Goal: Information Seeking & Learning: Learn about a topic

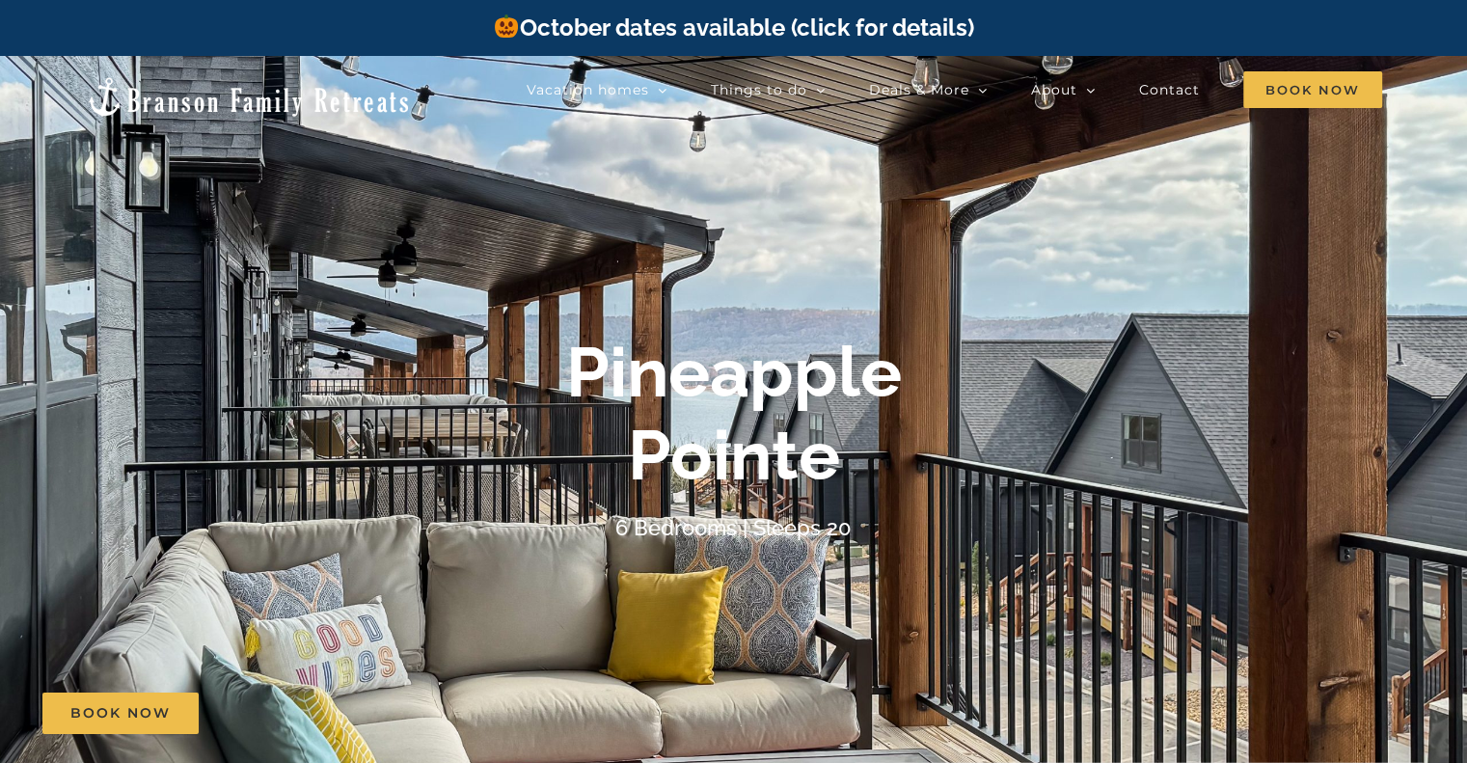
click at [701, 35] on link "October dates available (click for details)" at bounding box center [733, 28] width 480 height 28
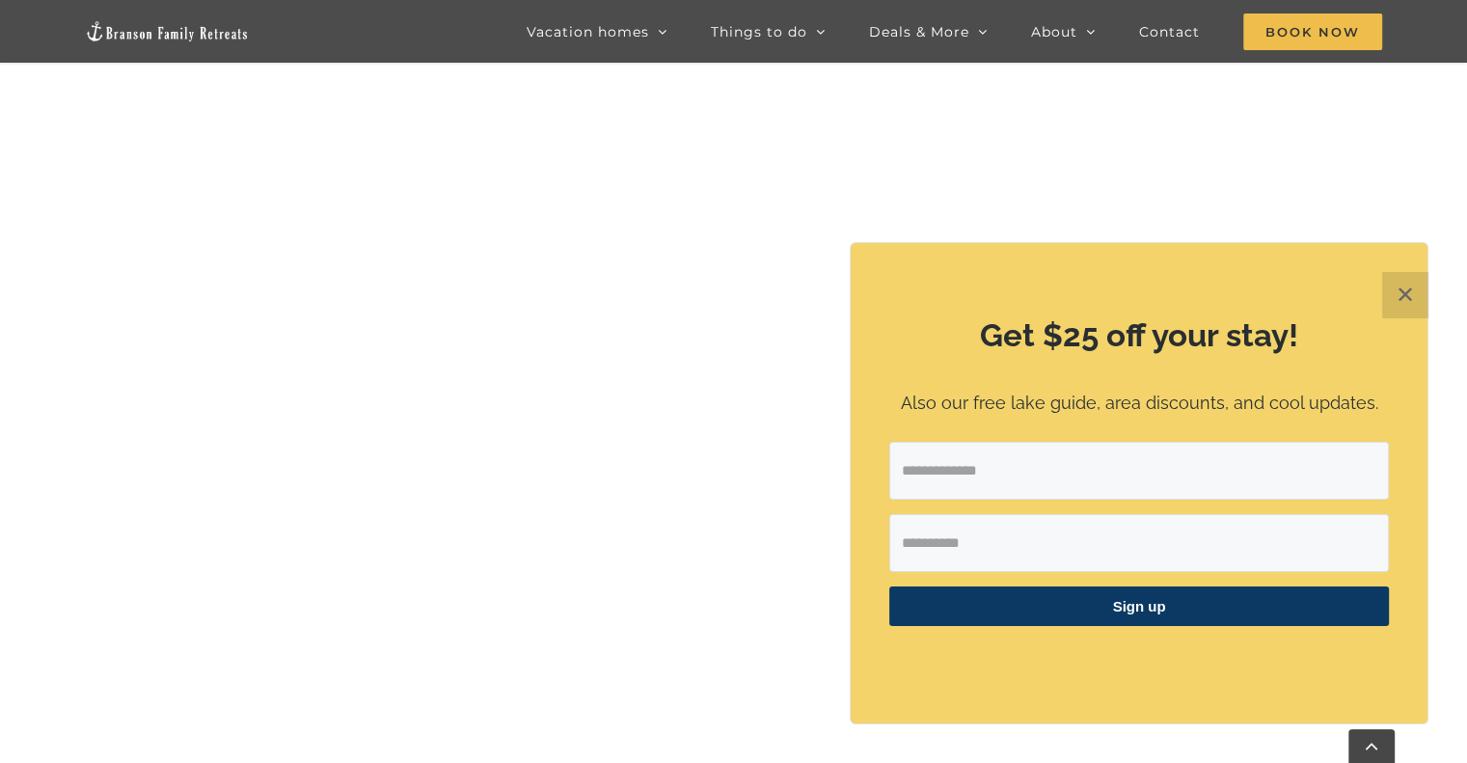
scroll to position [1254, 0]
click at [1411, 294] on button "✕" at bounding box center [1405, 295] width 46 height 46
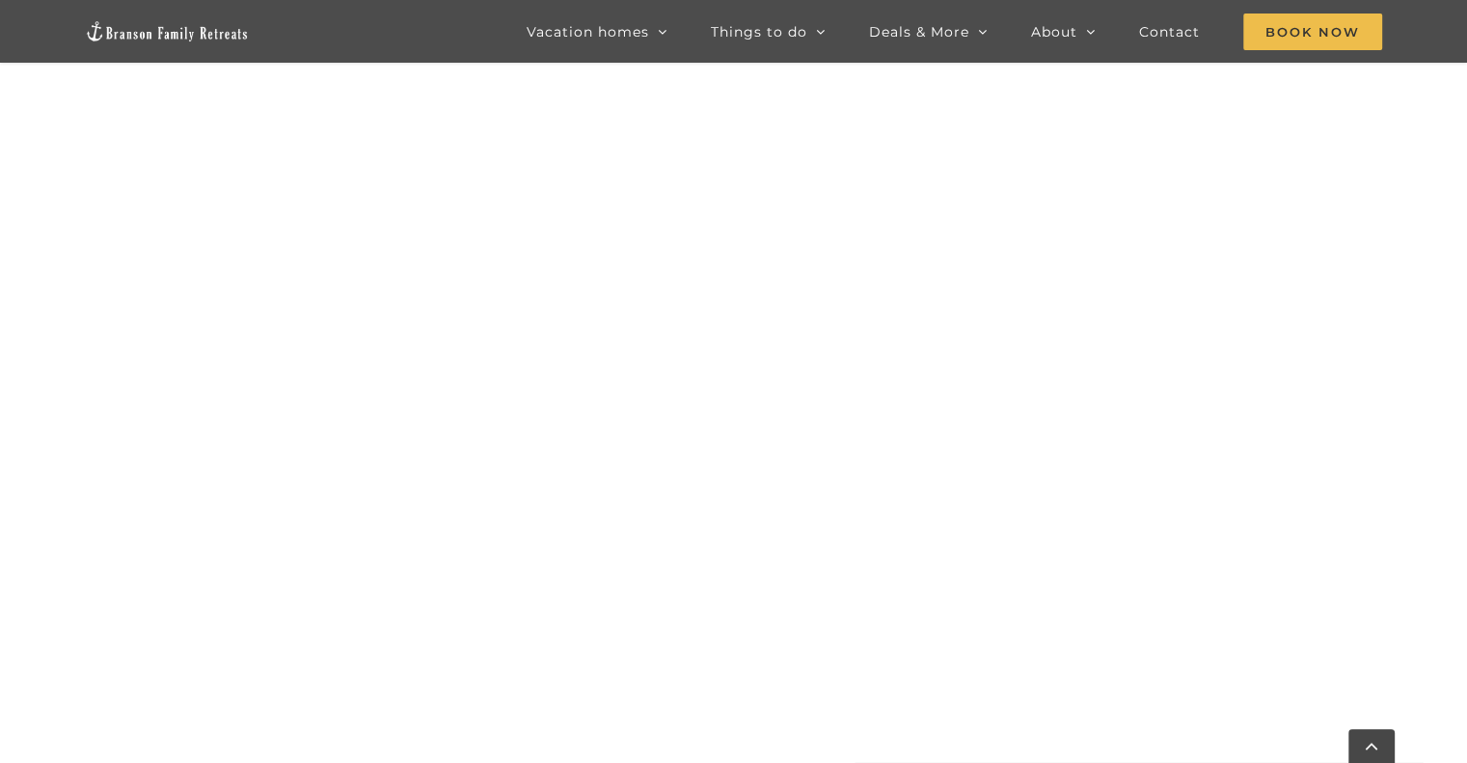
scroll to position [2026, 0]
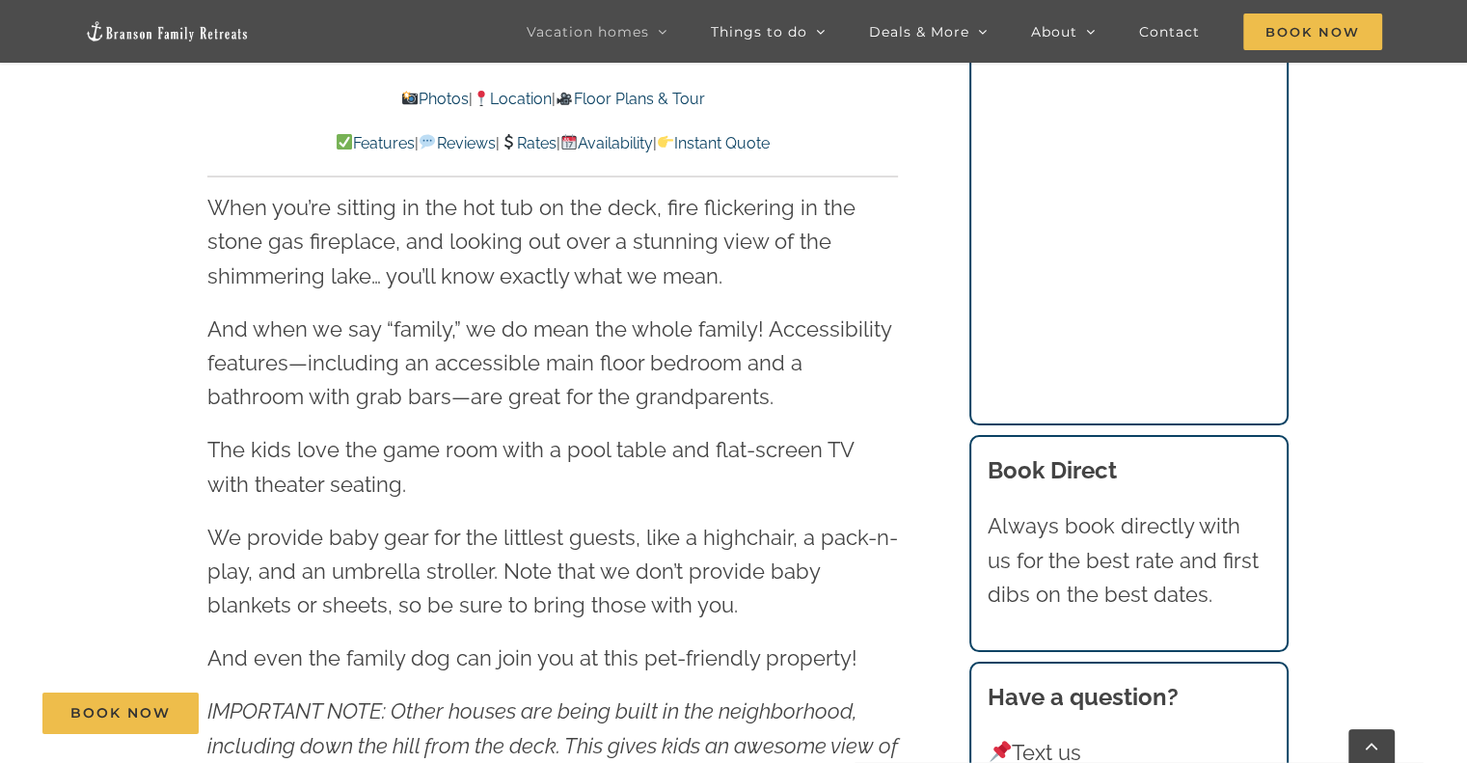
scroll to position [2219, 0]
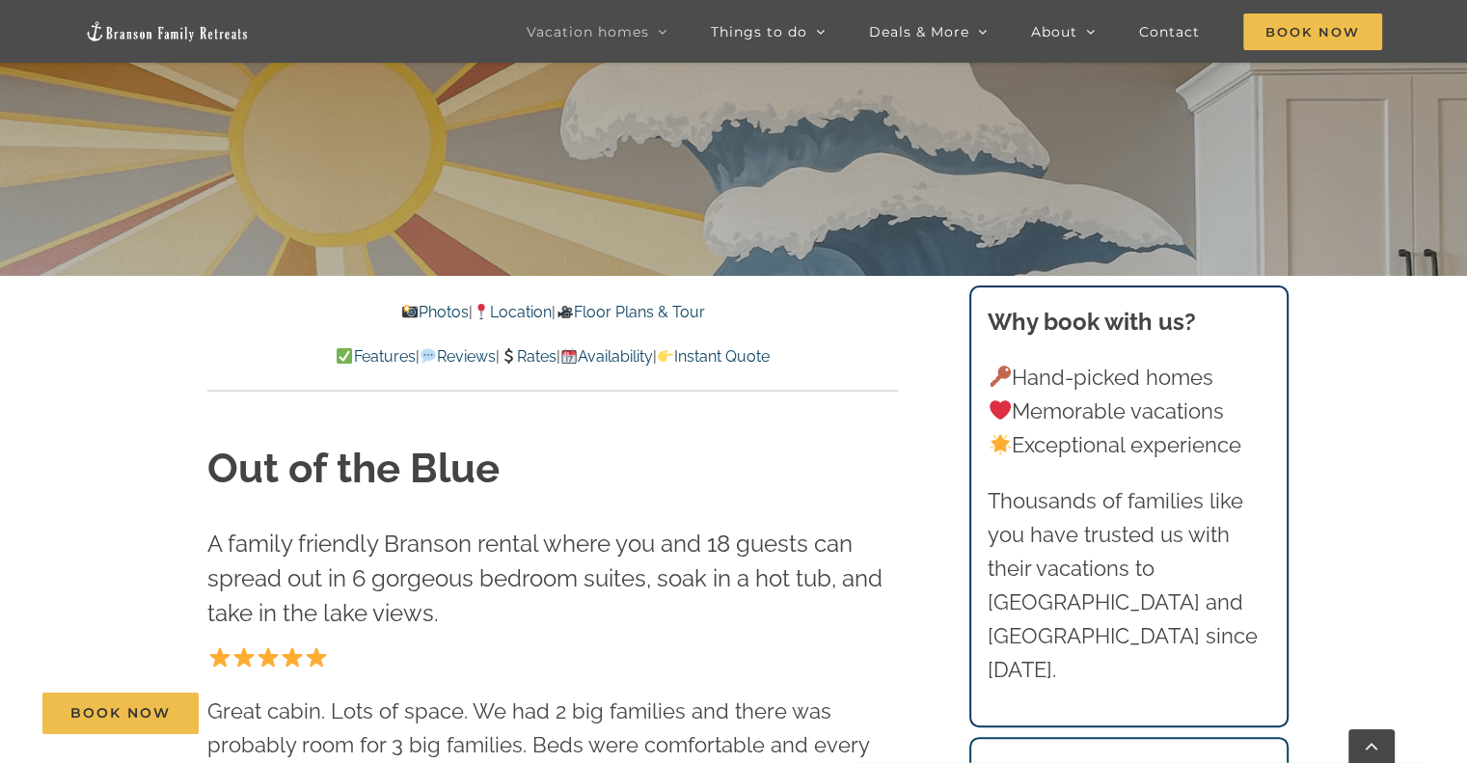
scroll to position [579, 0]
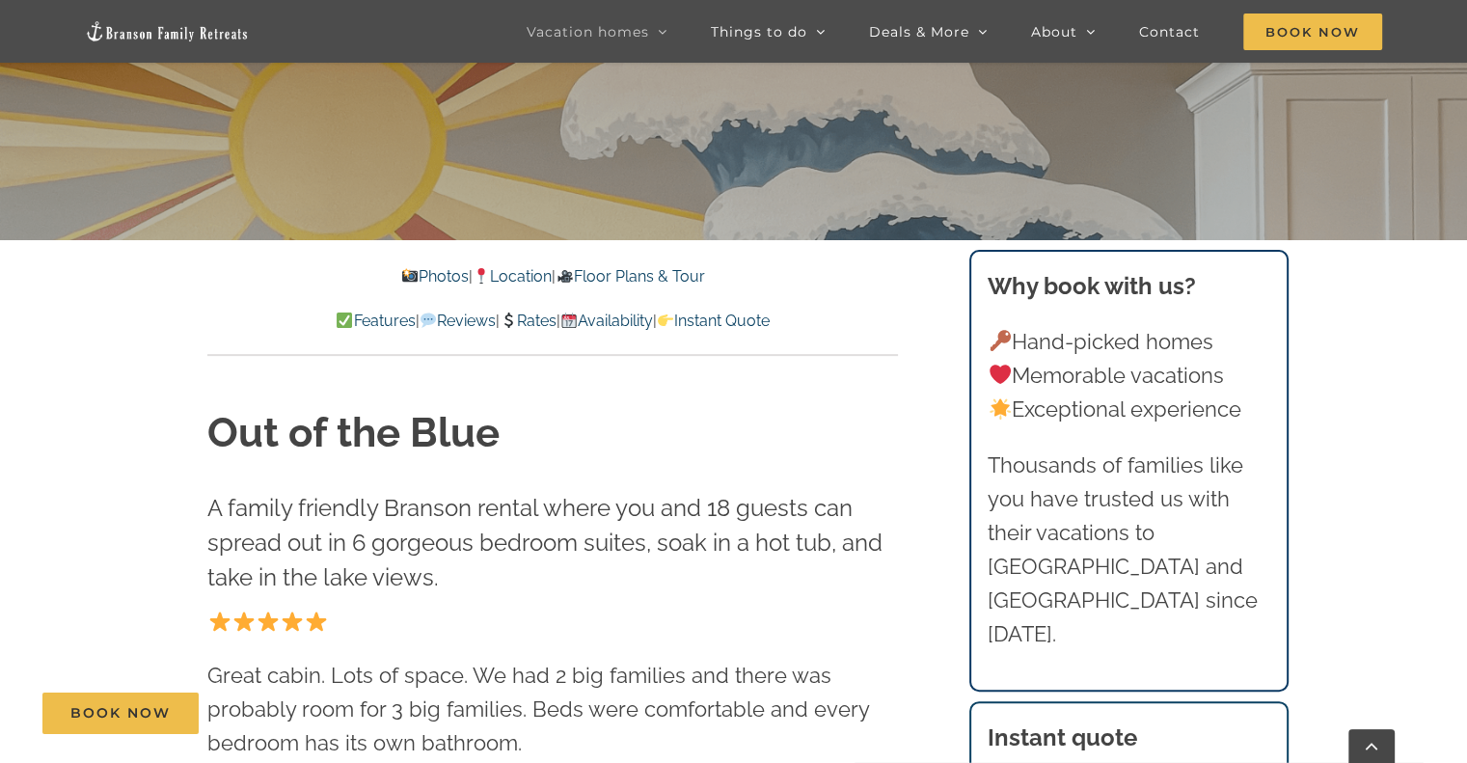
click at [639, 284] on link "Floor Plans & Tour" at bounding box center [630, 276] width 149 height 18
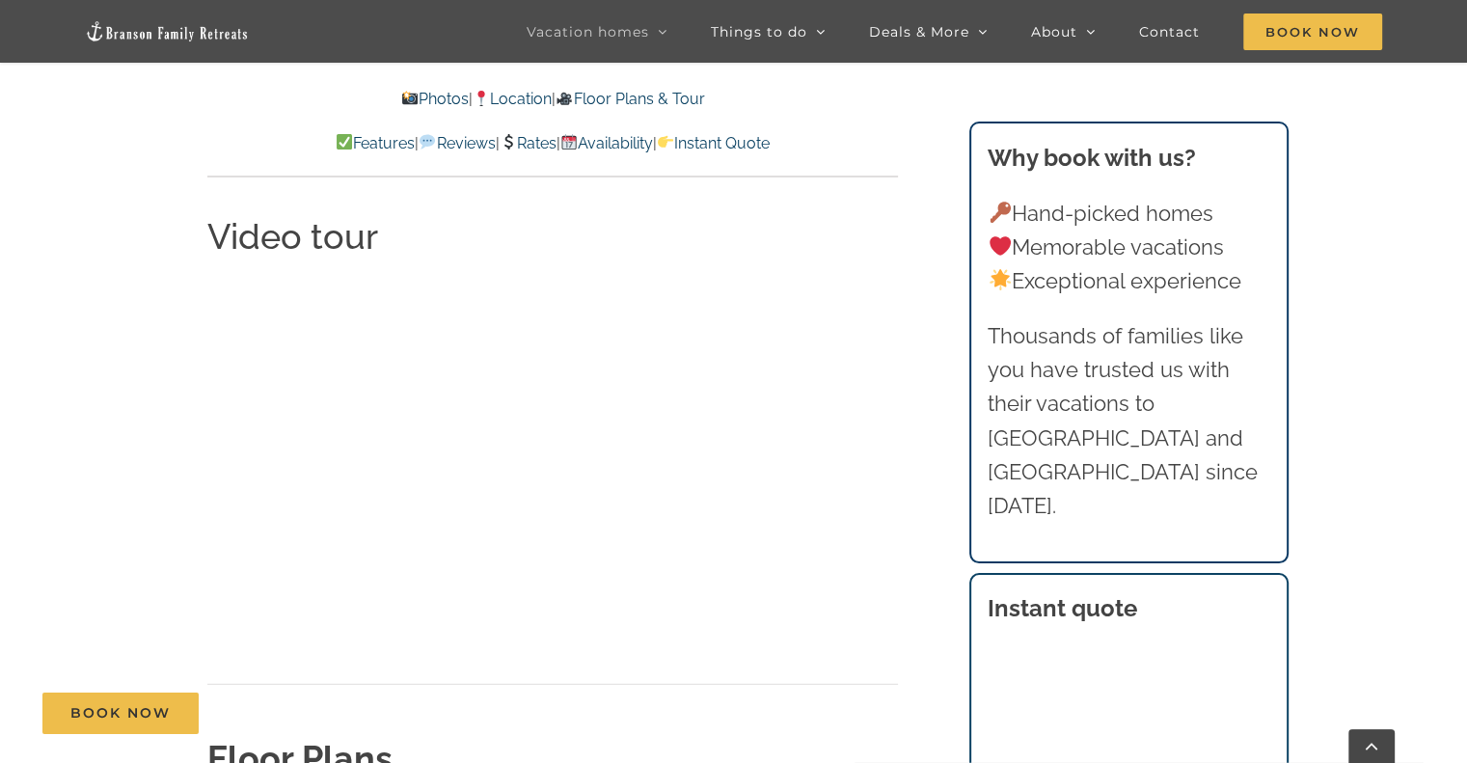
scroll to position [4686, 0]
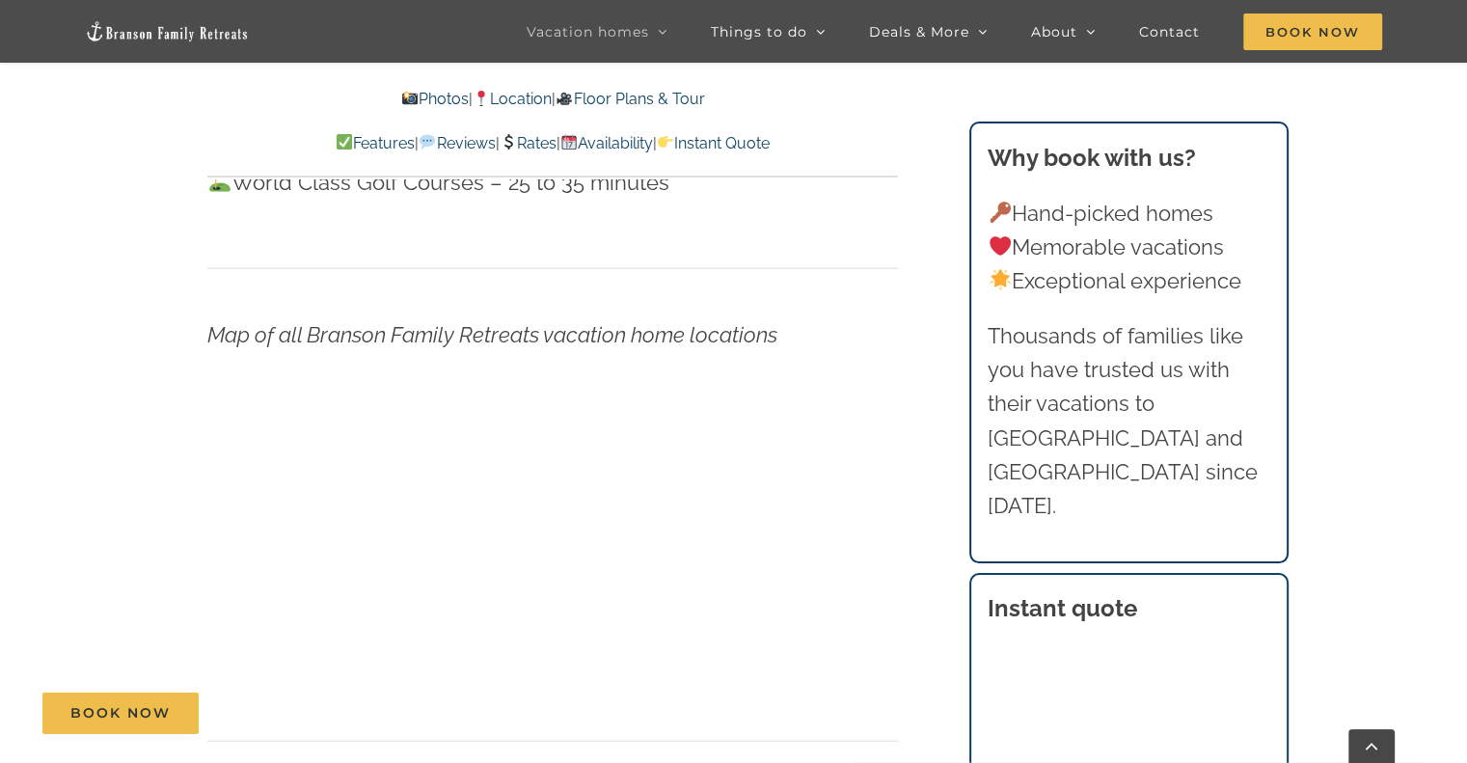
click at [405, 99] on link "Photos" at bounding box center [435, 99] width 68 height 18
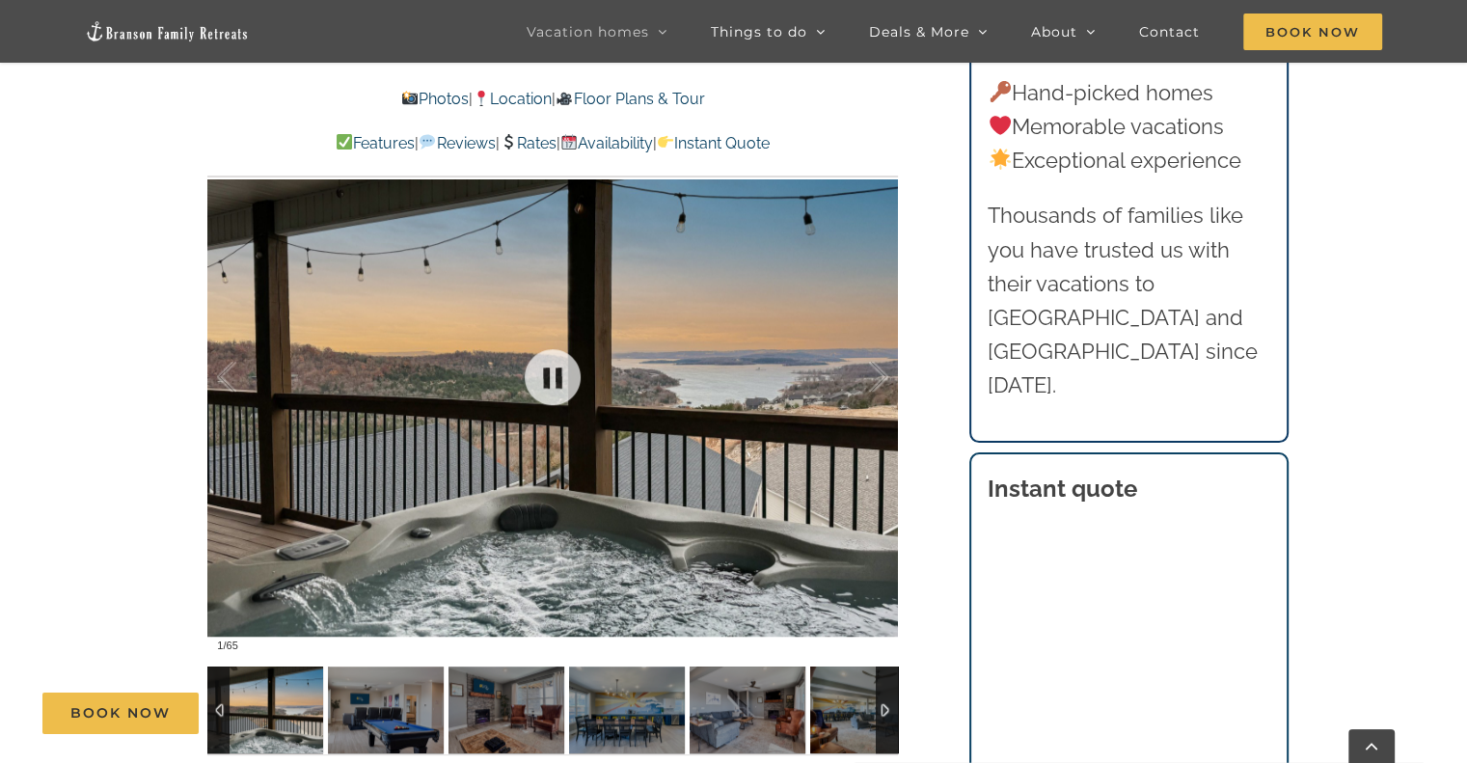
scroll to position [1376, 0]
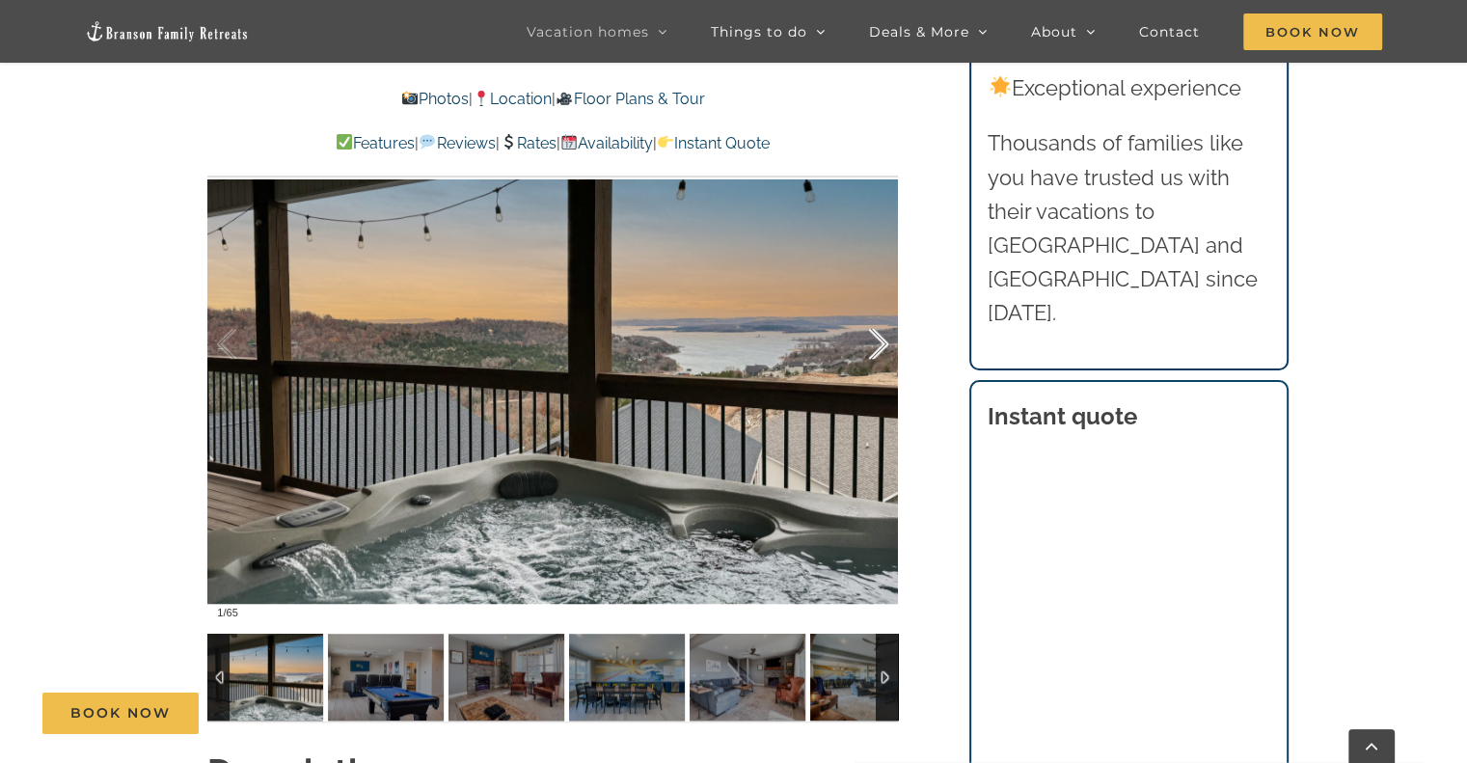
click at [876, 336] on div at bounding box center [859, 345] width 60 height 120
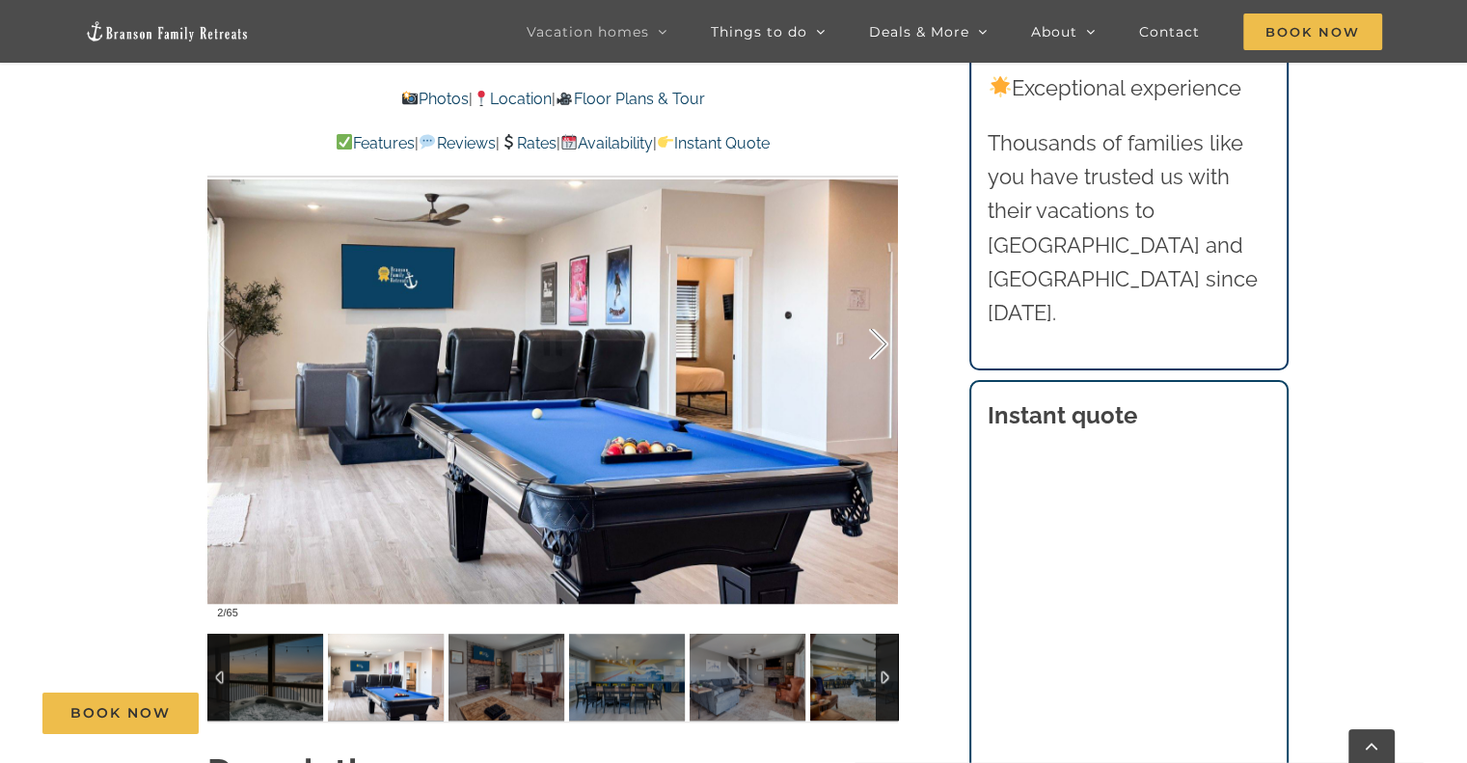
click at [880, 345] on div at bounding box center [859, 345] width 60 height 120
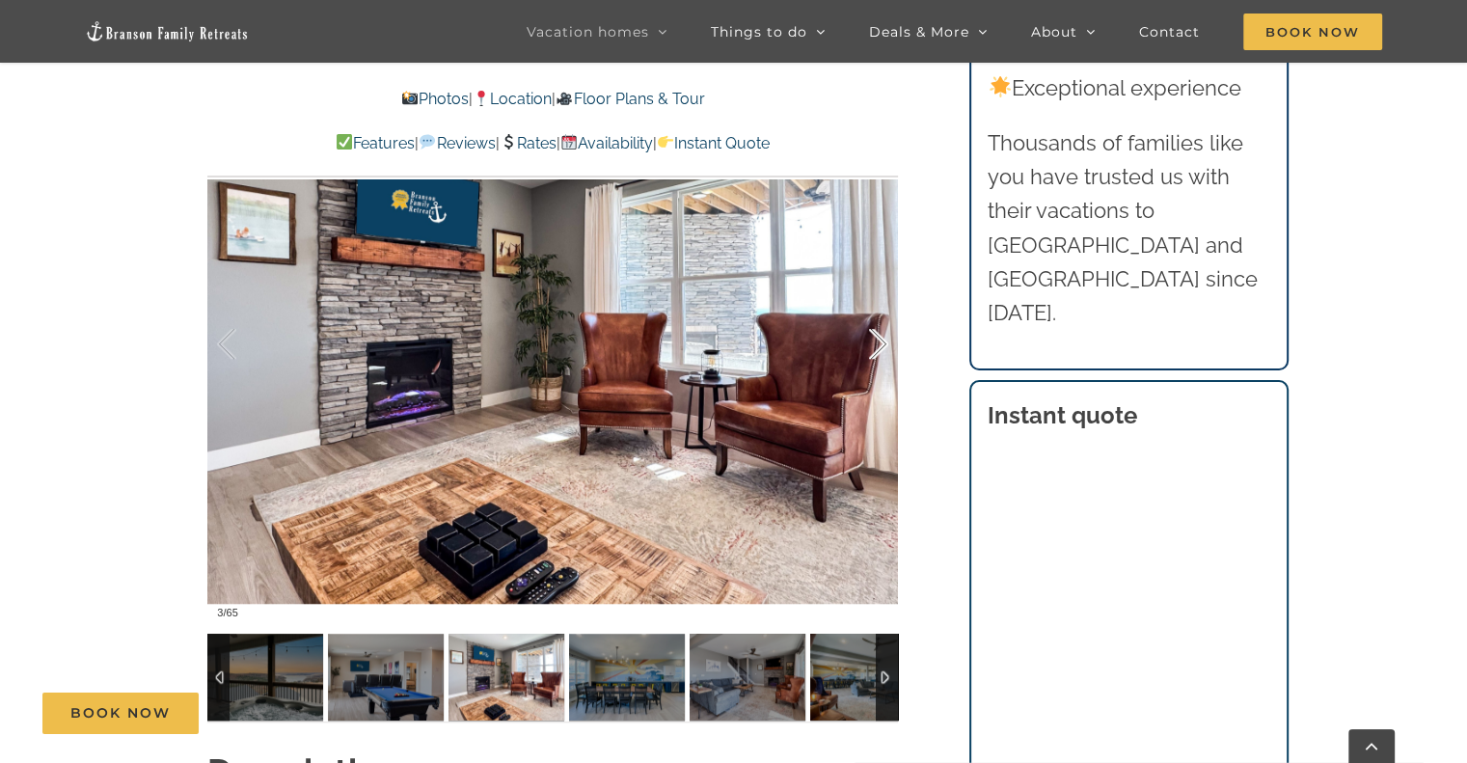
click at [879, 347] on div at bounding box center [859, 345] width 60 height 120
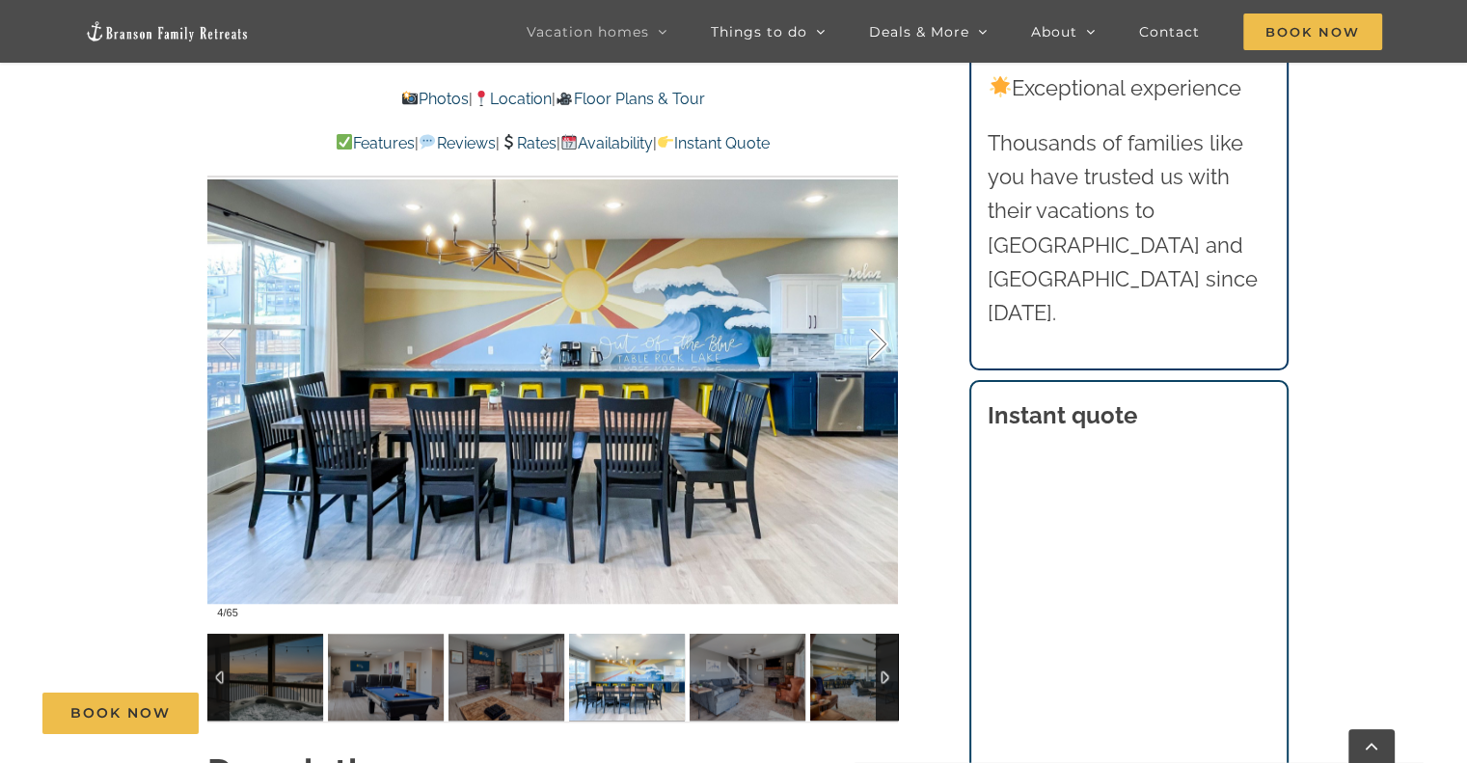
click at [879, 347] on div at bounding box center [859, 345] width 60 height 120
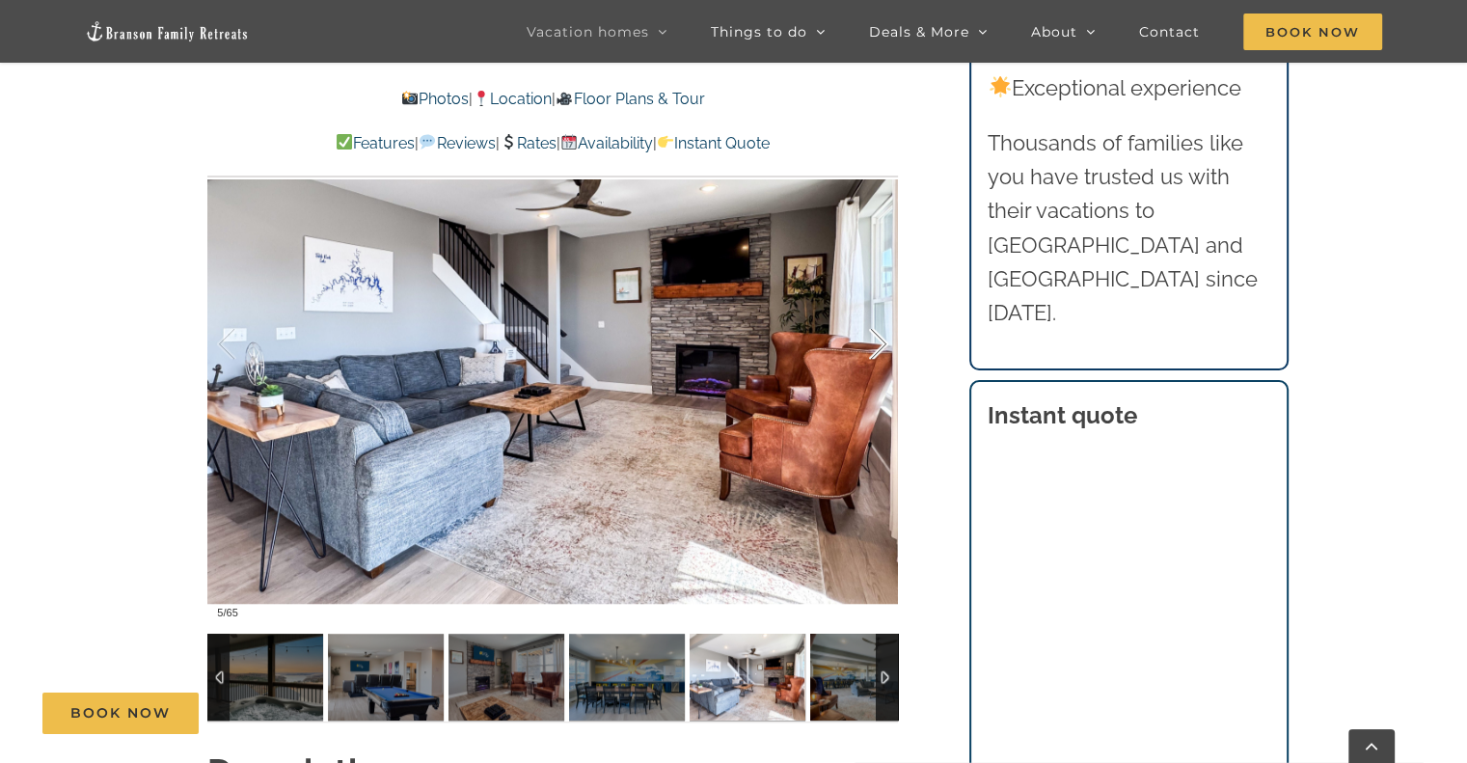
click at [879, 347] on div at bounding box center [859, 345] width 60 height 120
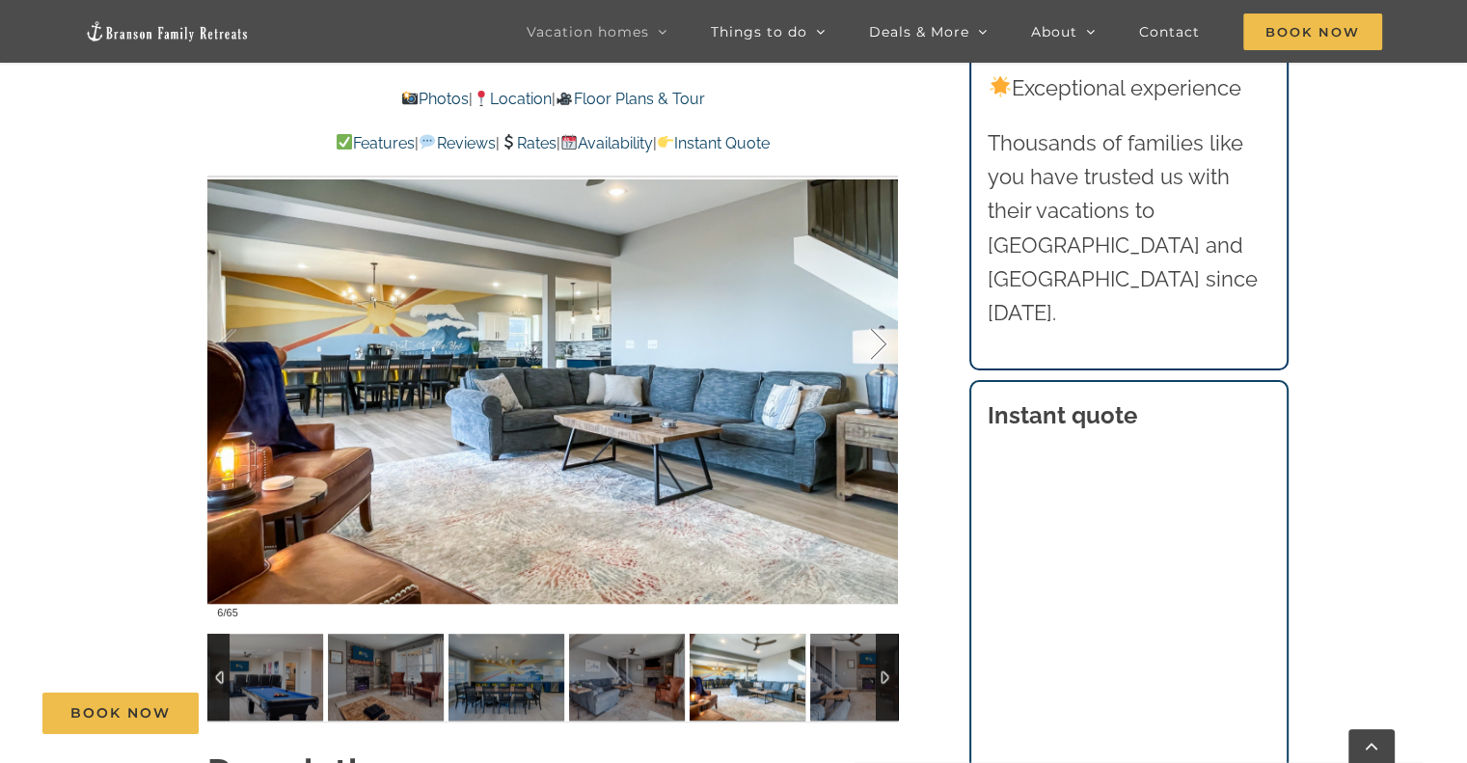
click at [879, 347] on div at bounding box center [859, 345] width 60 height 120
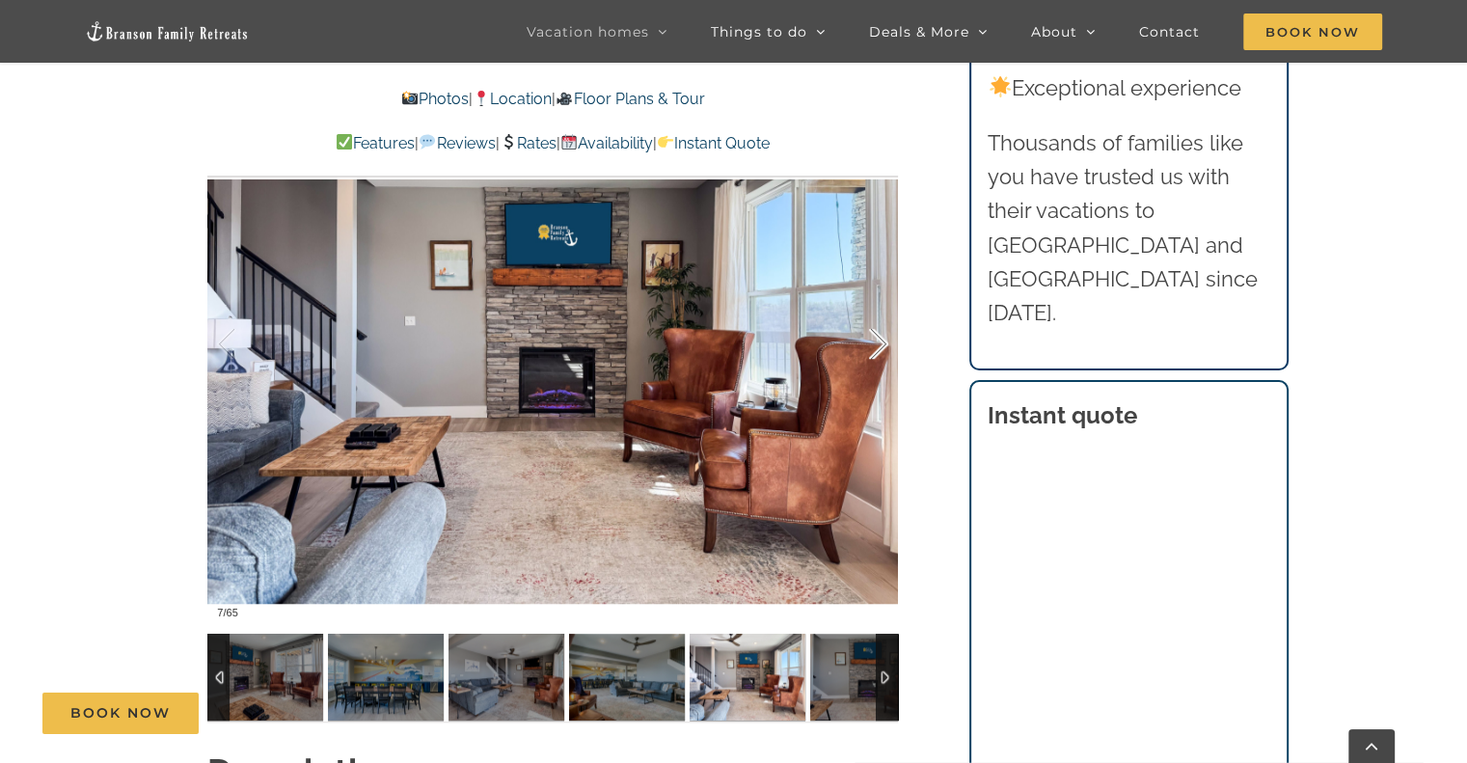
click at [879, 347] on div at bounding box center [859, 345] width 60 height 120
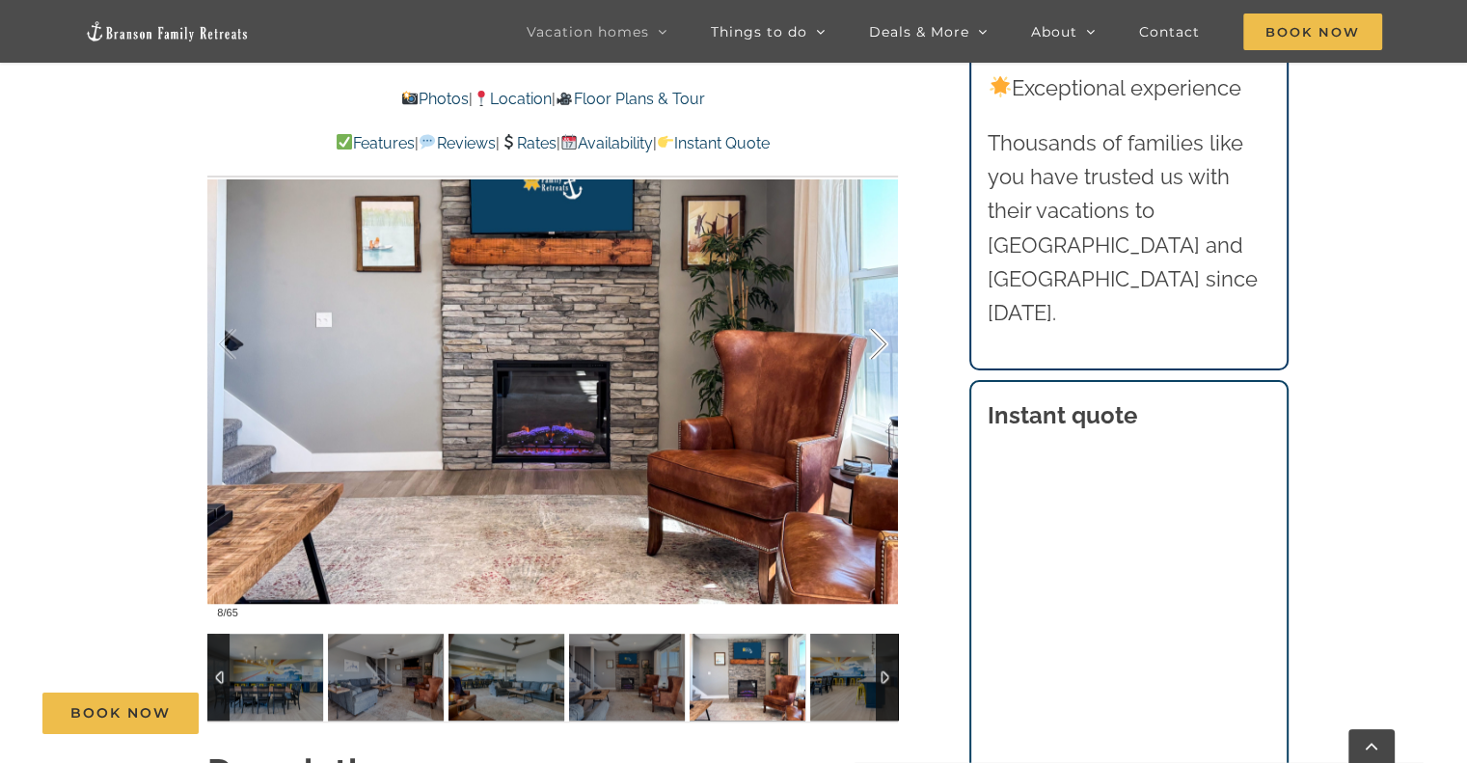
click at [878, 347] on div at bounding box center [859, 345] width 60 height 120
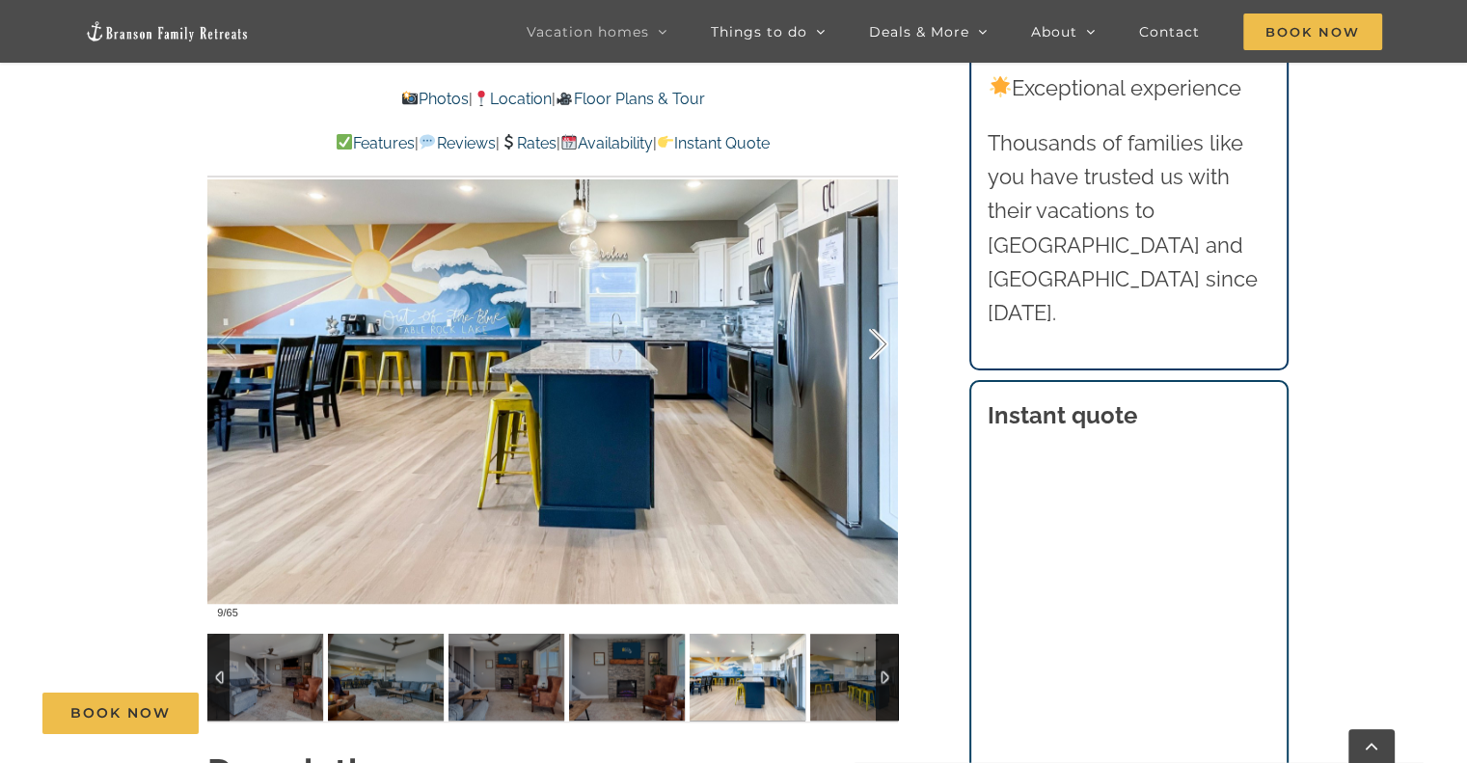
click at [878, 347] on div at bounding box center [859, 345] width 60 height 120
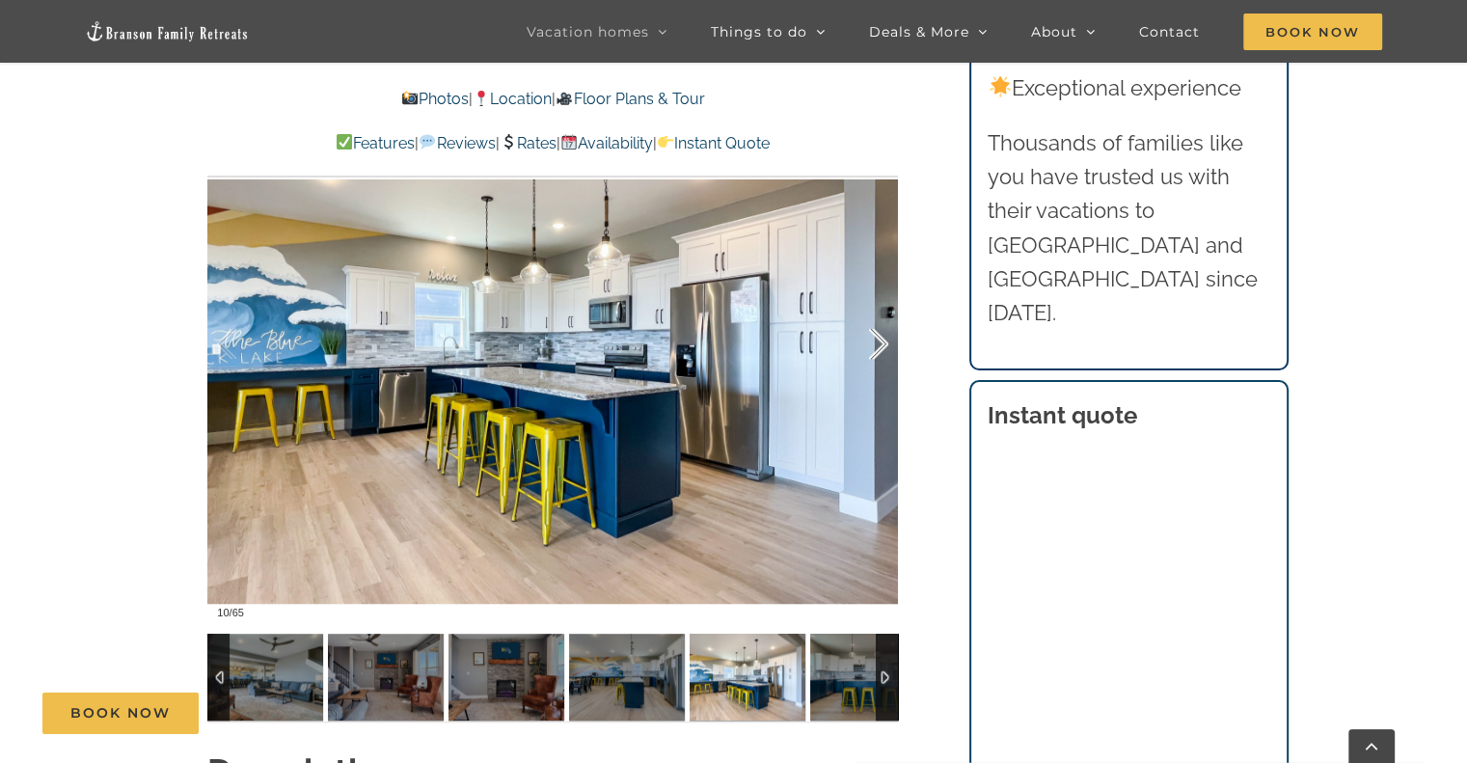
click at [878, 347] on div at bounding box center [859, 345] width 60 height 120
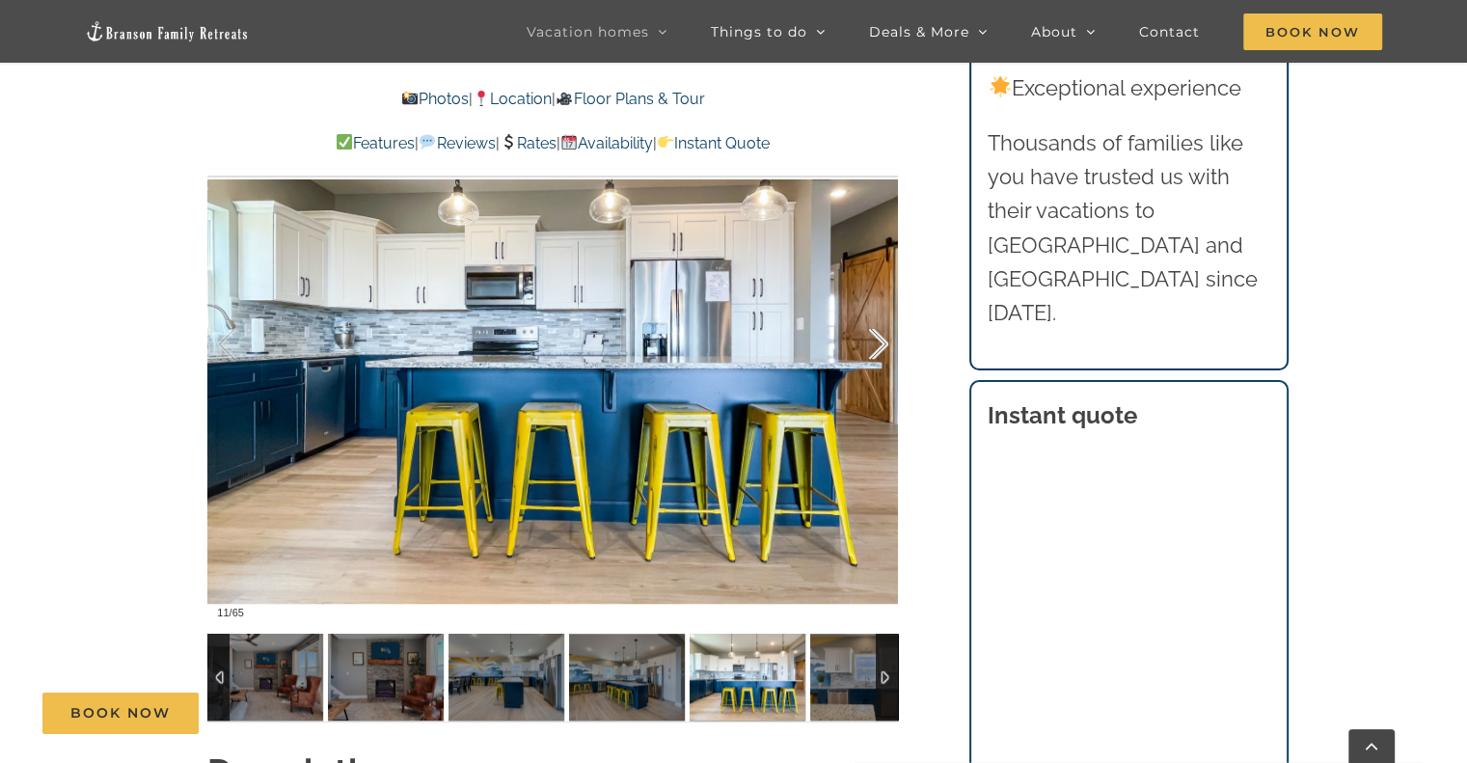
click at [878, 347] on div at bounding box center [859, 345] width 60 height 120
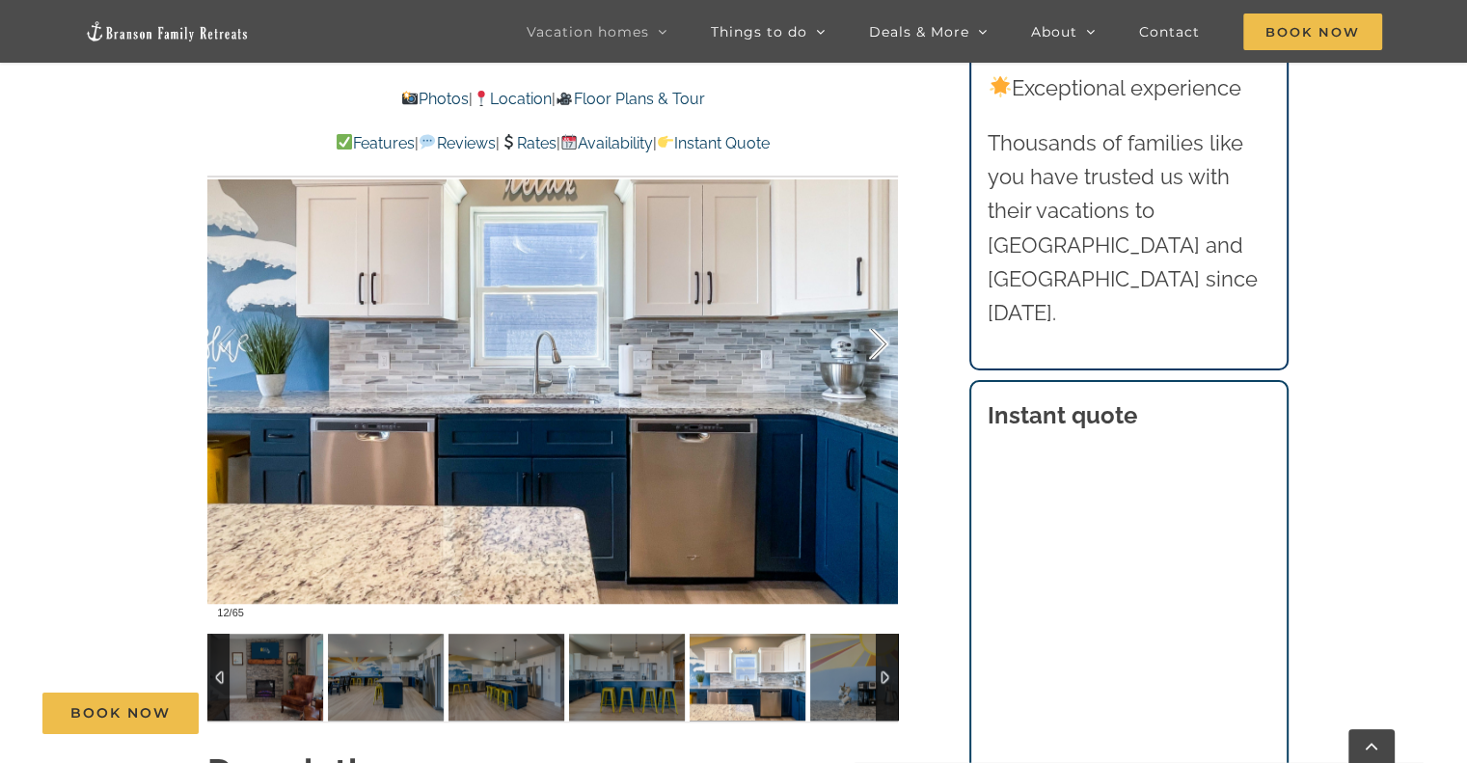
click at [878, 347] on div at bounding box center [859, 345] width 60 height 120
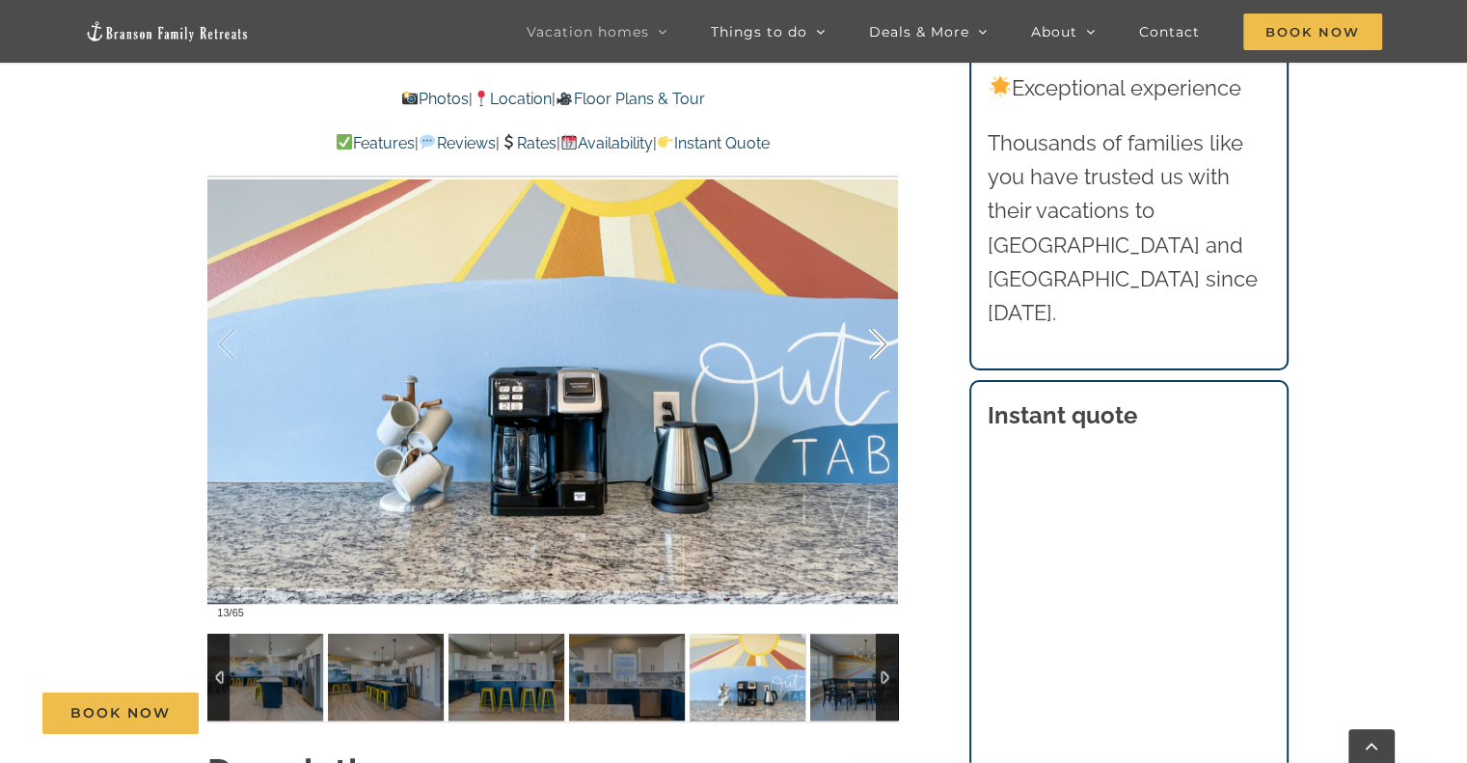
click at [878, 347] on div at bounding box center [859, 345] width 60 height 120
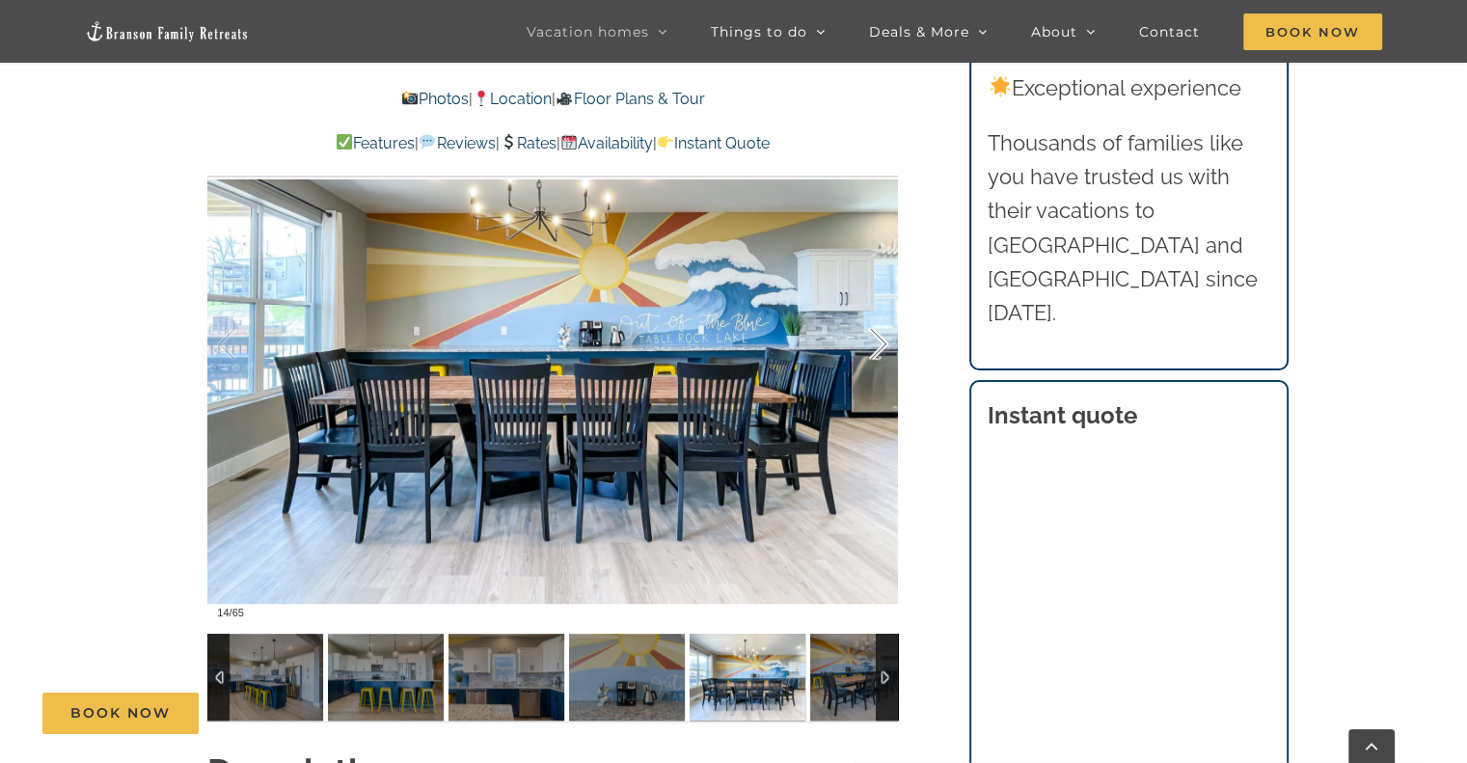
click at [878, 347] on div at bounding box center [859, 345] width 60 height 120
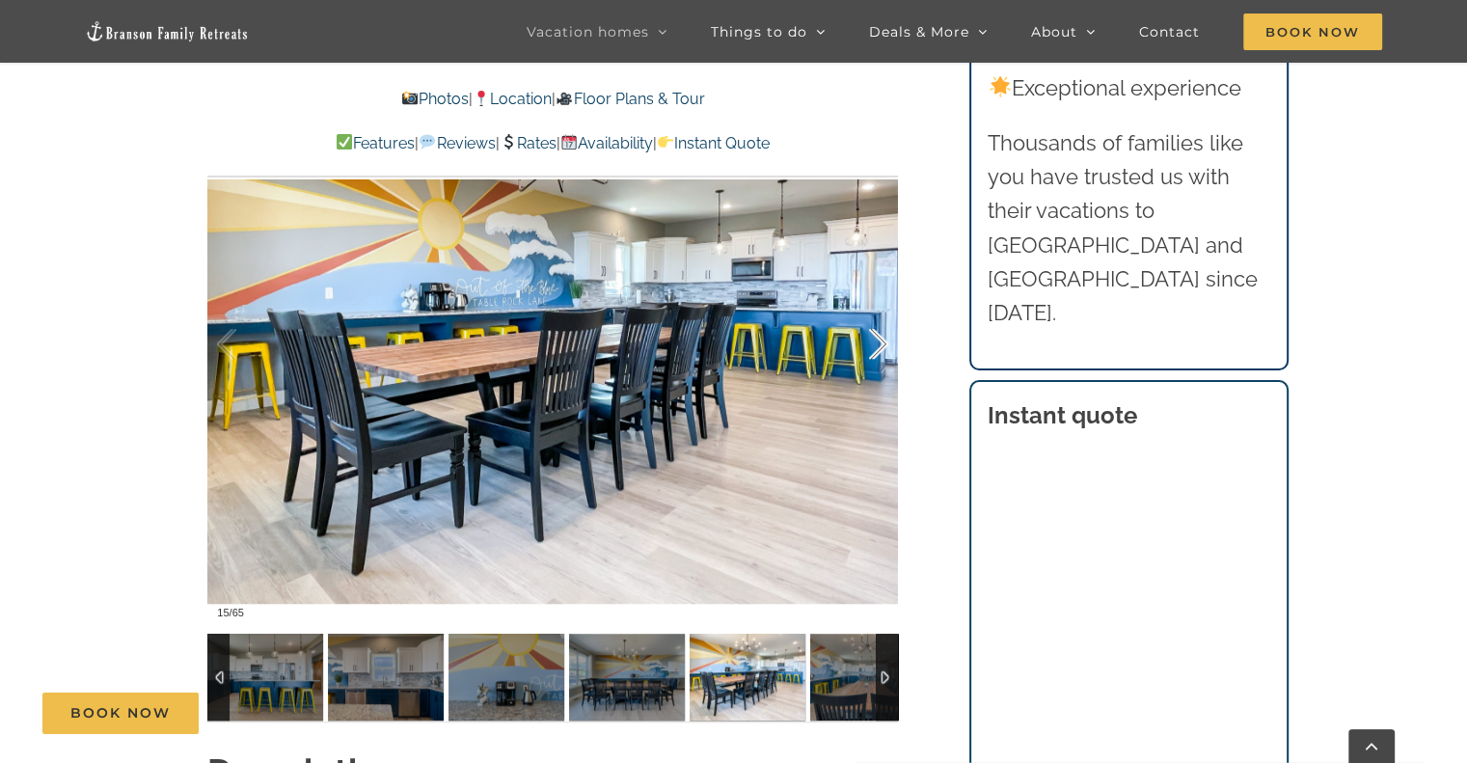
click at [878, 347] on div at bounding box center [859, 345] width 60 height 120
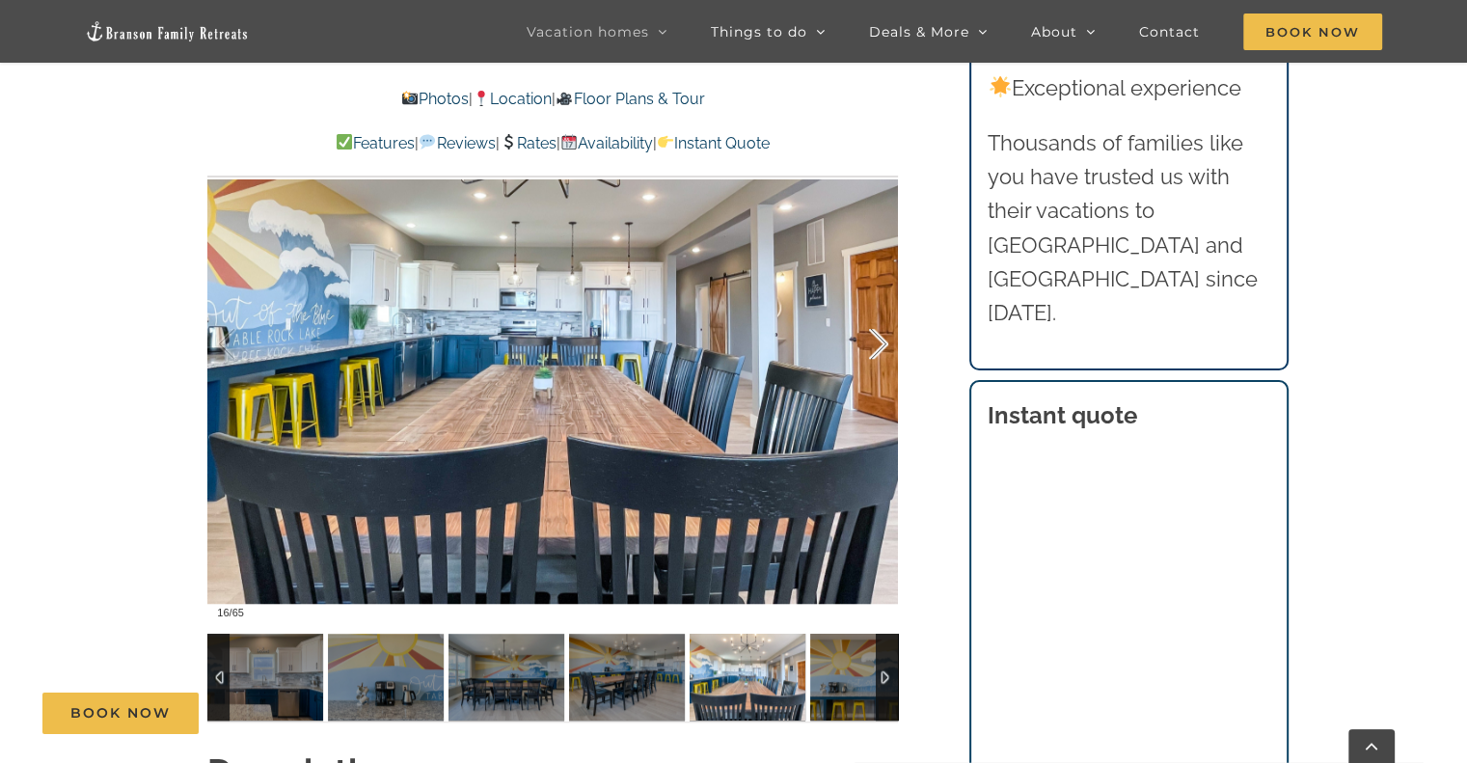
click at [878, 347] on div at bounding box center [859, 345] width 60 height 120
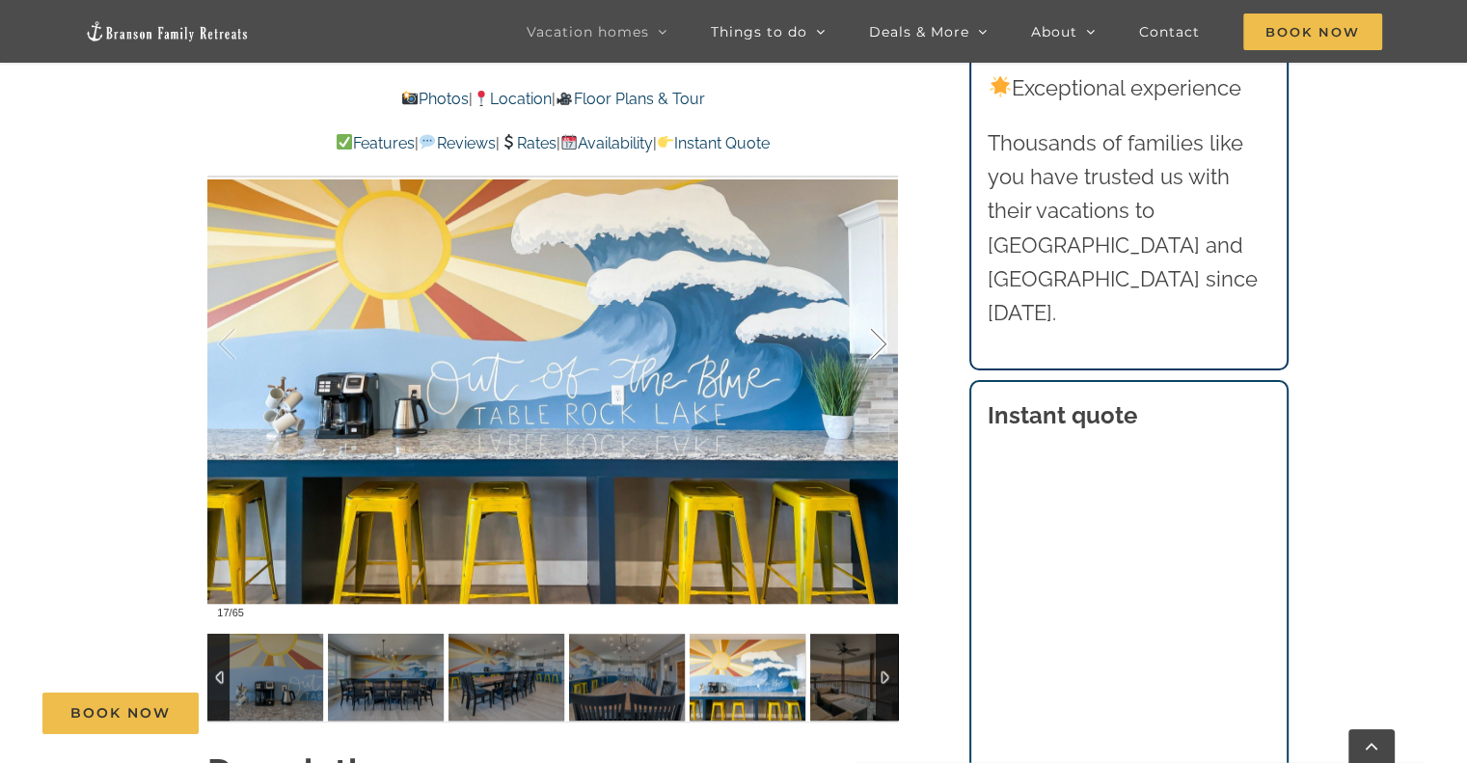
click at [878, 347] on div at bounding box center [859, 345] width 60 height 120
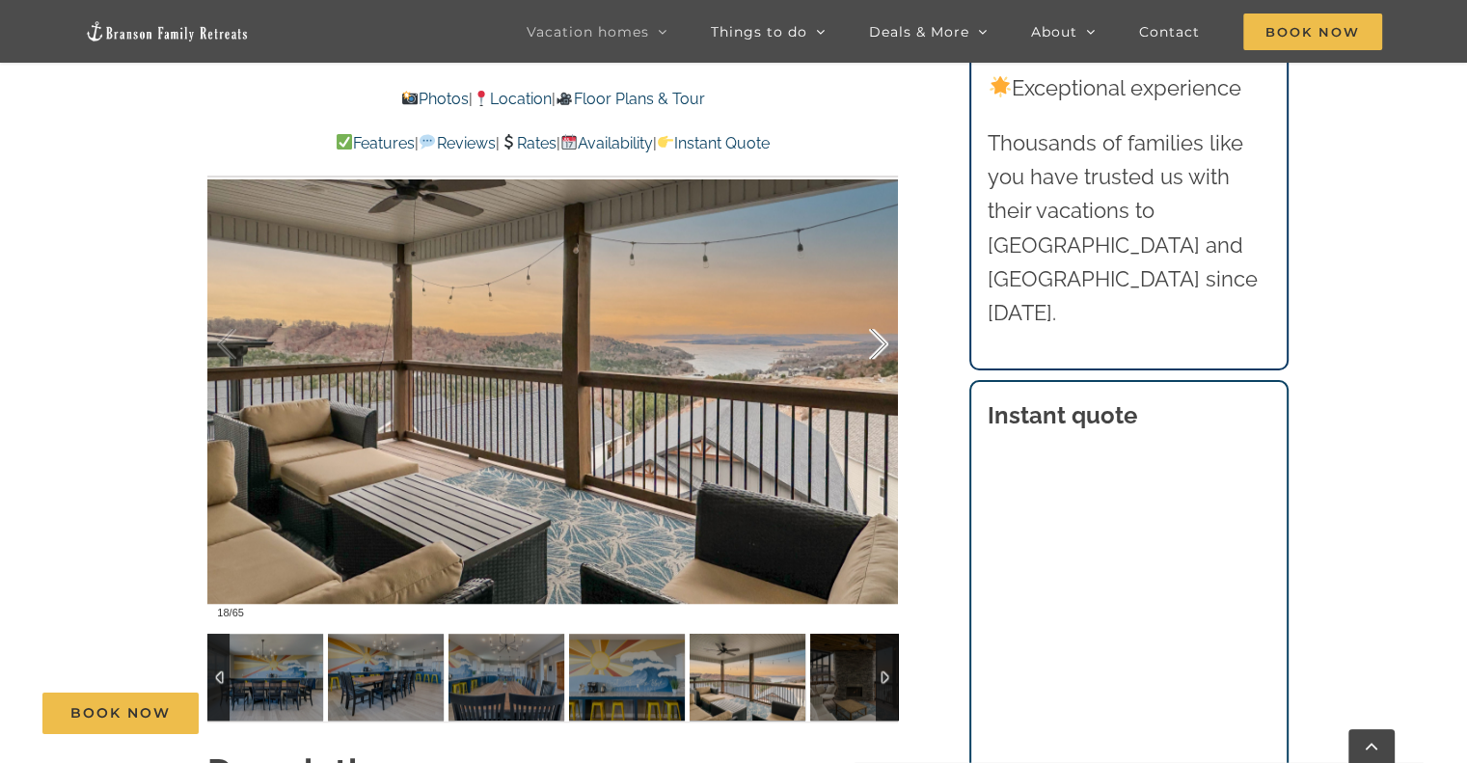
click at [878, 347] on div at bounding box center [859, 345] width 60 height 120
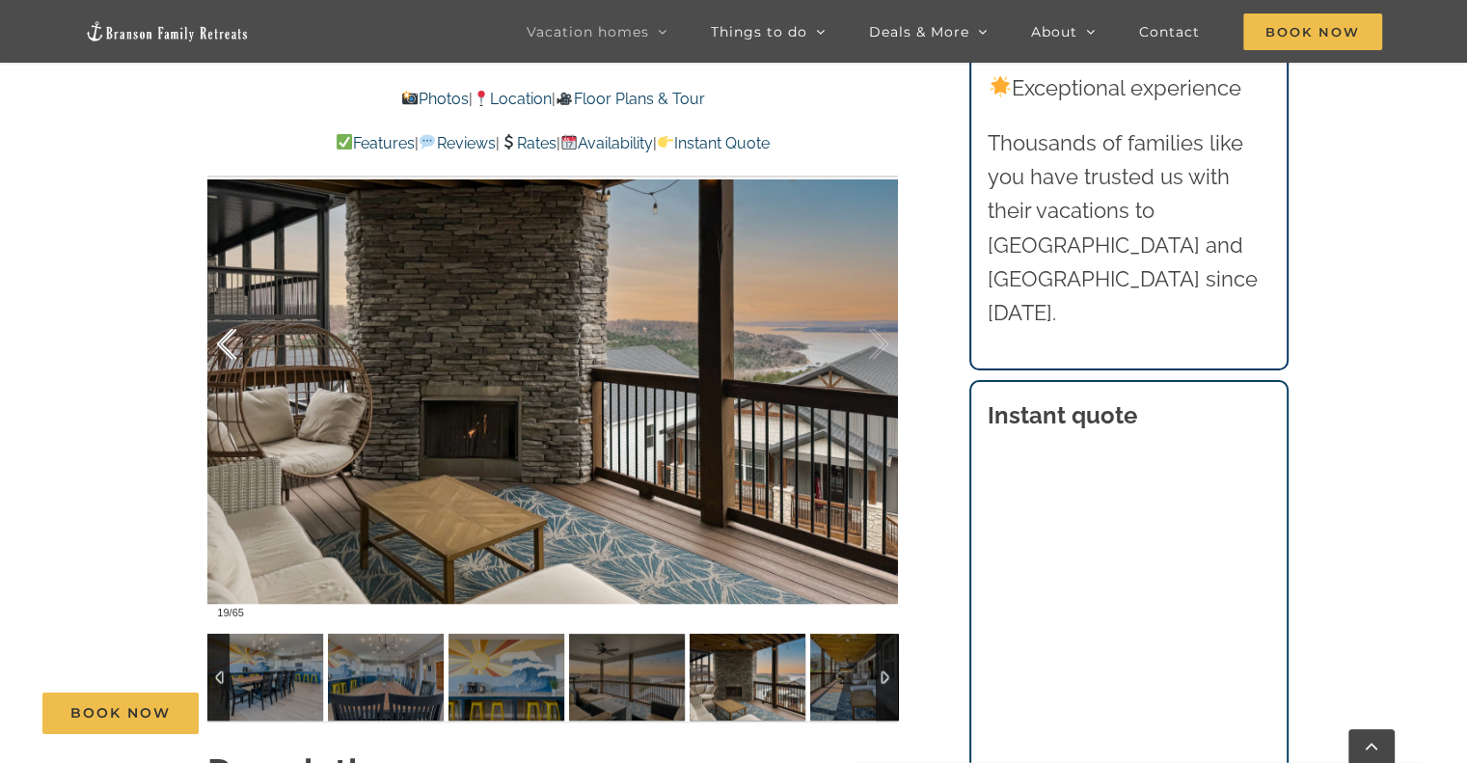
click at [228, 346] on div at bounding box center [247, 345] width 60 height 120
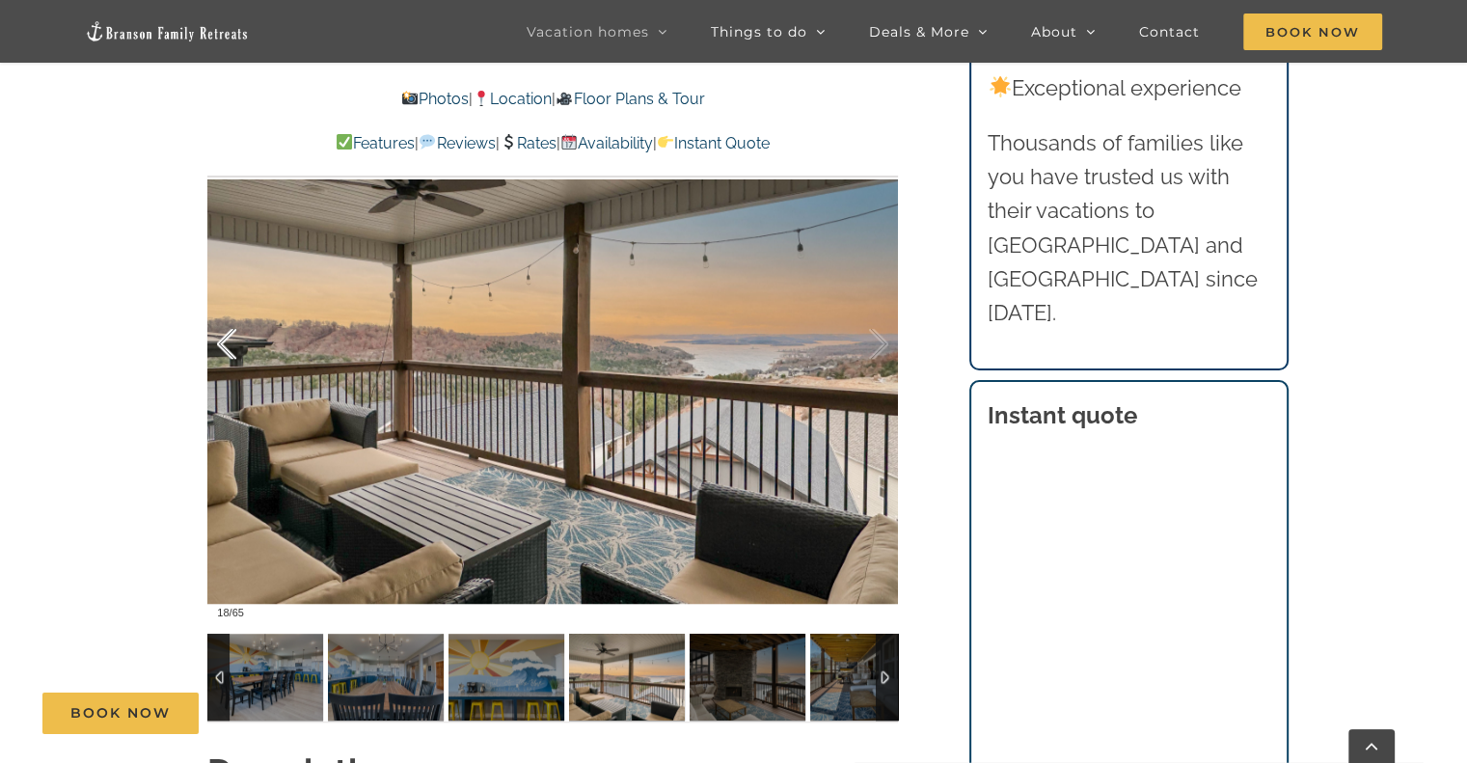
click at [228, 346] on div at bounding box center [247, 345] width 60 height 120
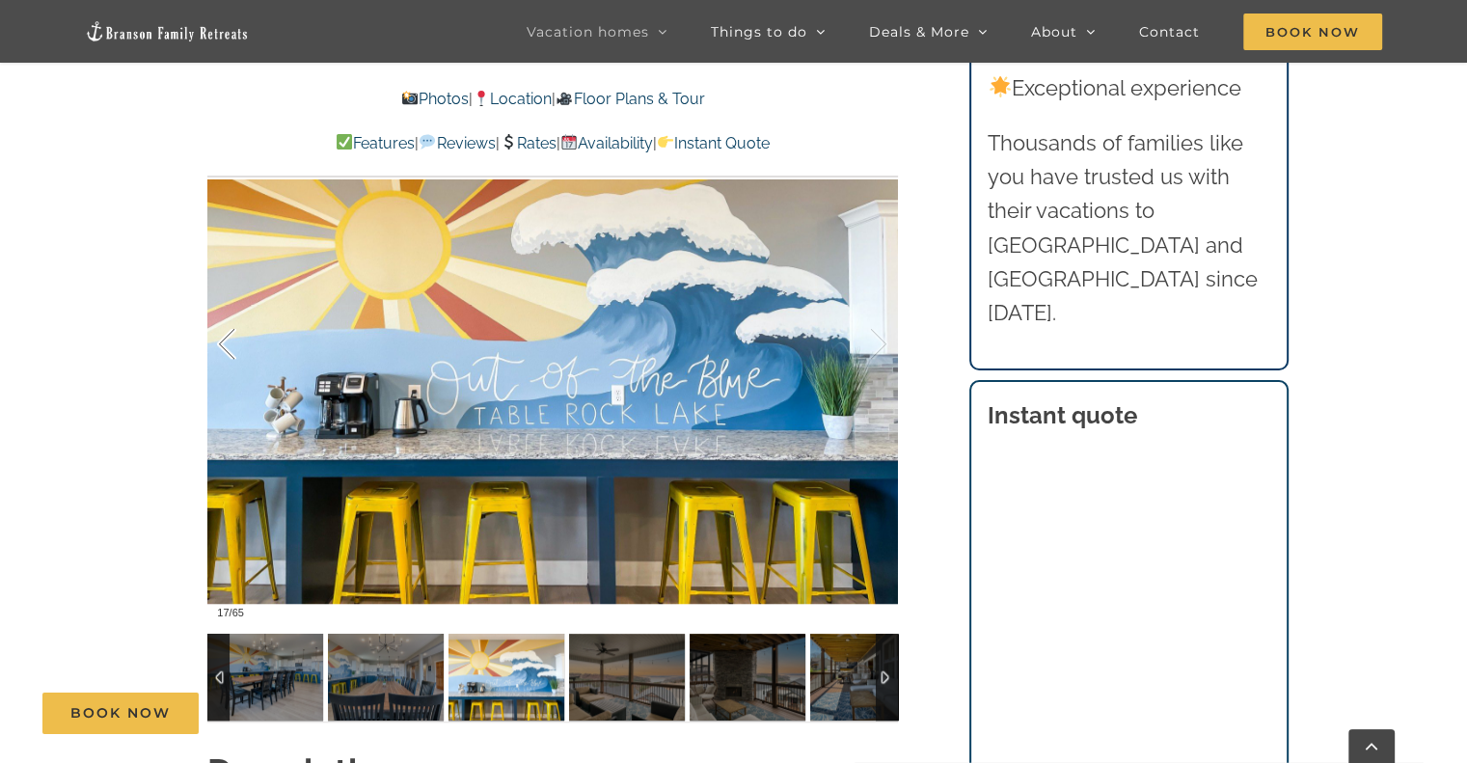
click at [228, 346] on div at bounding box center [247, 345] width 60 height 120
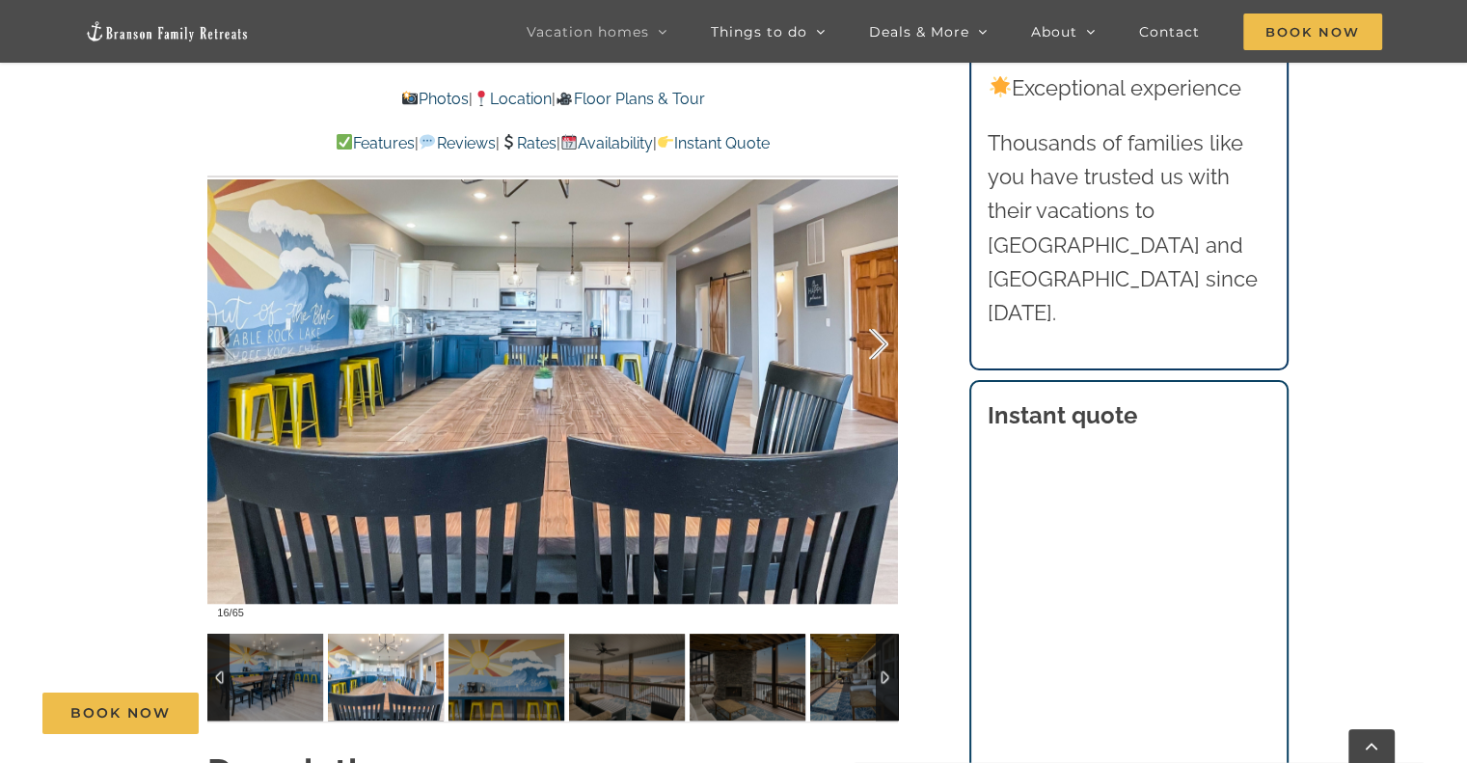
click at [885, 341] on div at bounding box center [859, 345] width 60 height 120
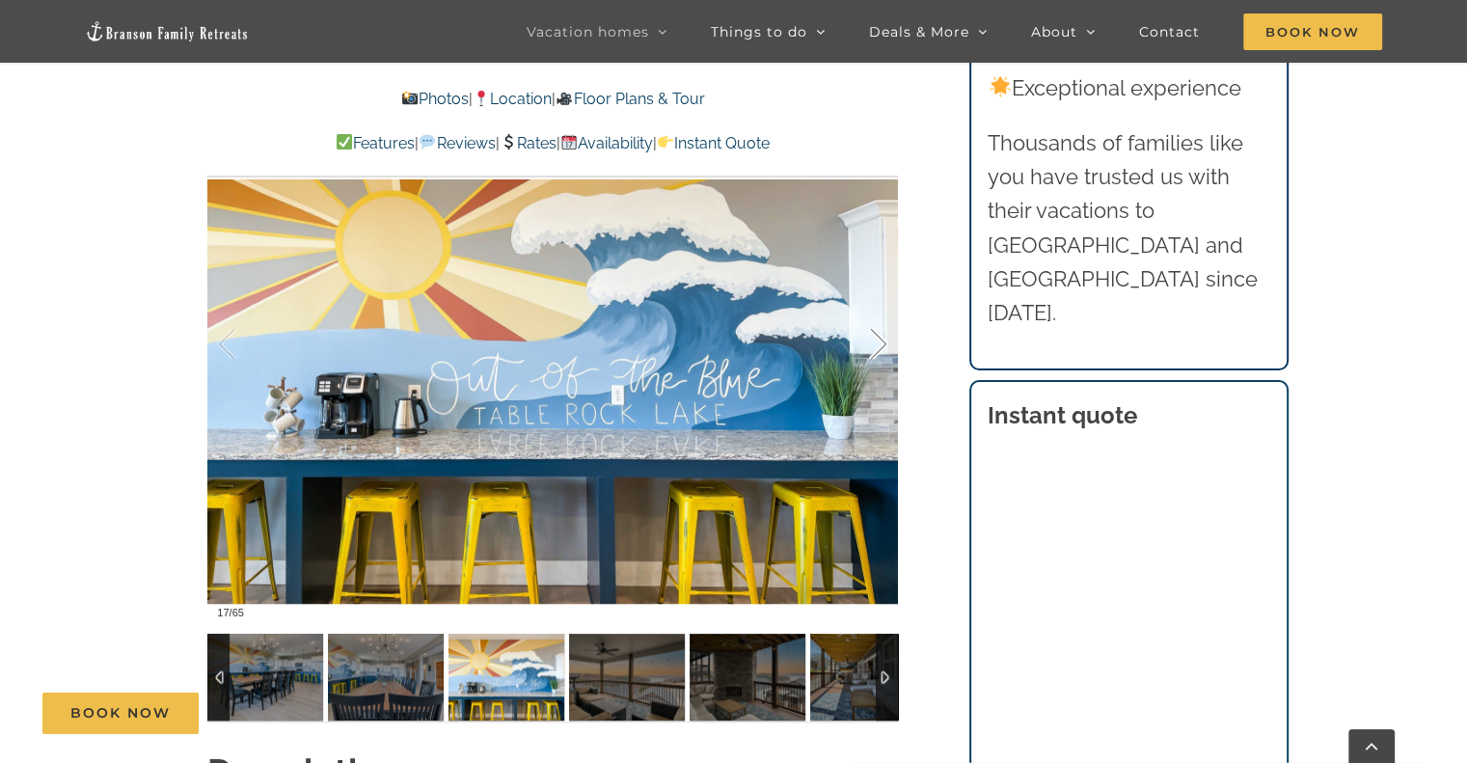
click at [882, 341] on div at bounding box center [859, 345] width 60 height 120
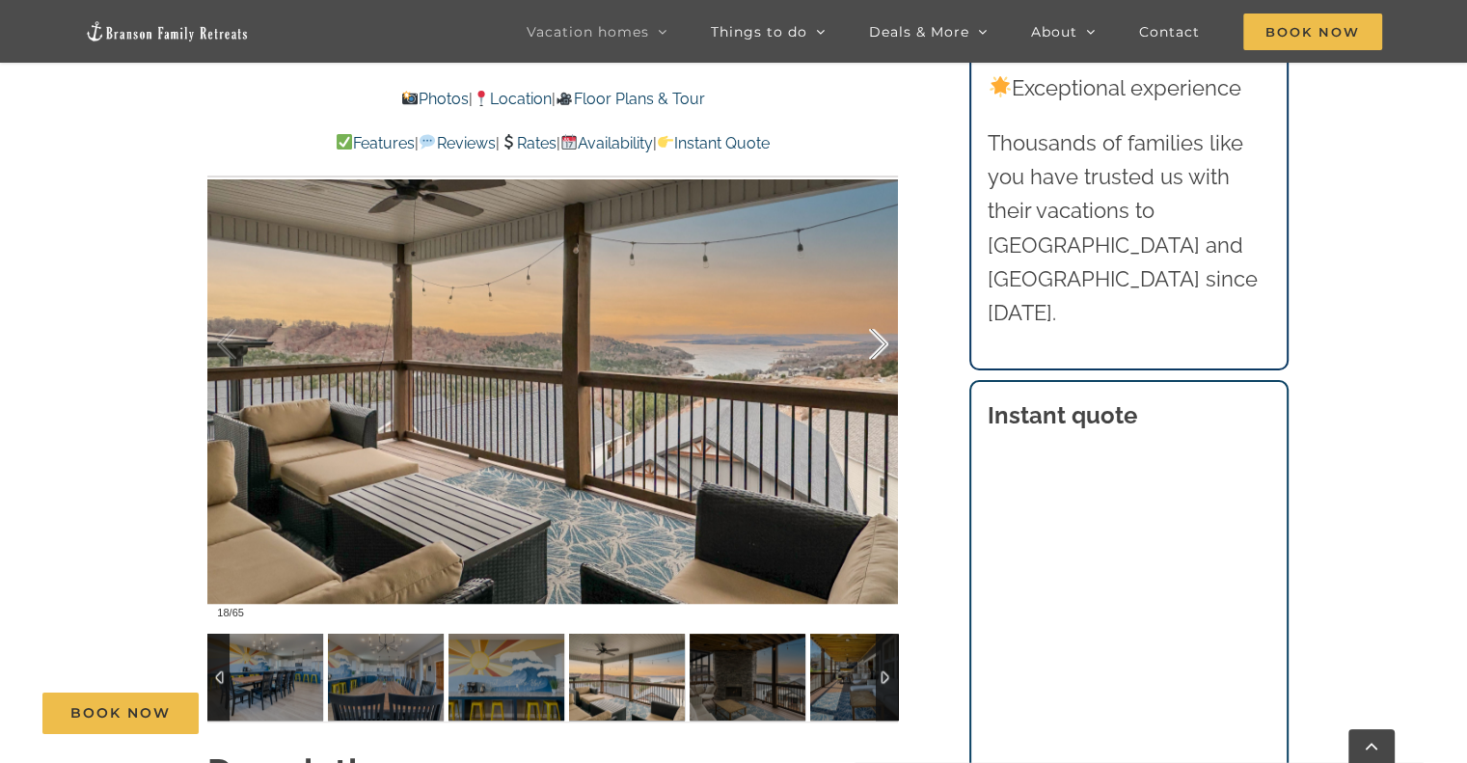
click at [882, 341] on div at bounding box center [859, 345] width 60 height 120
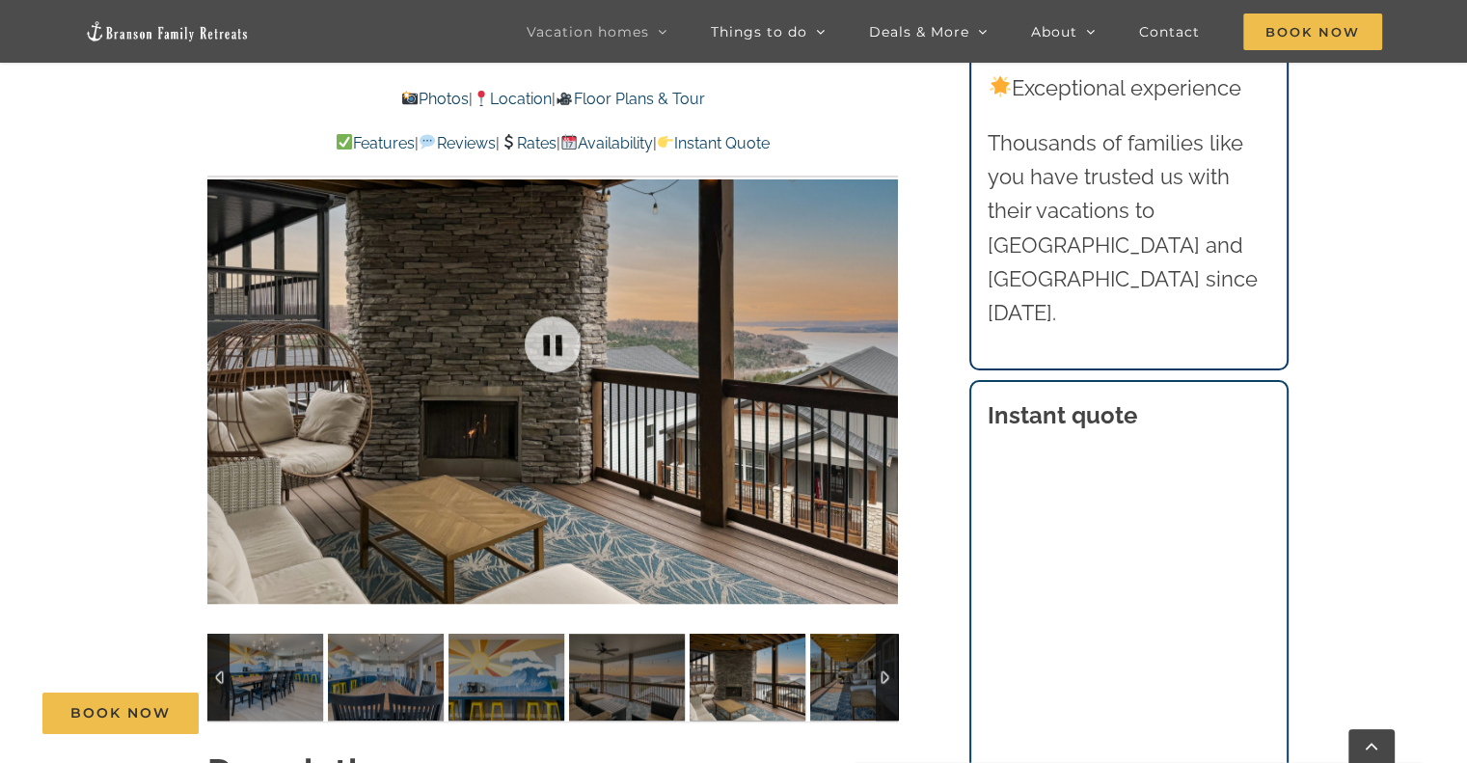
click at [882, 341] on div at bounding box center [552, 344] width 691 height 567
click at [879, 341] on div at bounding box center [859, 345] width 60 height 120
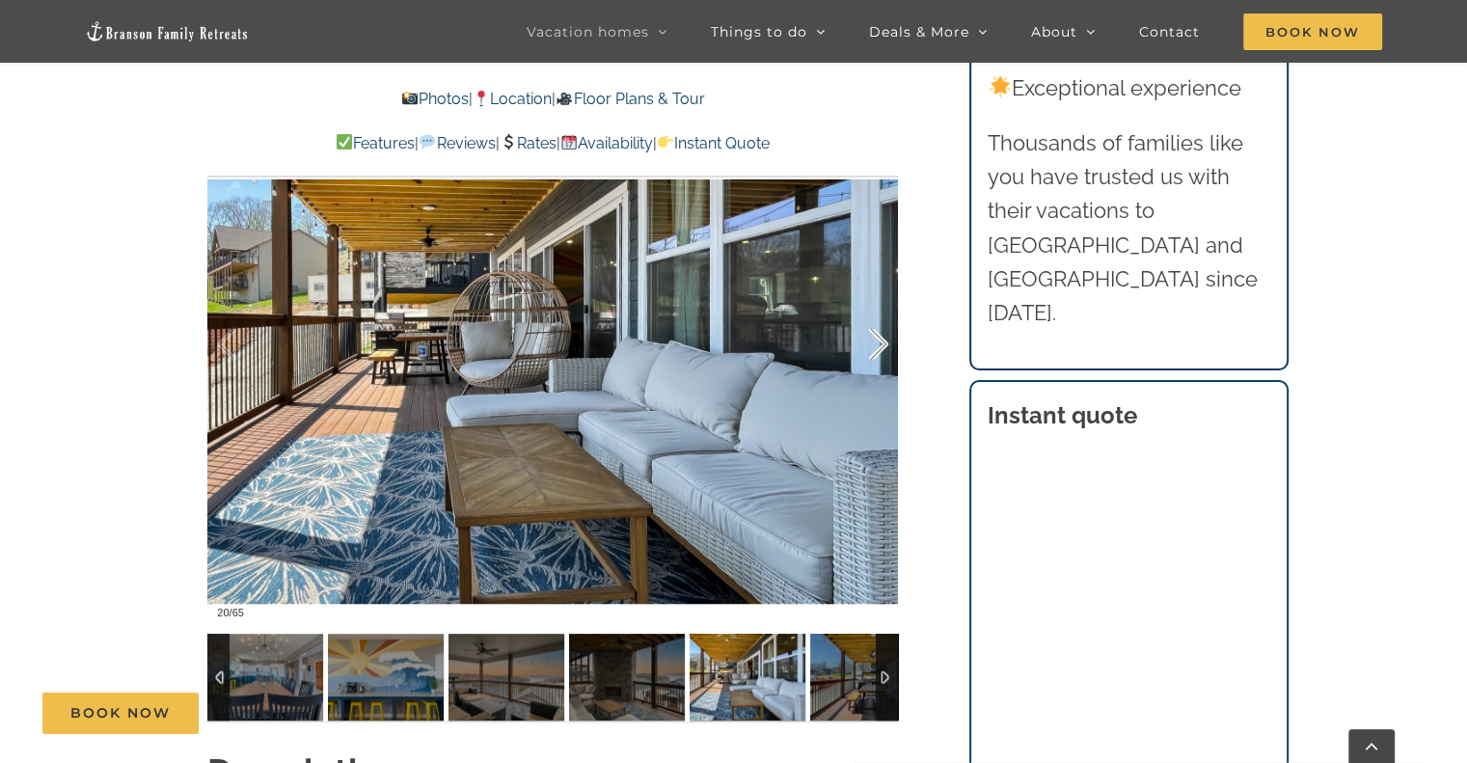
click at [879, 341] on div at bounding box center [859, 345] width 60 height 120
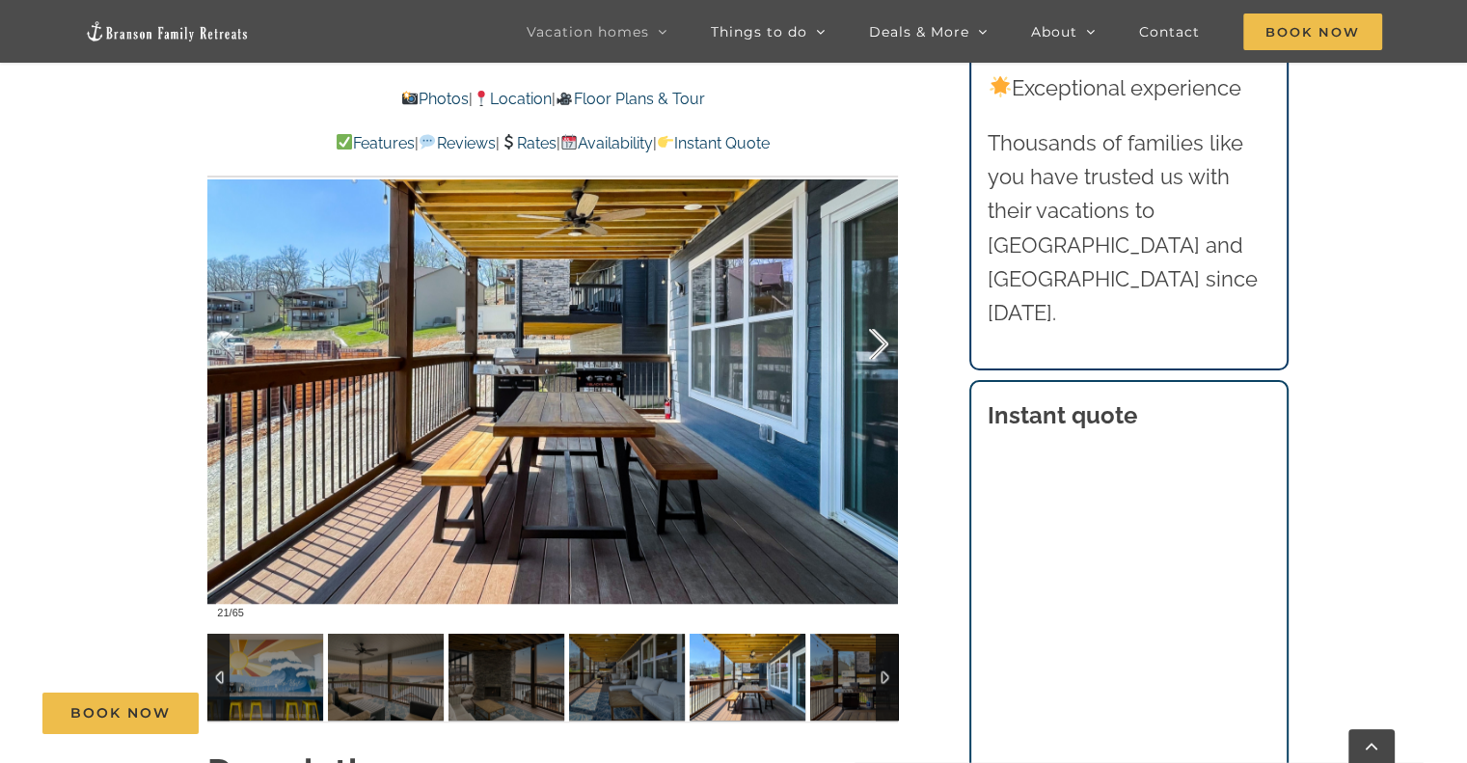
click at [879, 341] on div at bounding box center [859, 345] width 60 height 120
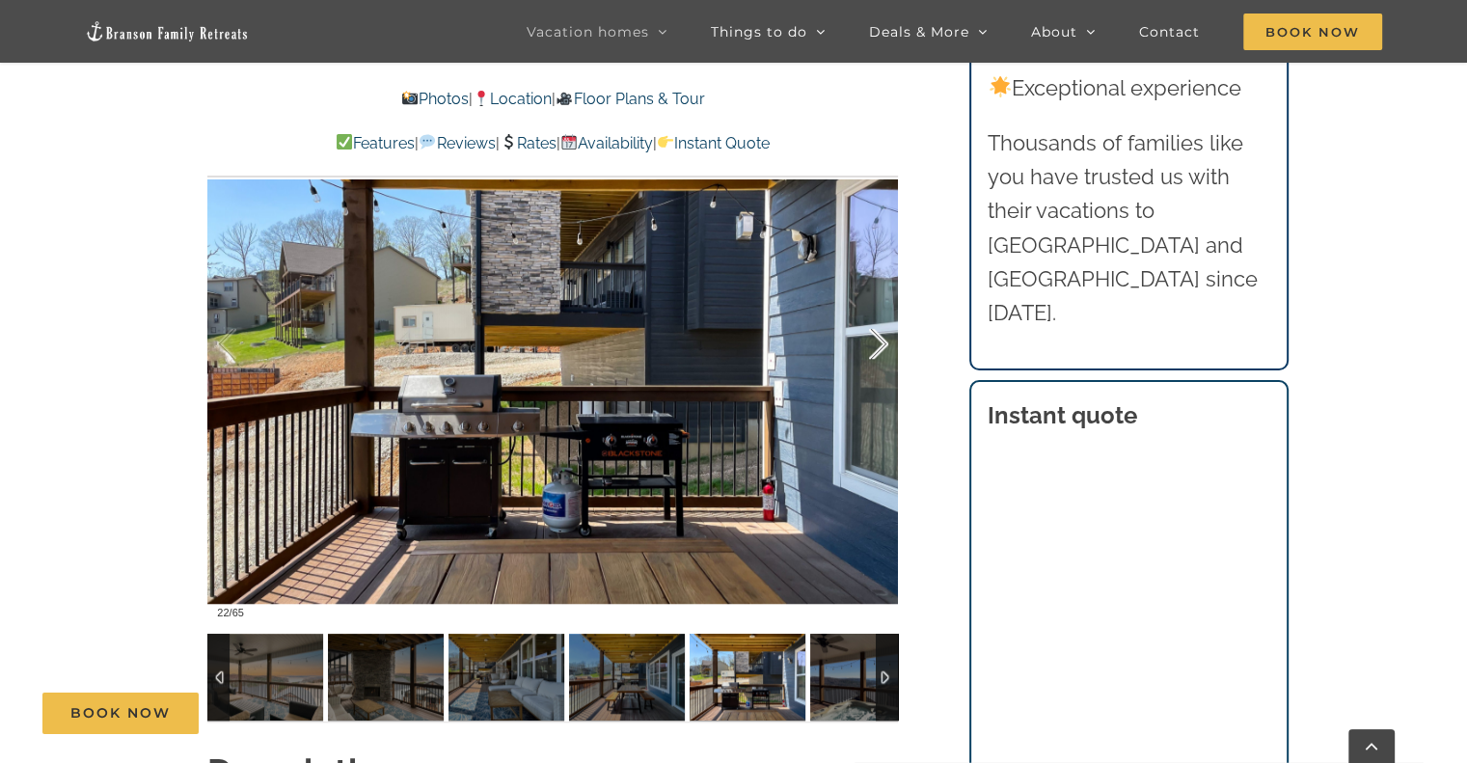
click at [879, 341] on div at bounding box center [859, 345] width 60 height 120
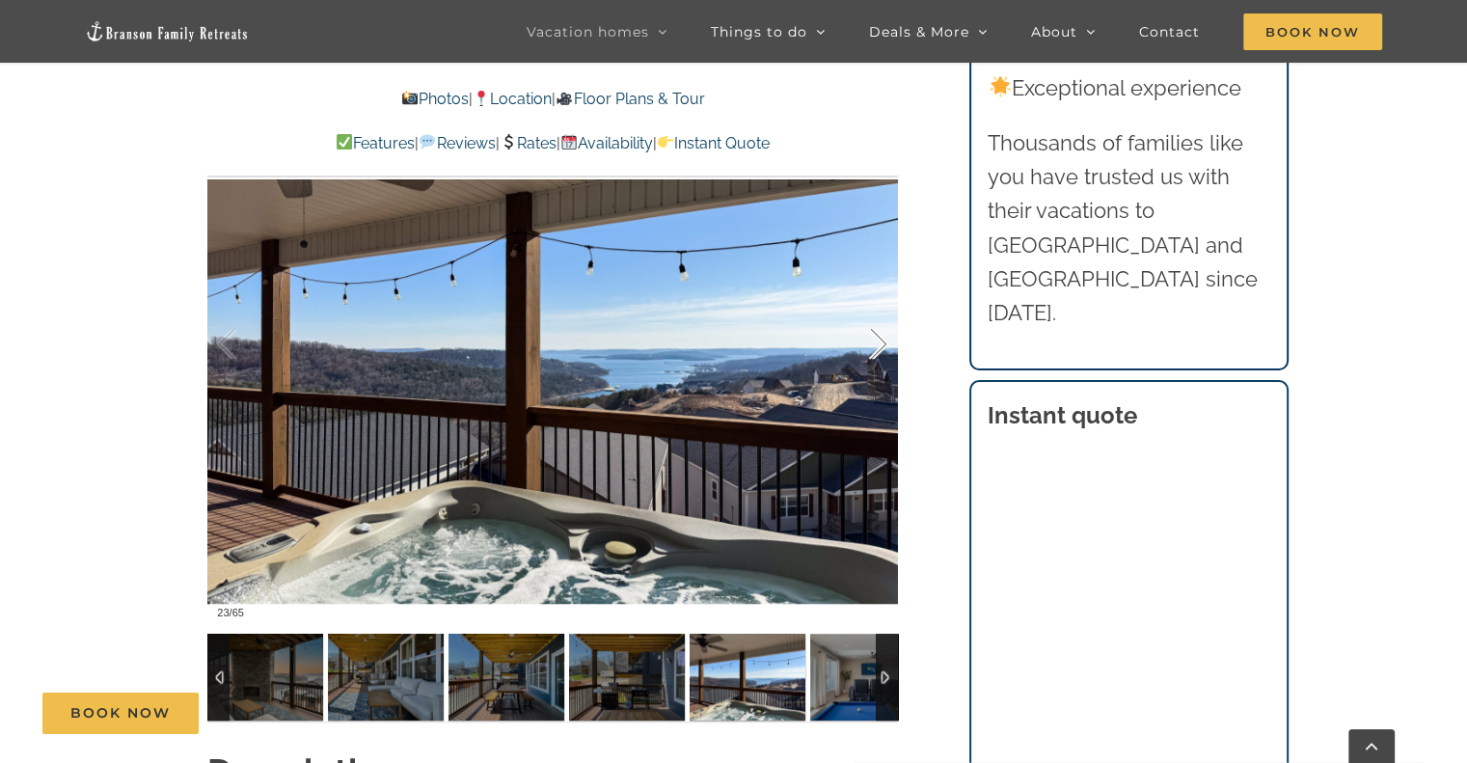
click at [878, 354] on div at bounding box center [859, 345] width 60 height 120
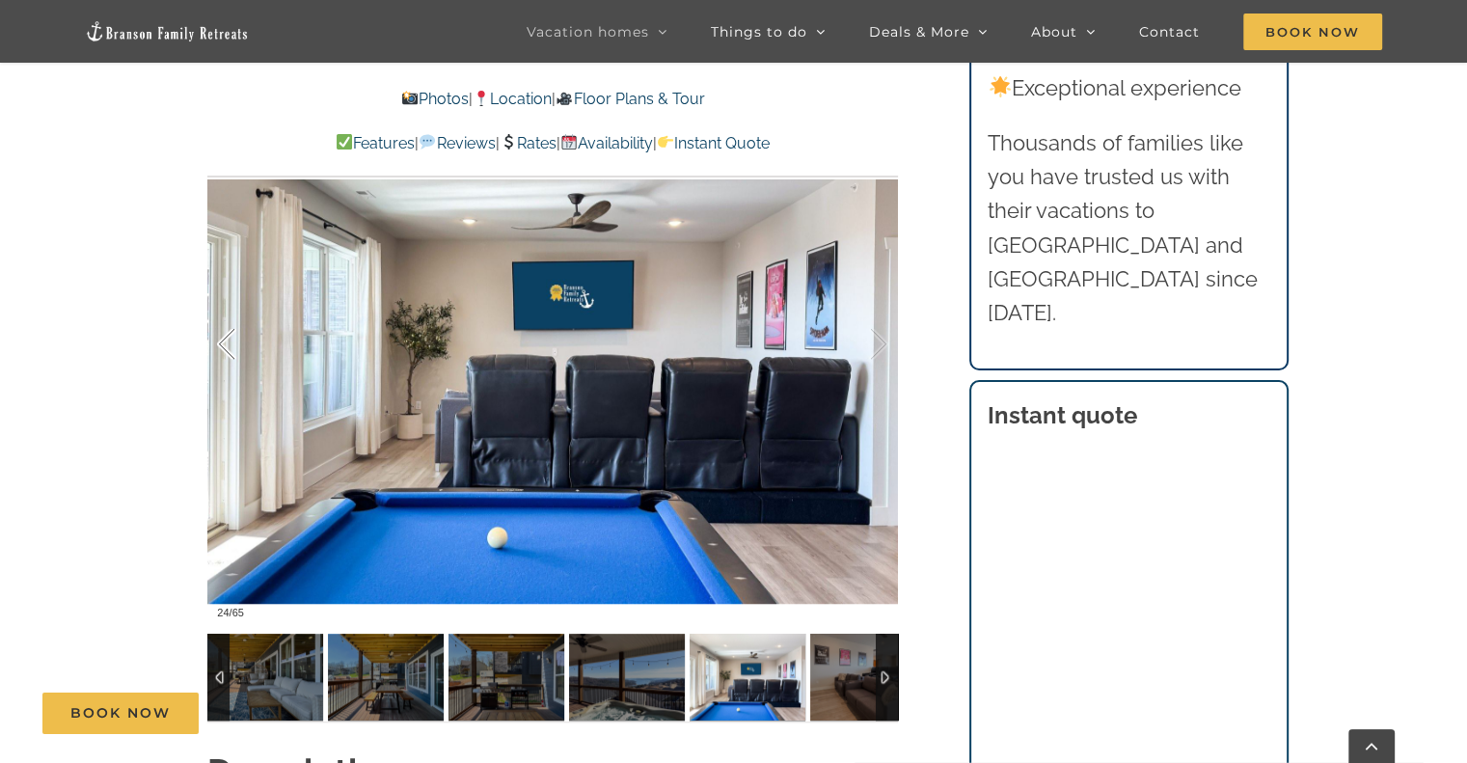
click at [224, 336] on div at bounding box center [247, 345] width 60 height 120
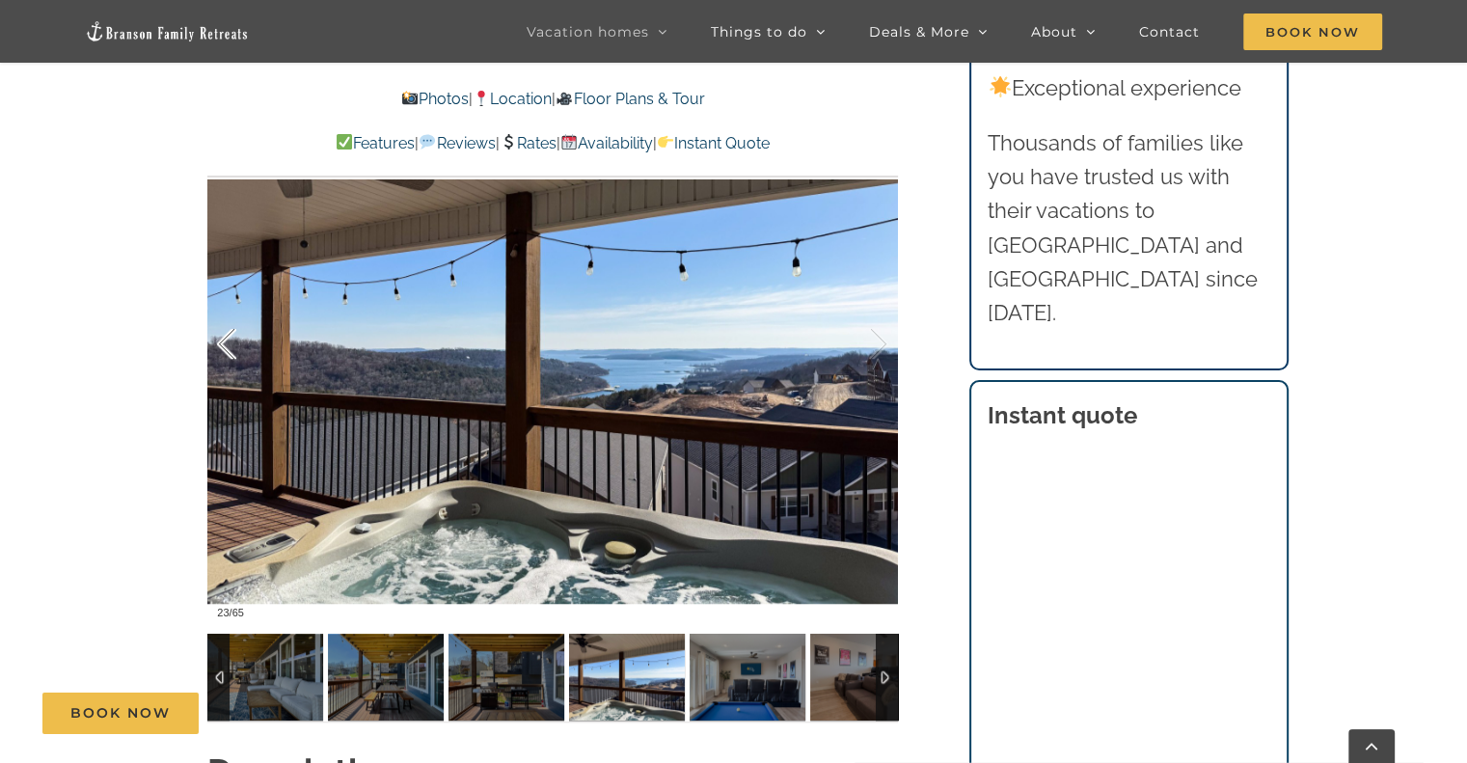
click at [230, 335] on div at bounding box center [247, 345] width 60 height 120
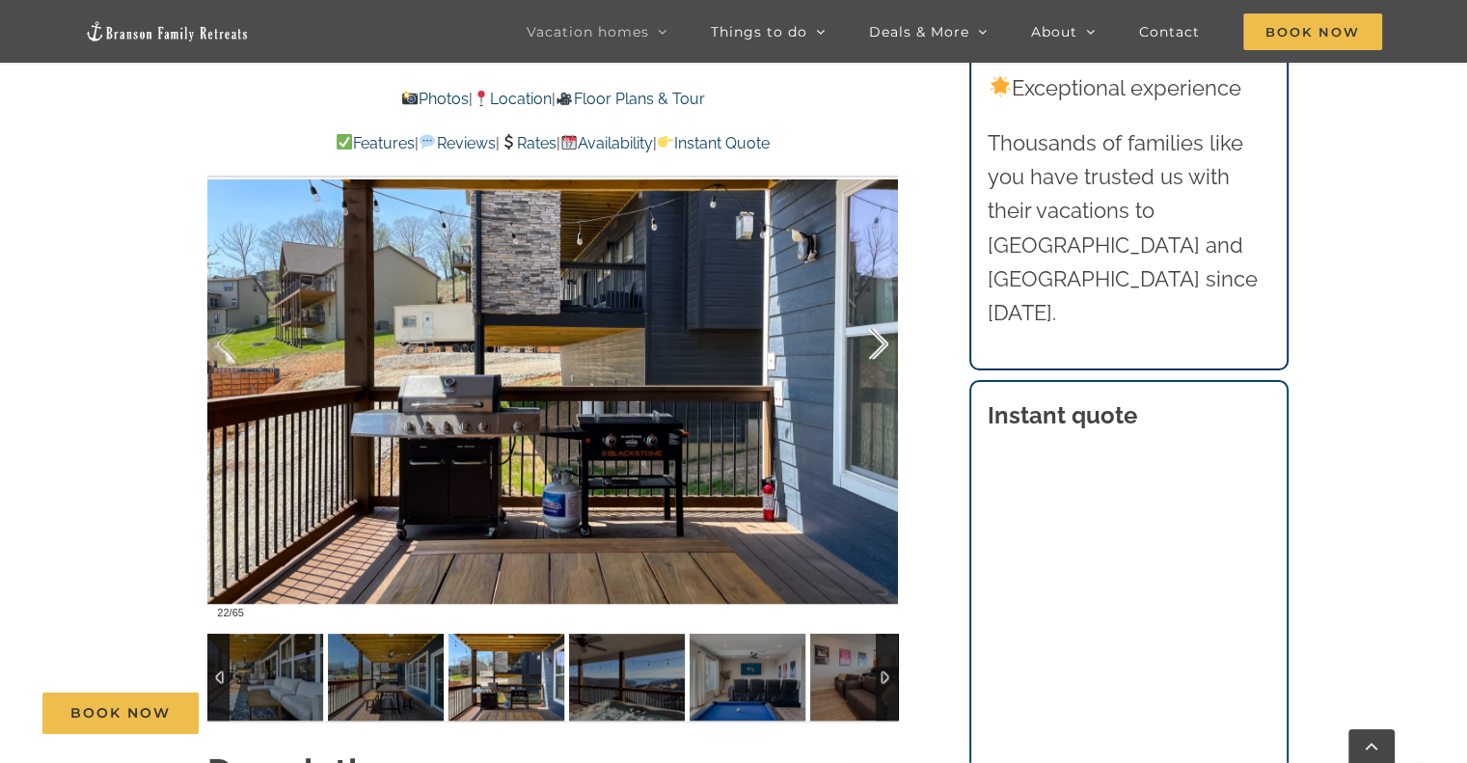
click at [878, 341] on div at bounding box center [859, 345] width 60 height 120
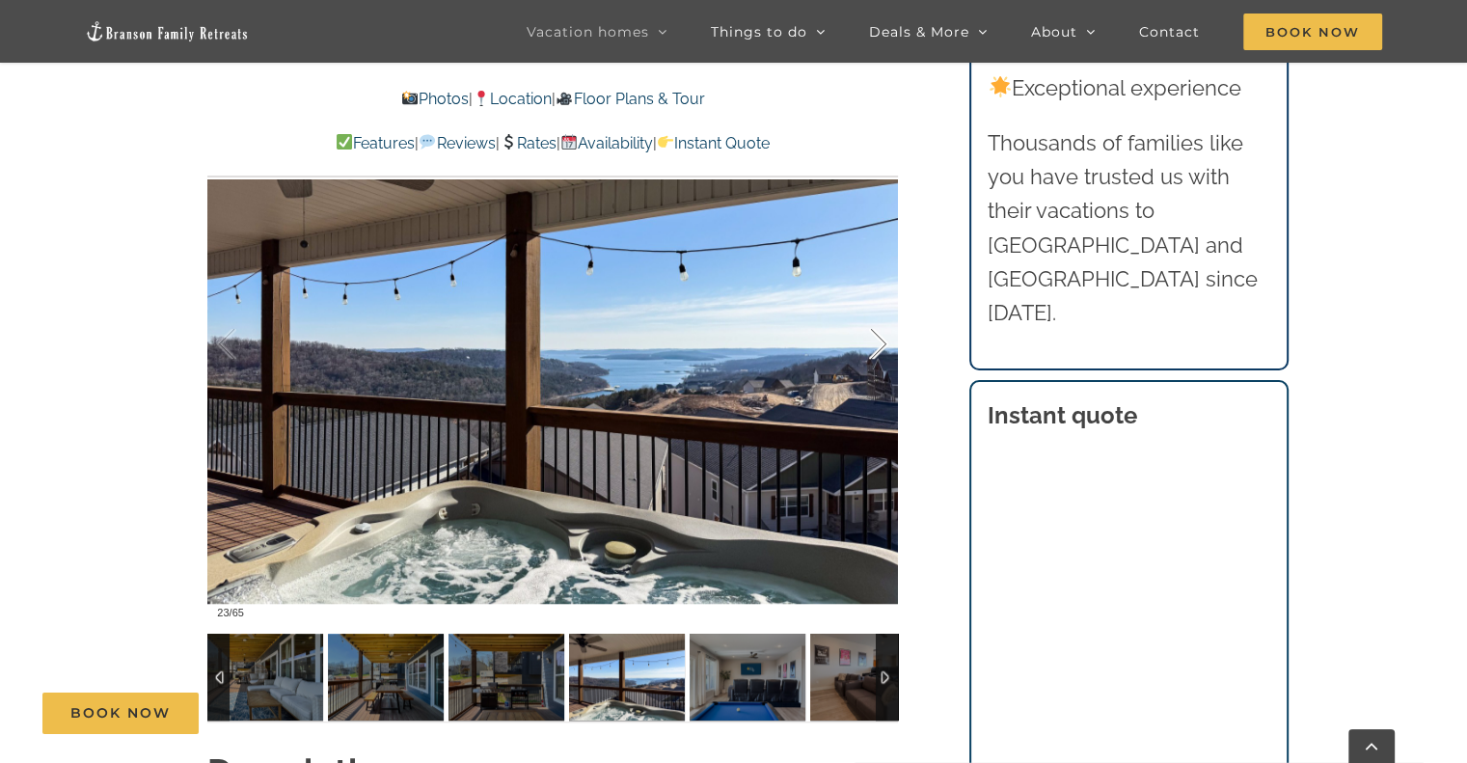
click at [878, 341] on div at bounding box center [859, 345] width 60 height 120
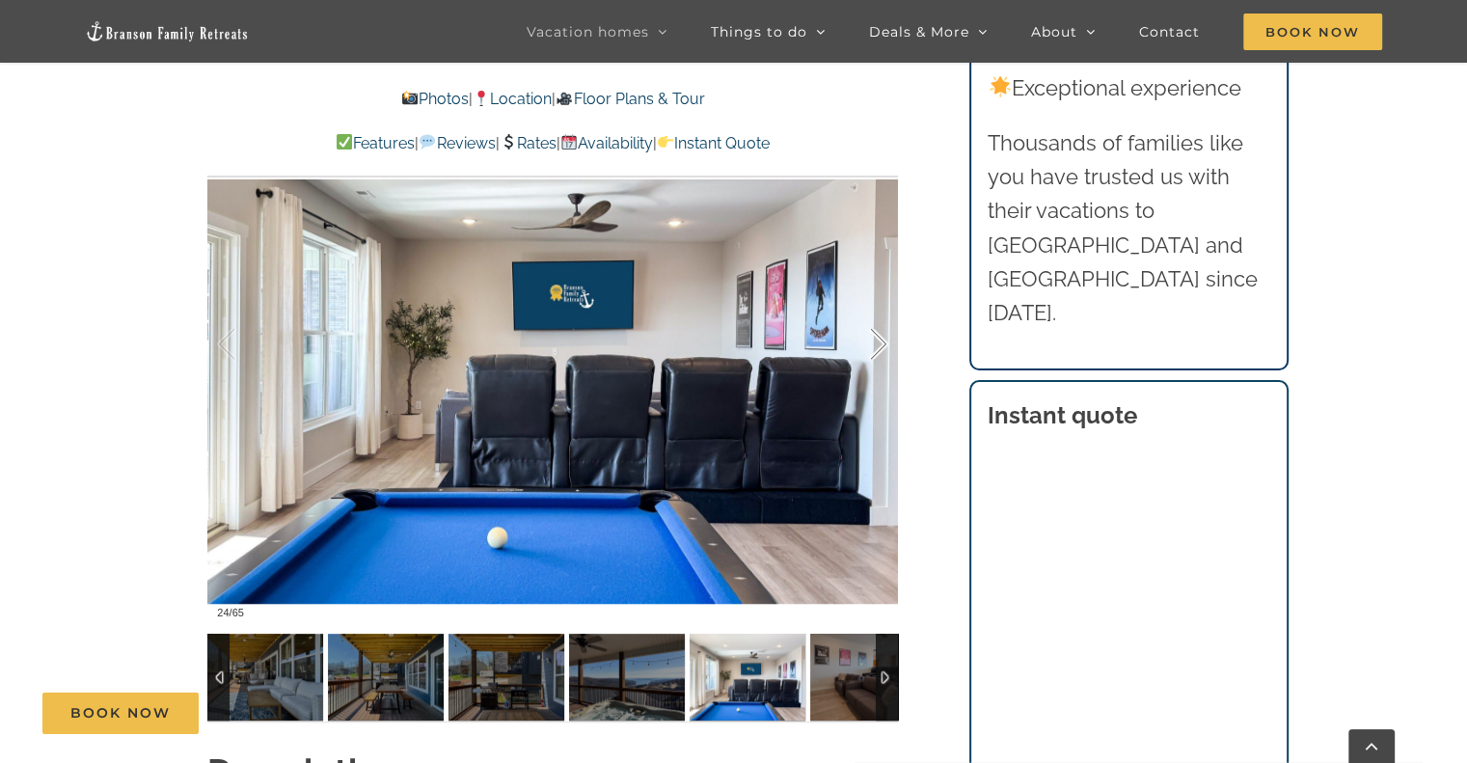
click at [884, 345] on div at bounding box center [859, 345] width 60 height 120
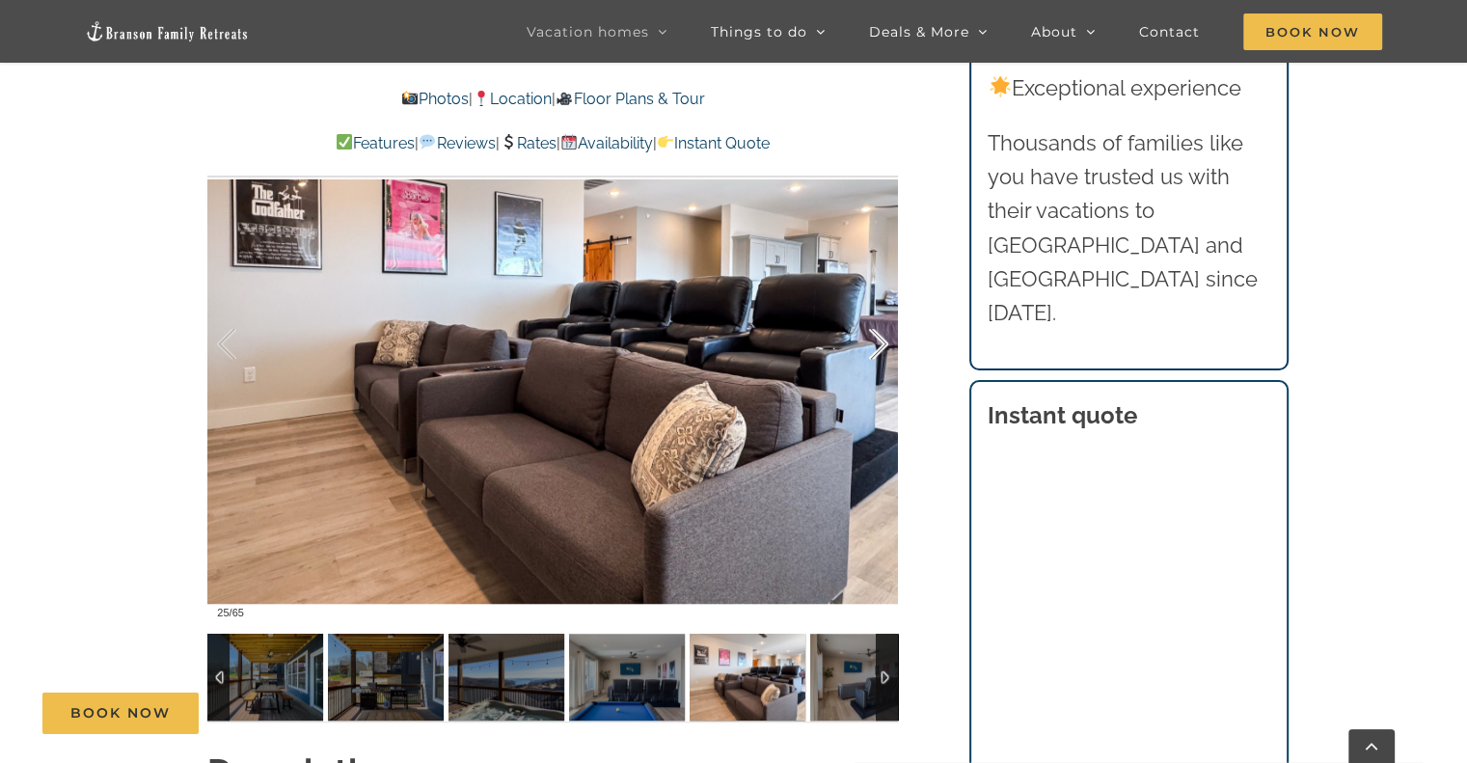
click at [884, 345] on div at bounding box center [859, 345] width 60 height 120
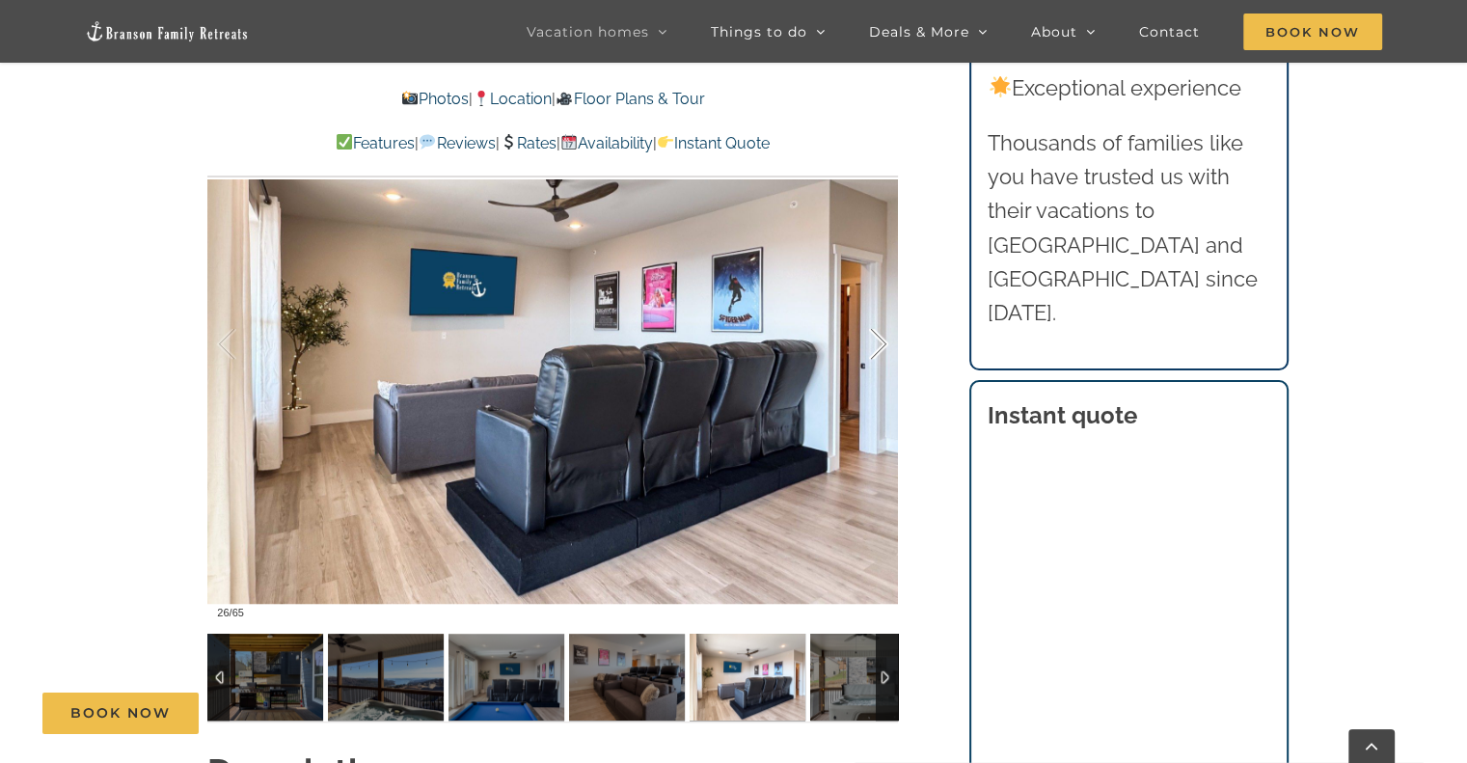
click at [884, 345] on div at bounding box center [859, 345] width 60 height 120
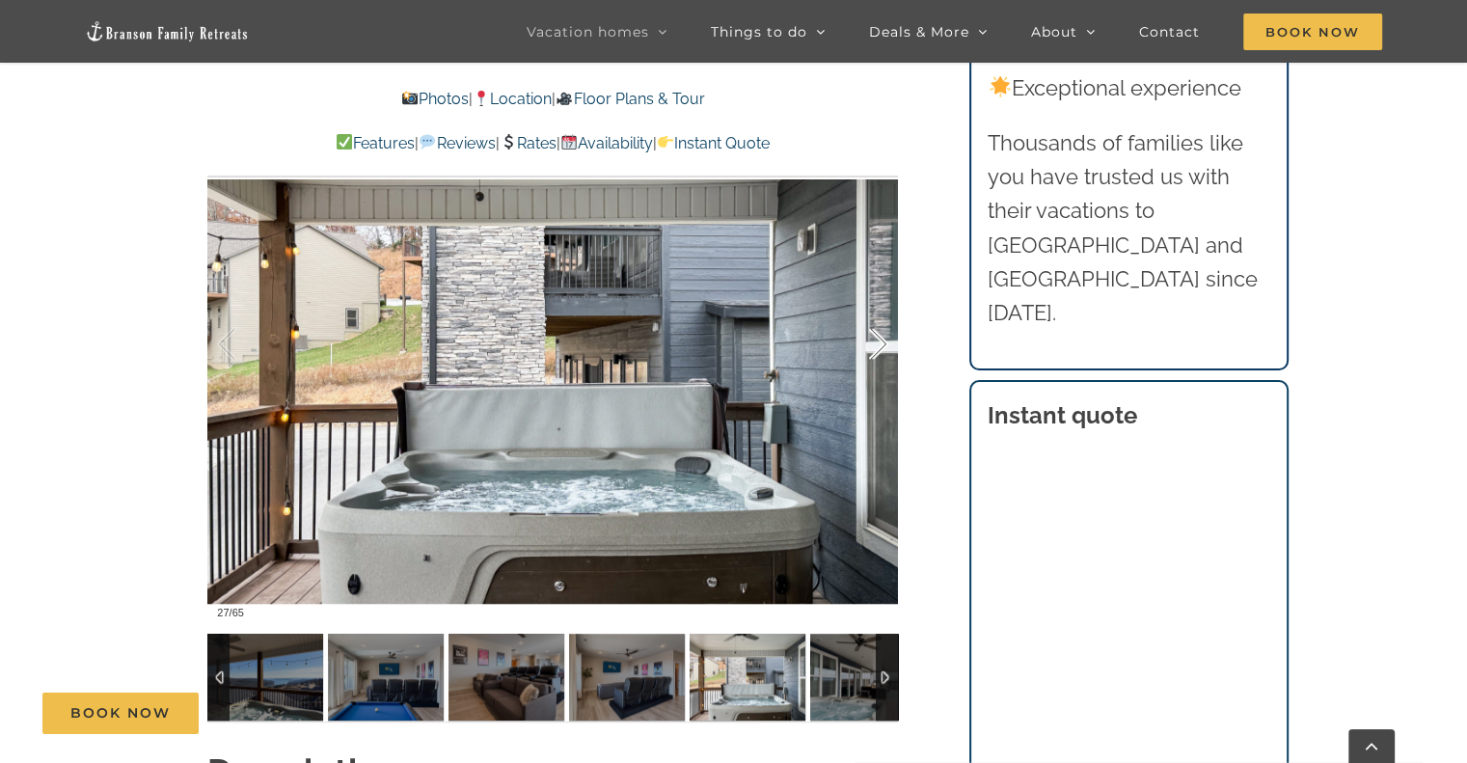
click at [884, 345] on div at bounding box center [859, 345] width 60 height 120
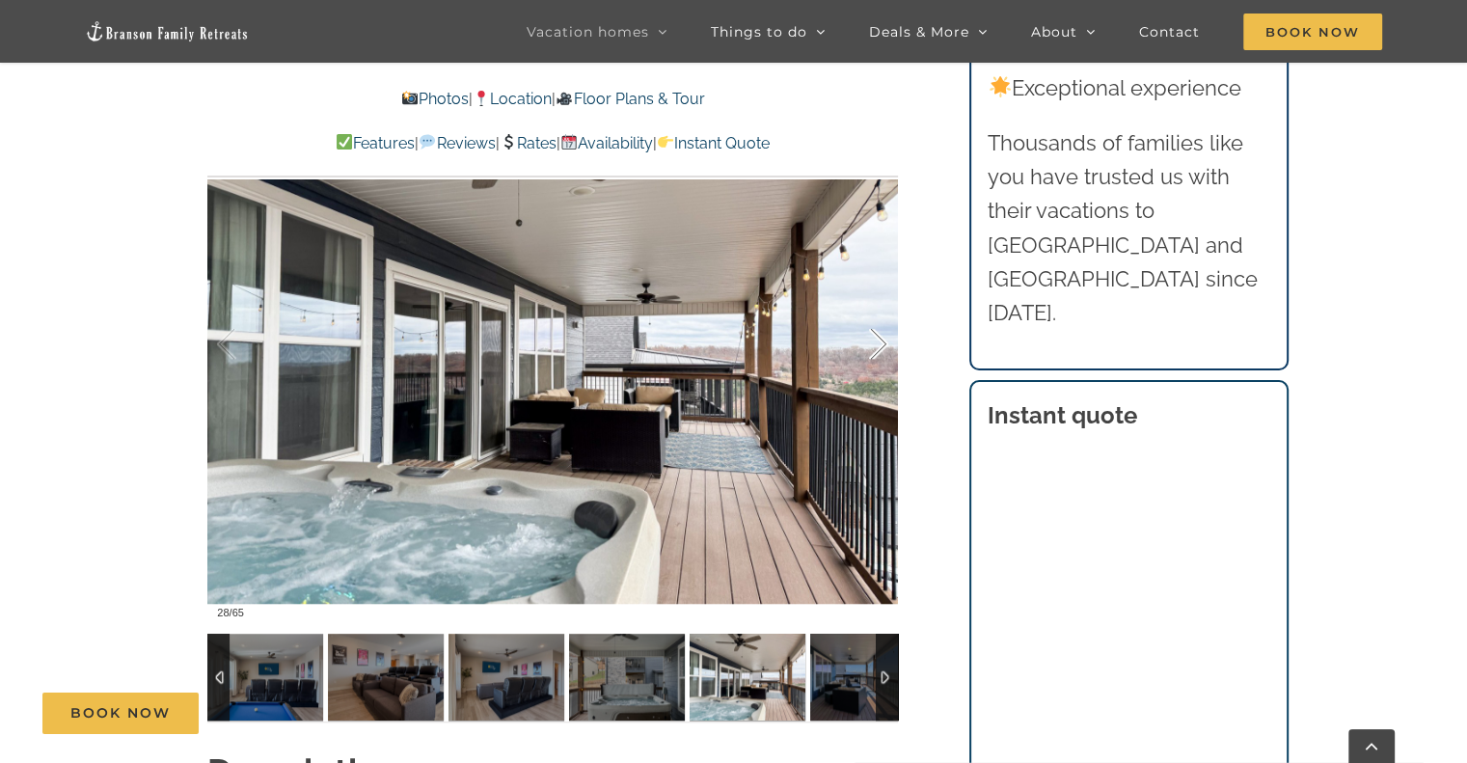
click at [884, 345] on div at bounding box center [859, 345] width 60 height 120
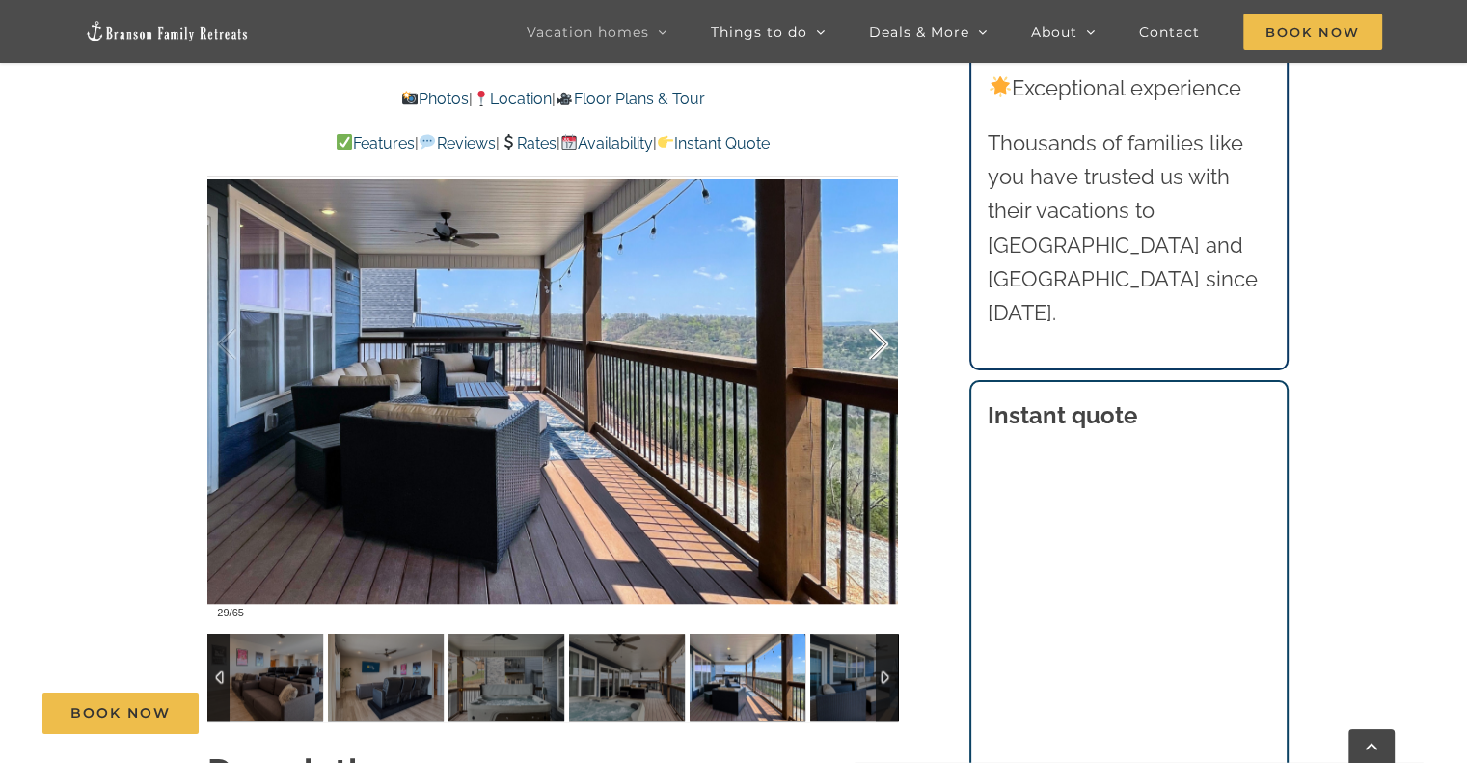
click at [884, 345] on div at bounding box center [859, 345] width 60 height 120
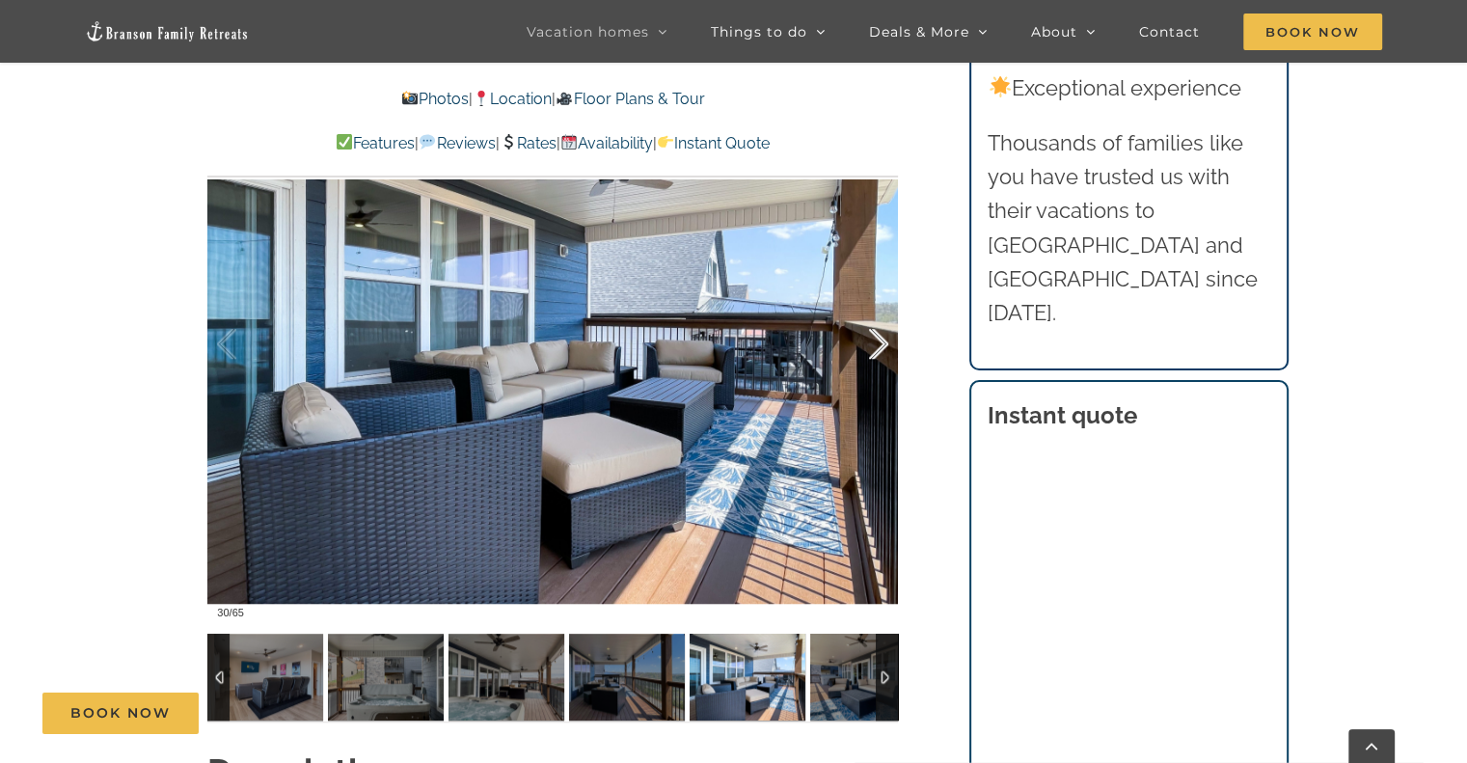
click at [878, 342] on div at bounding box center [859, 345] width 60 height 120
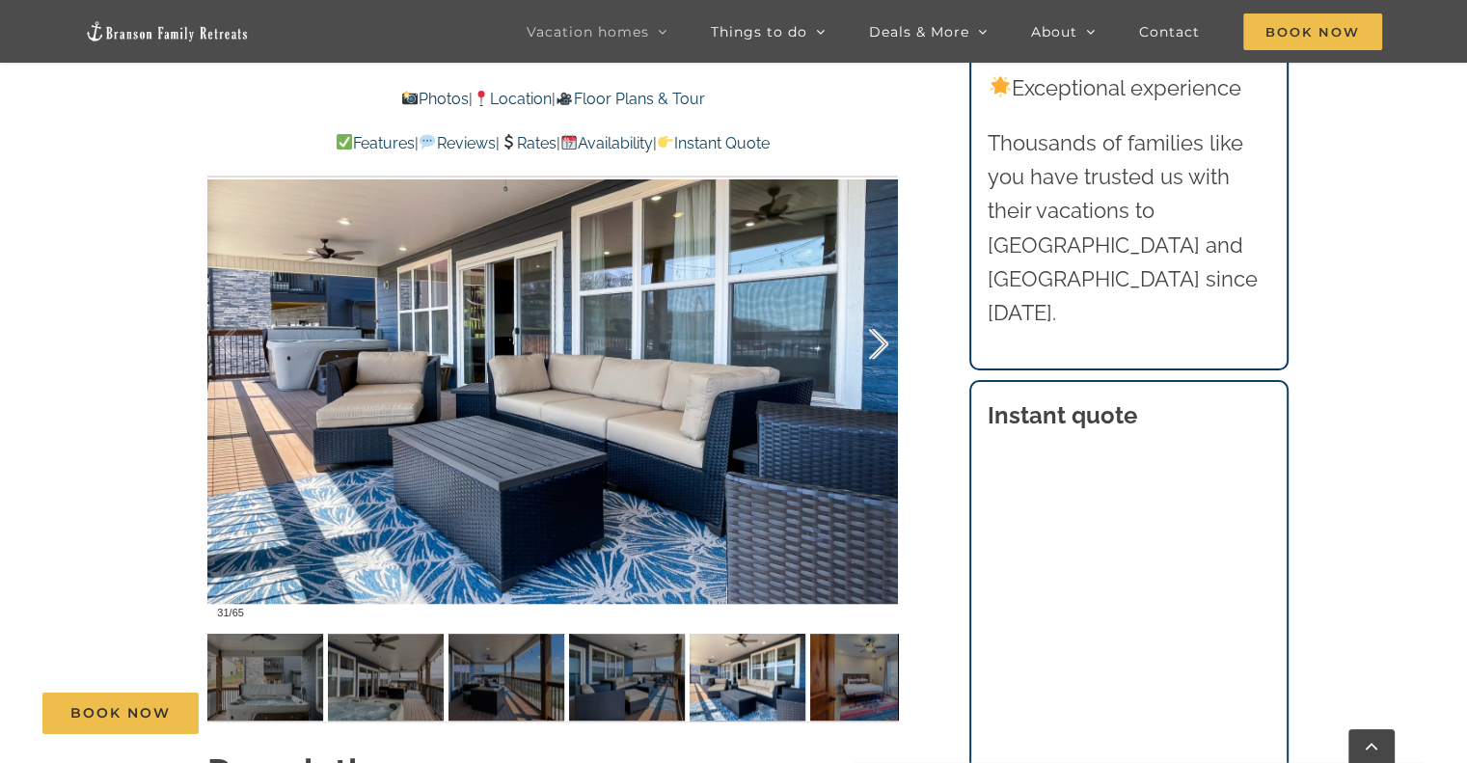
click at [885, 349] on div at bounding box center [859, 345] width 60 height 120
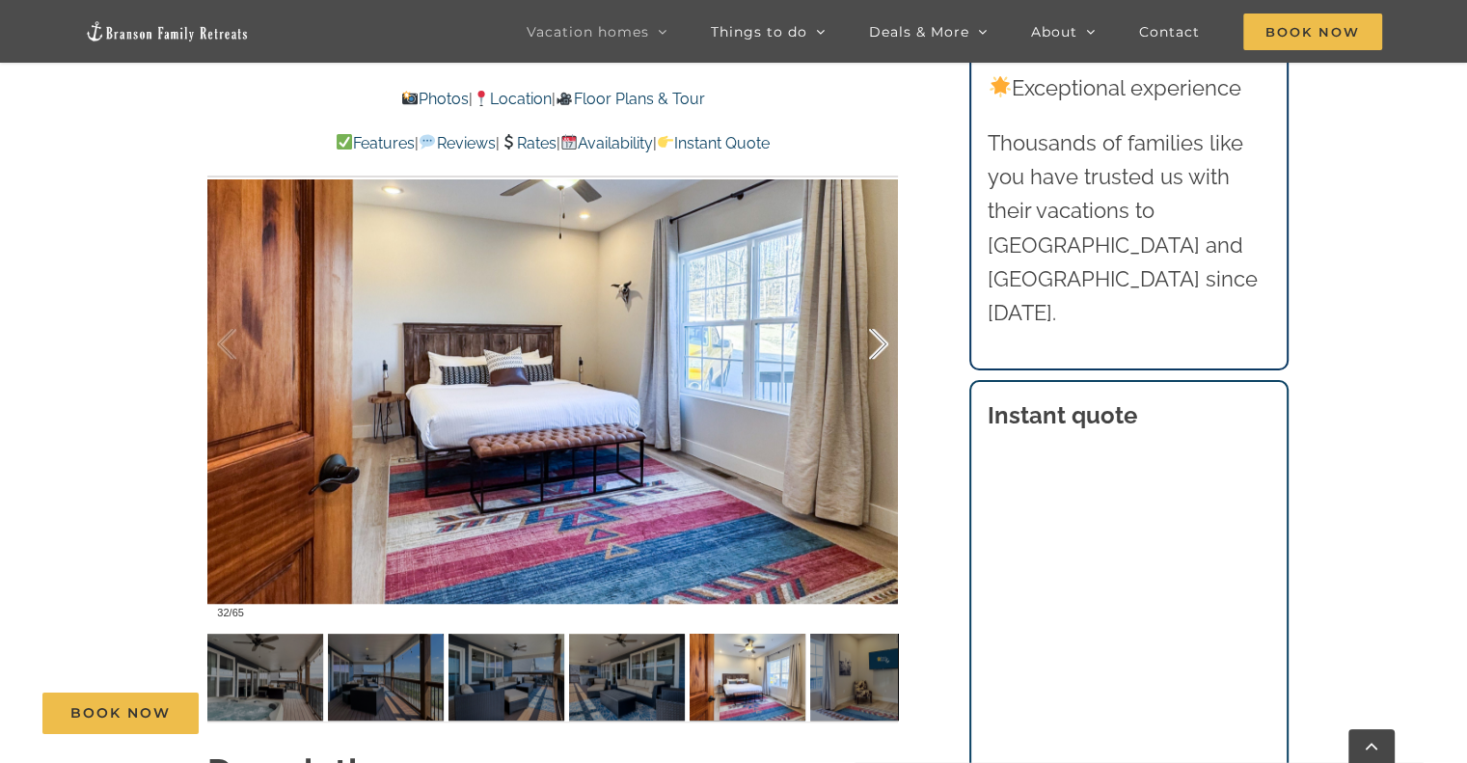
click at [875, 346] on div at bounding box center [859, 345] width 60 height 120
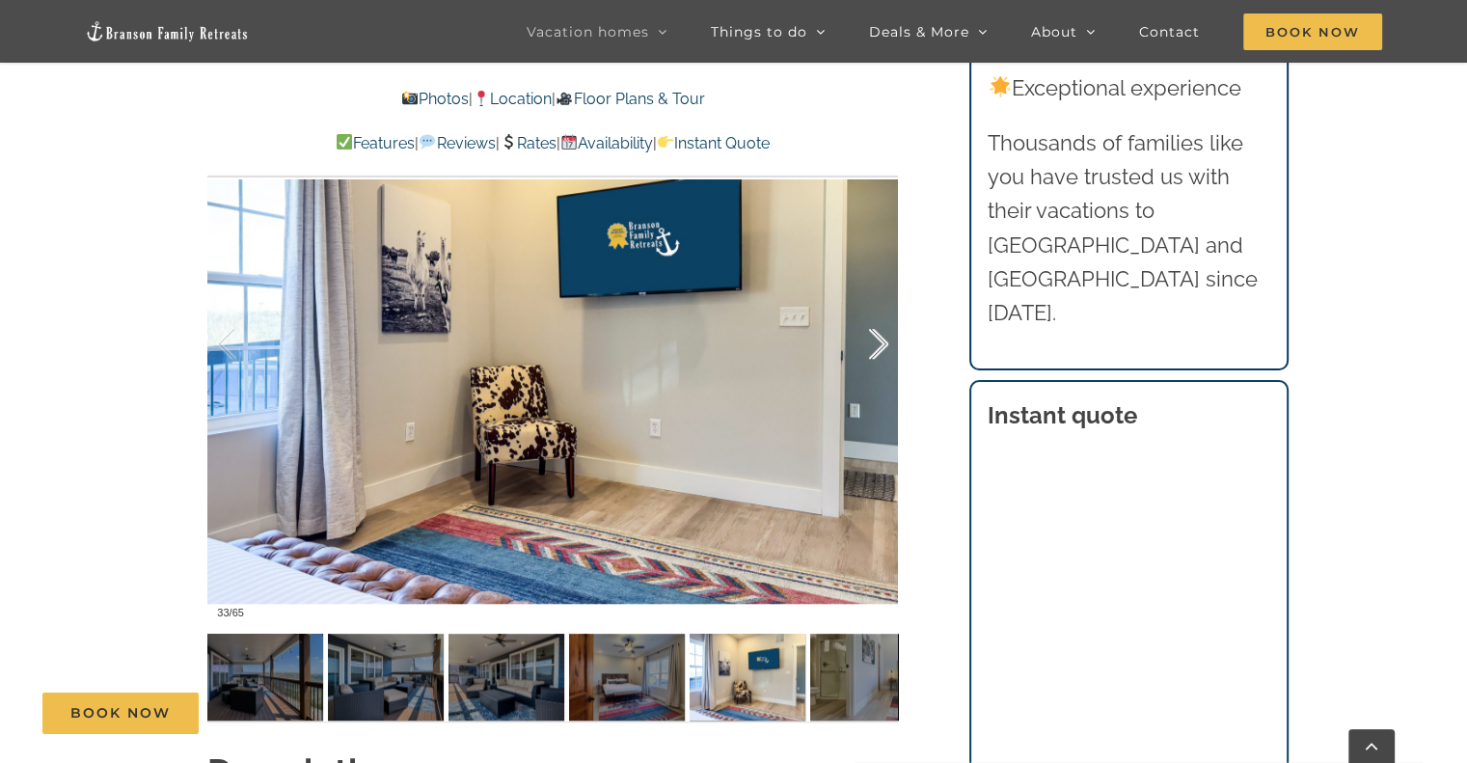
click at [875, 346] on div at bounding box center [859, 345] width 60 height 120
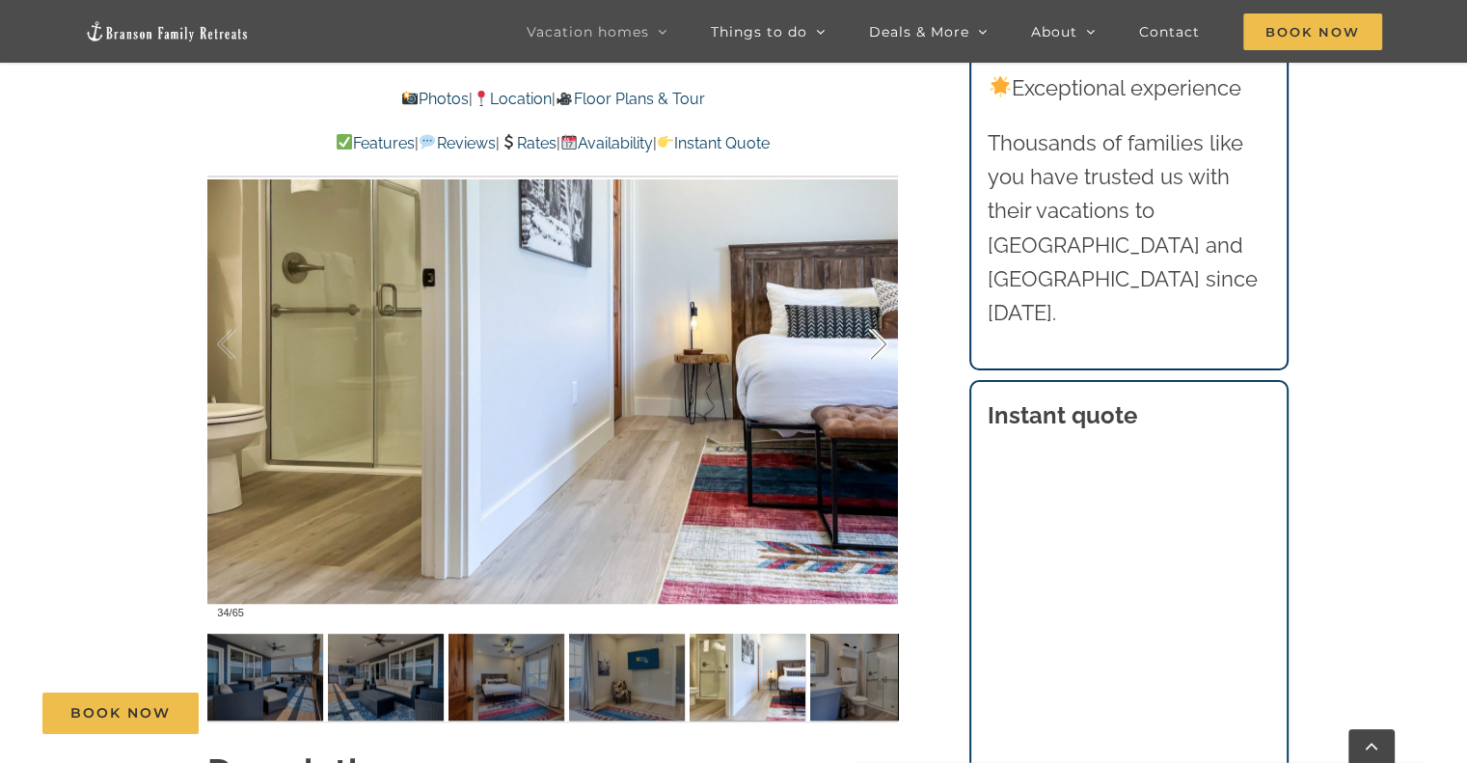
click at [875, 346] on div at bounding box center [859, 345] width 60 height 120
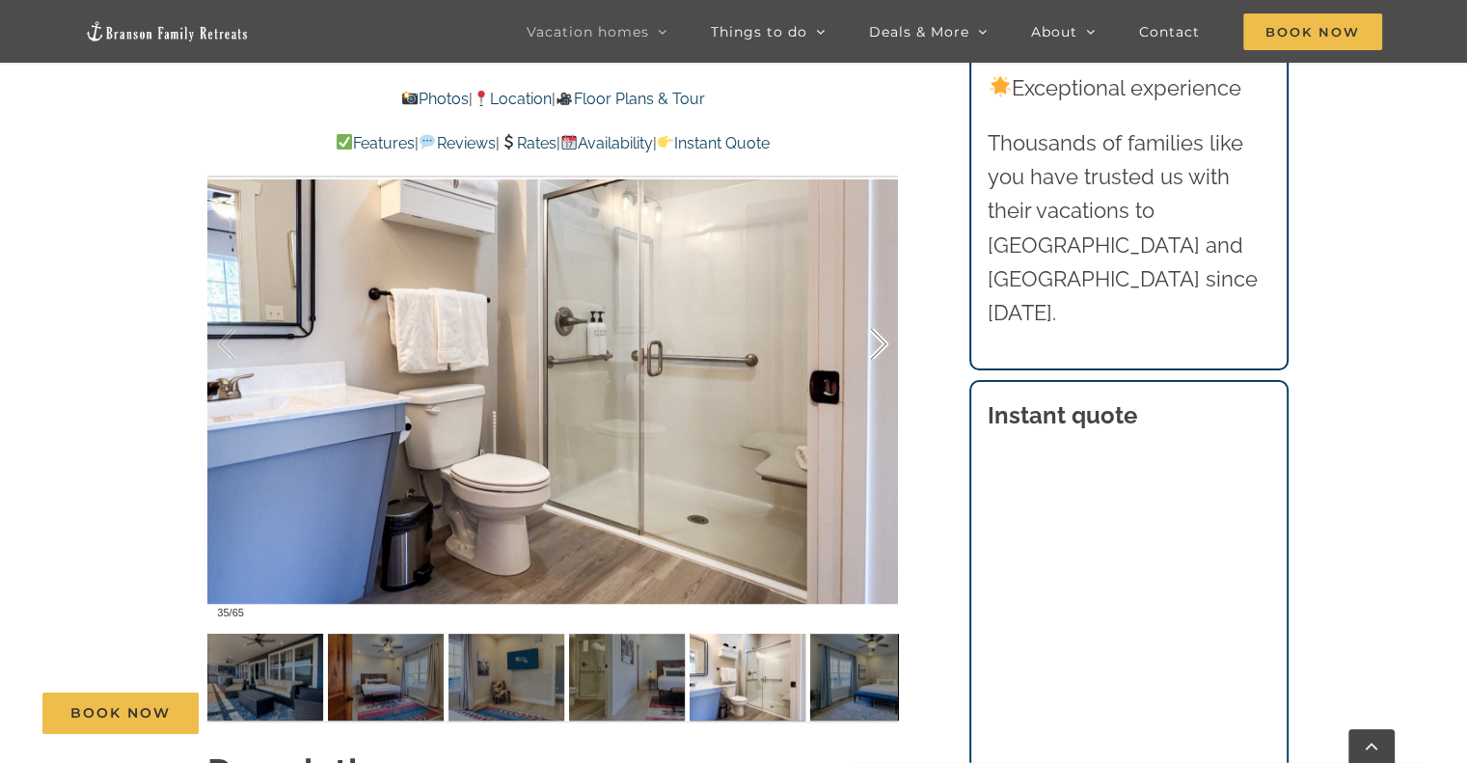
click at [875, 346] on div at bounding box center [859, 345] width 60 height 120
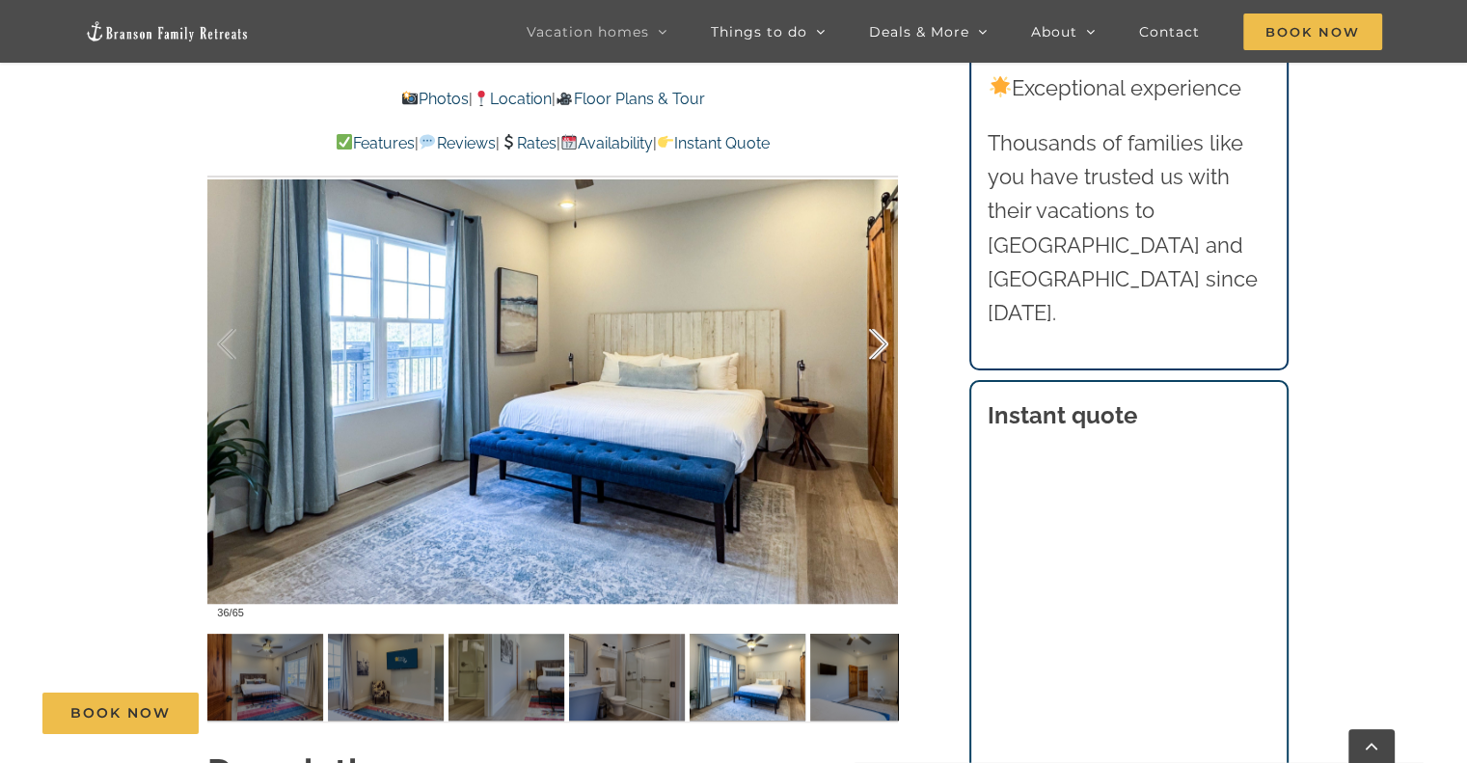
click at [875, 346] on div at bounding box center [859, 345] width 60 height 120
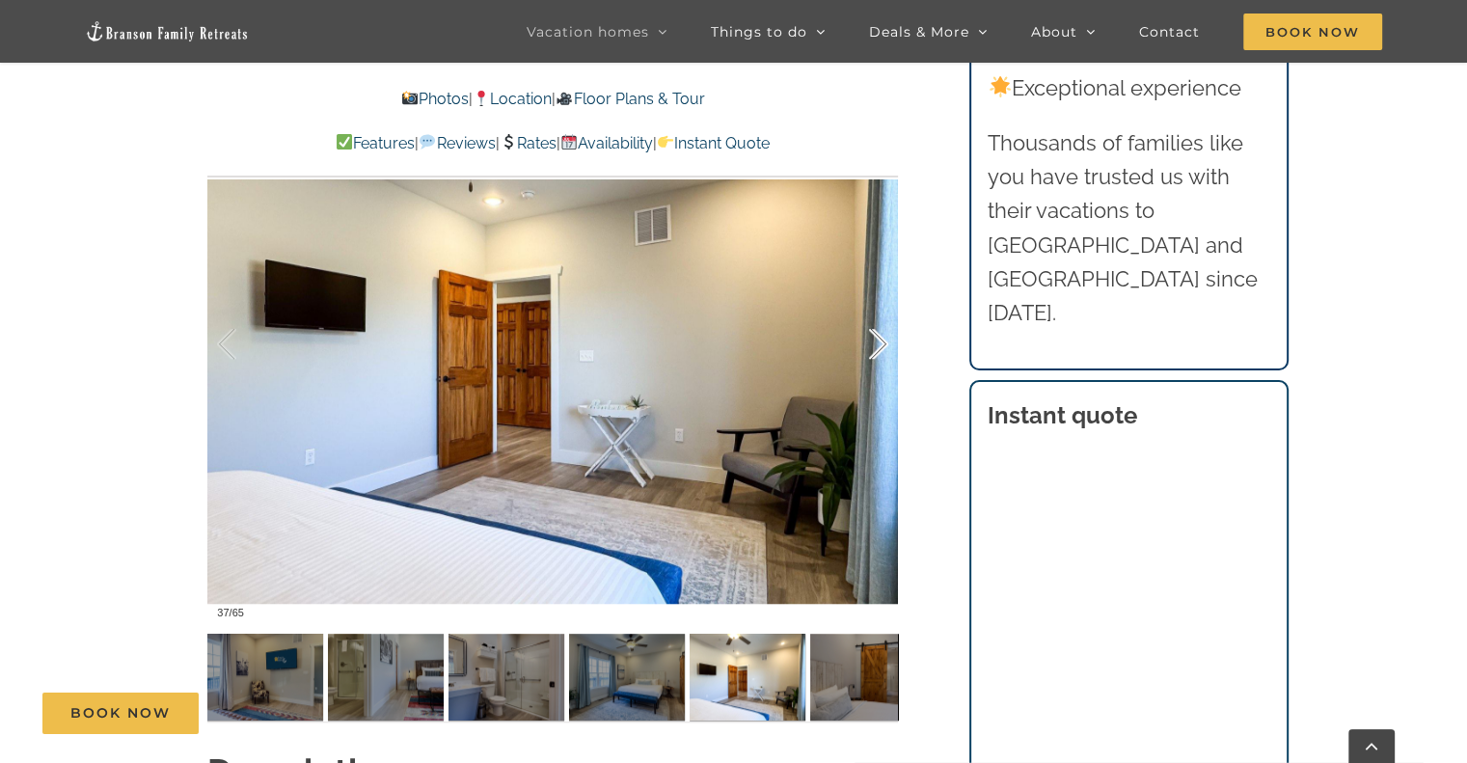
click at [875, 346] on div at bounding box center [859, 345] width 60 height 120
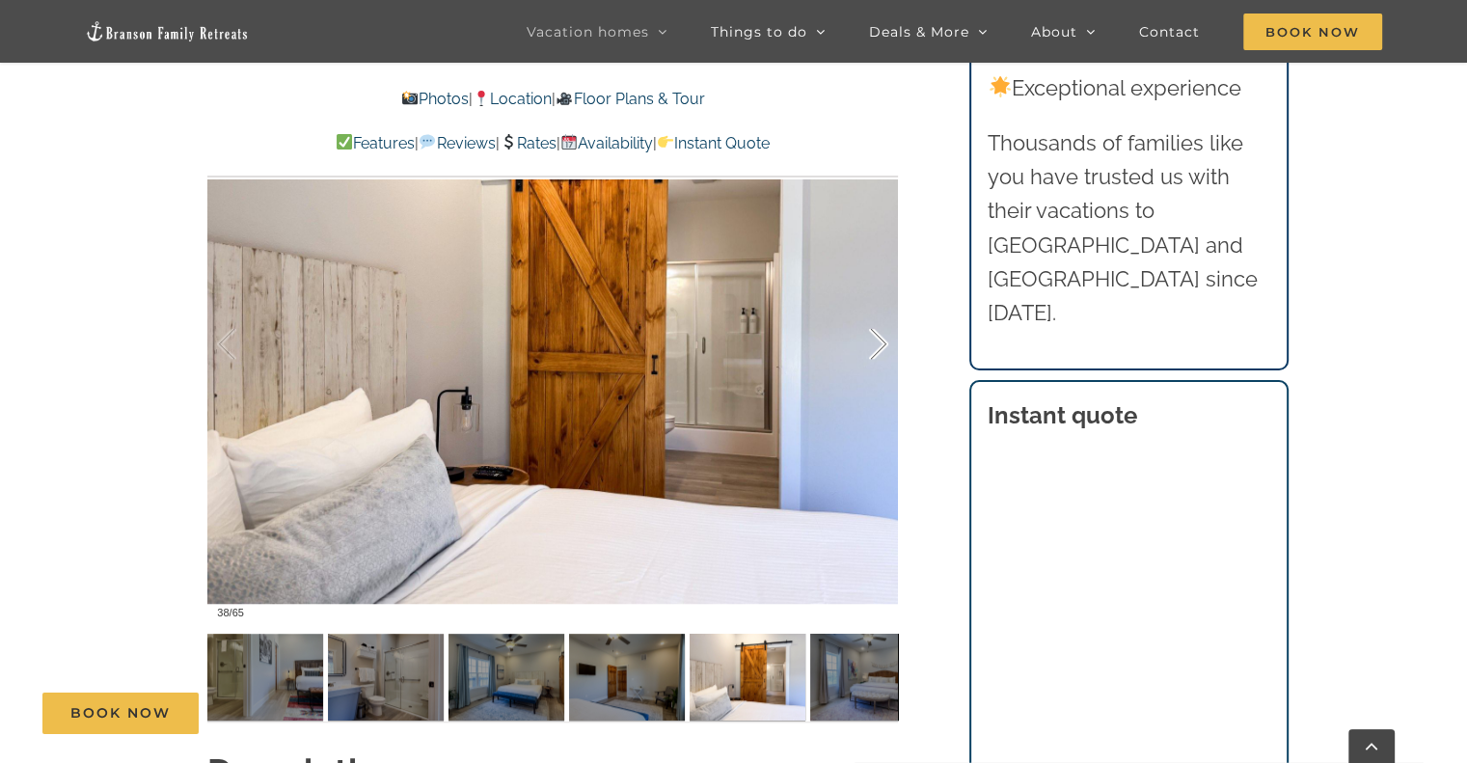
click at [875, 346] on div at bounding box center [859, 345] width 60 height 120
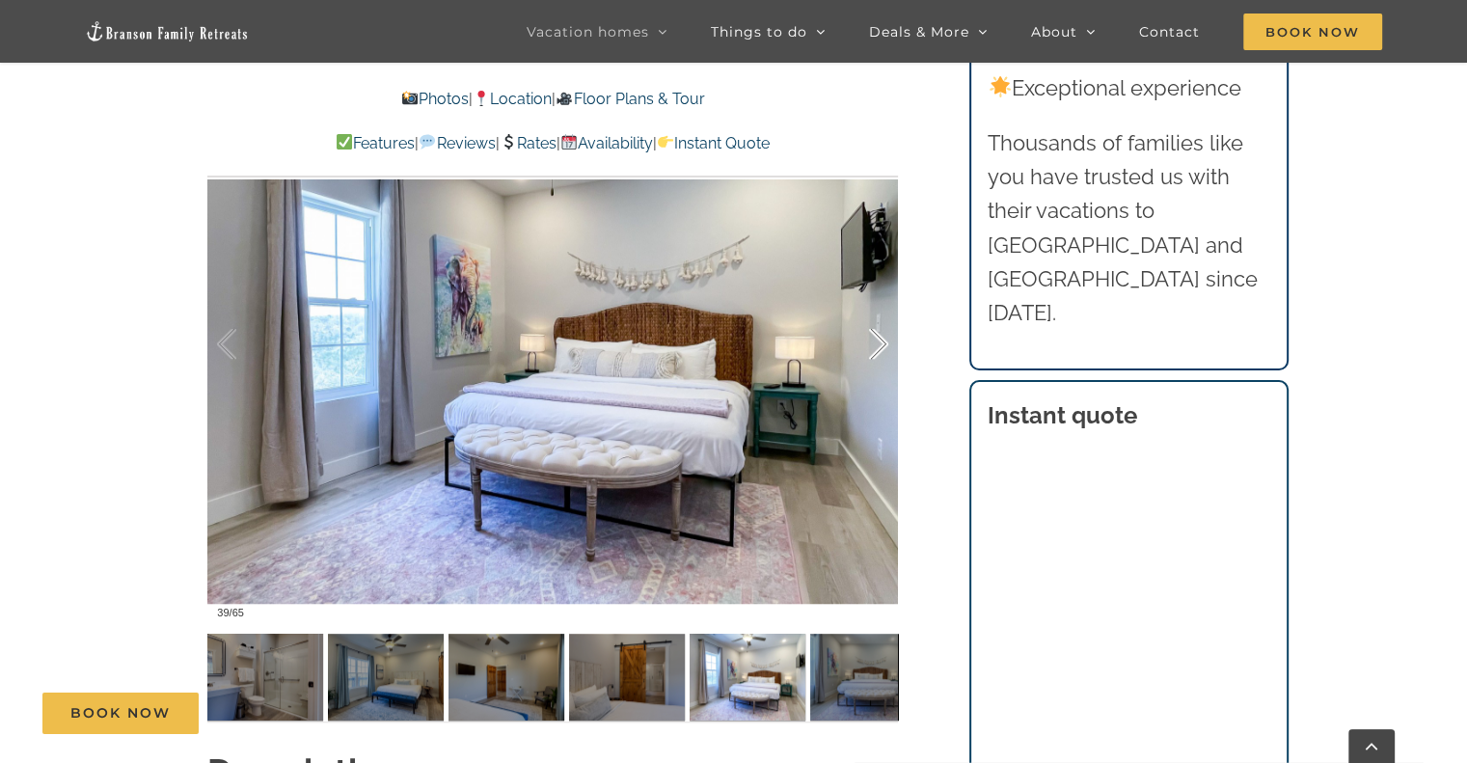
click at [875, 346] on div at bounding box center [859, 345] width 60 height 120
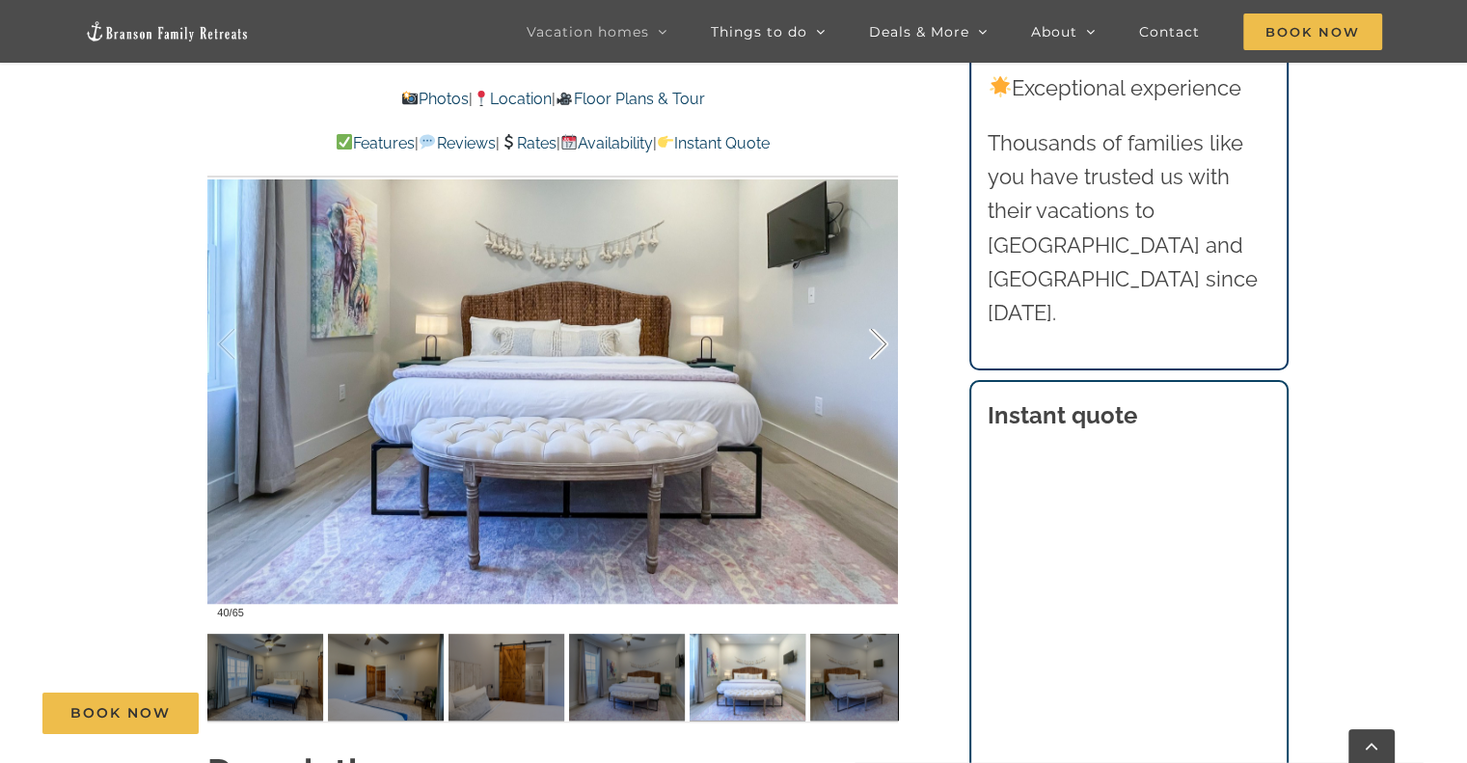
click at [875, 346] on div at bounding box center [859, 345] width 60 height 120
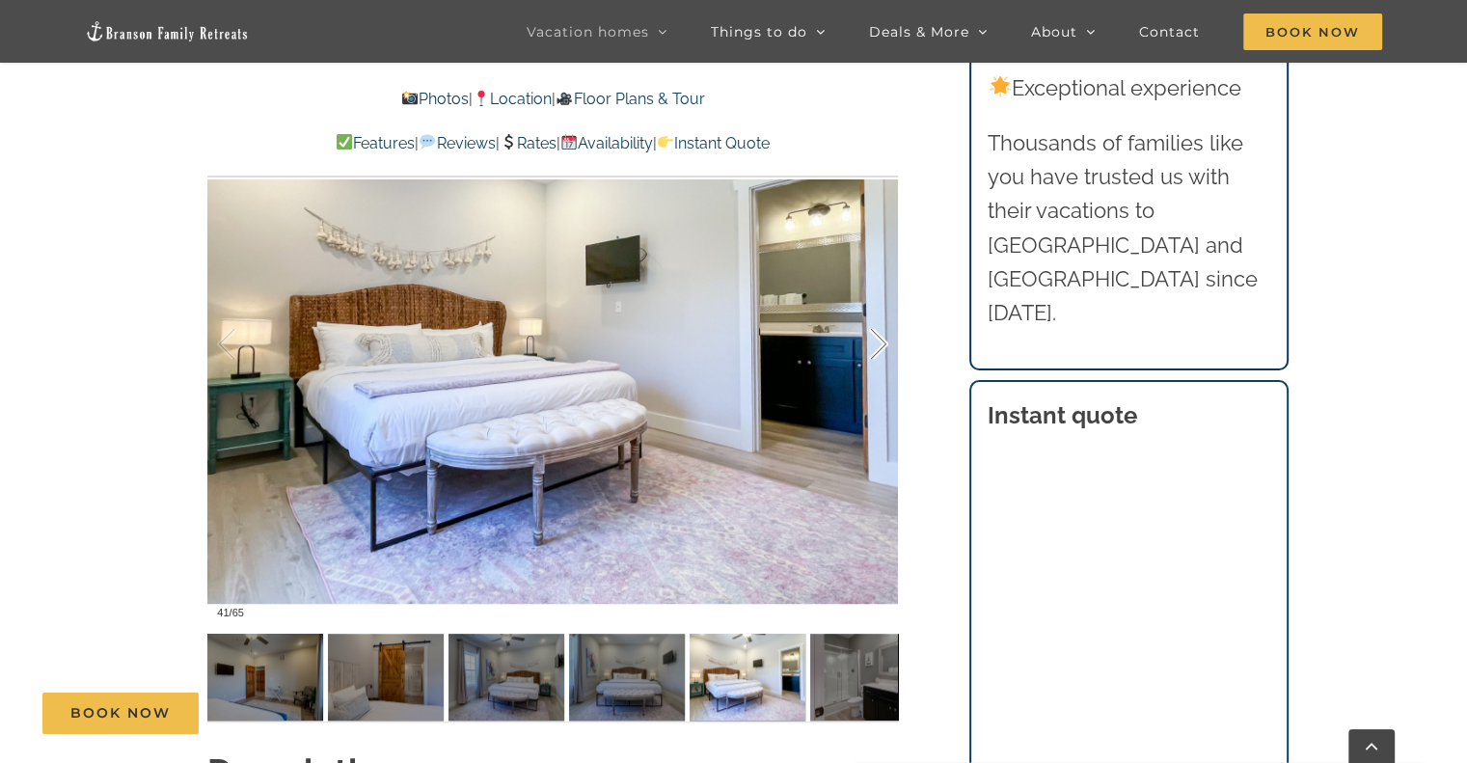
click at [875, 346] on div at bounding box center [859, 345] width 60 height 120
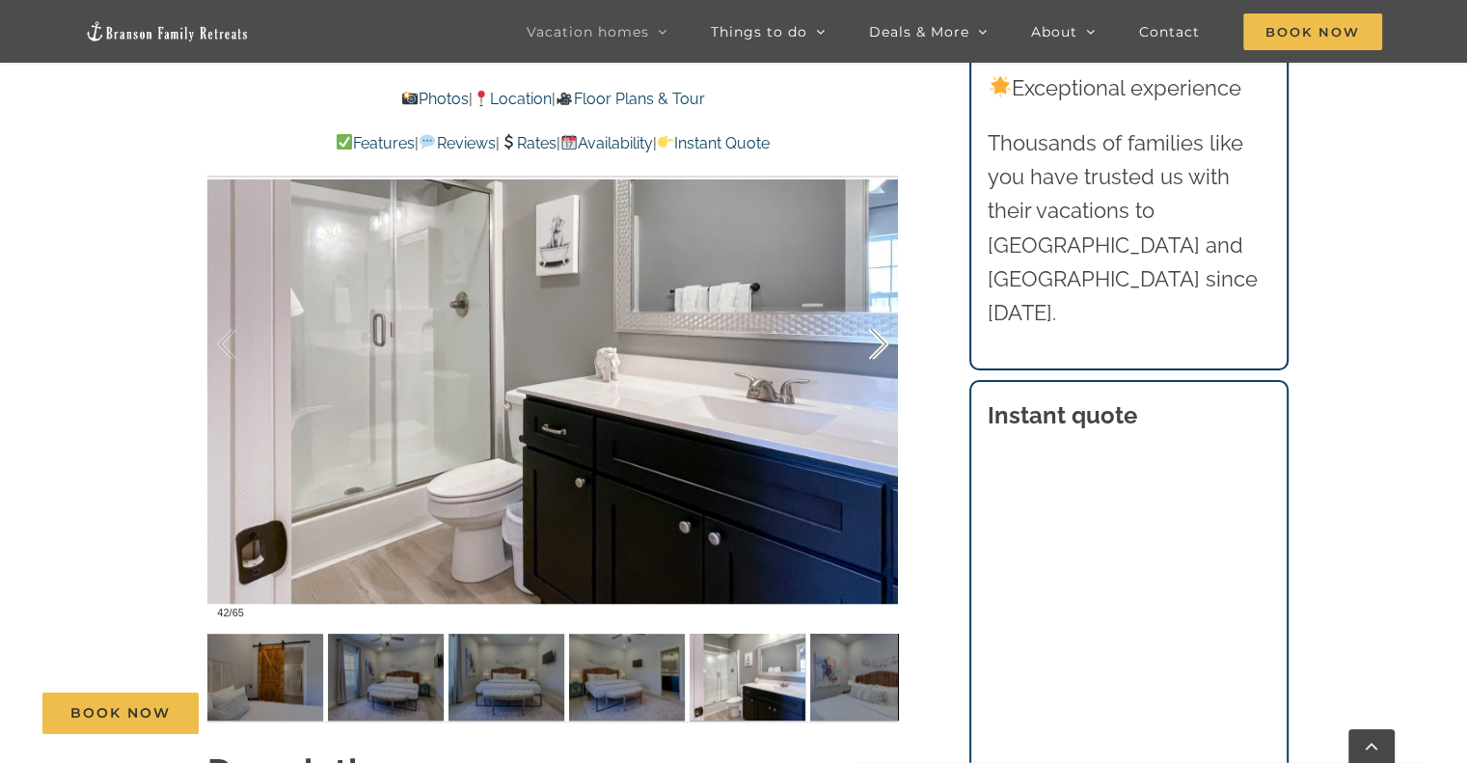
click at [876, 346] on div at bounding box center [859, 345] width 60 height 120
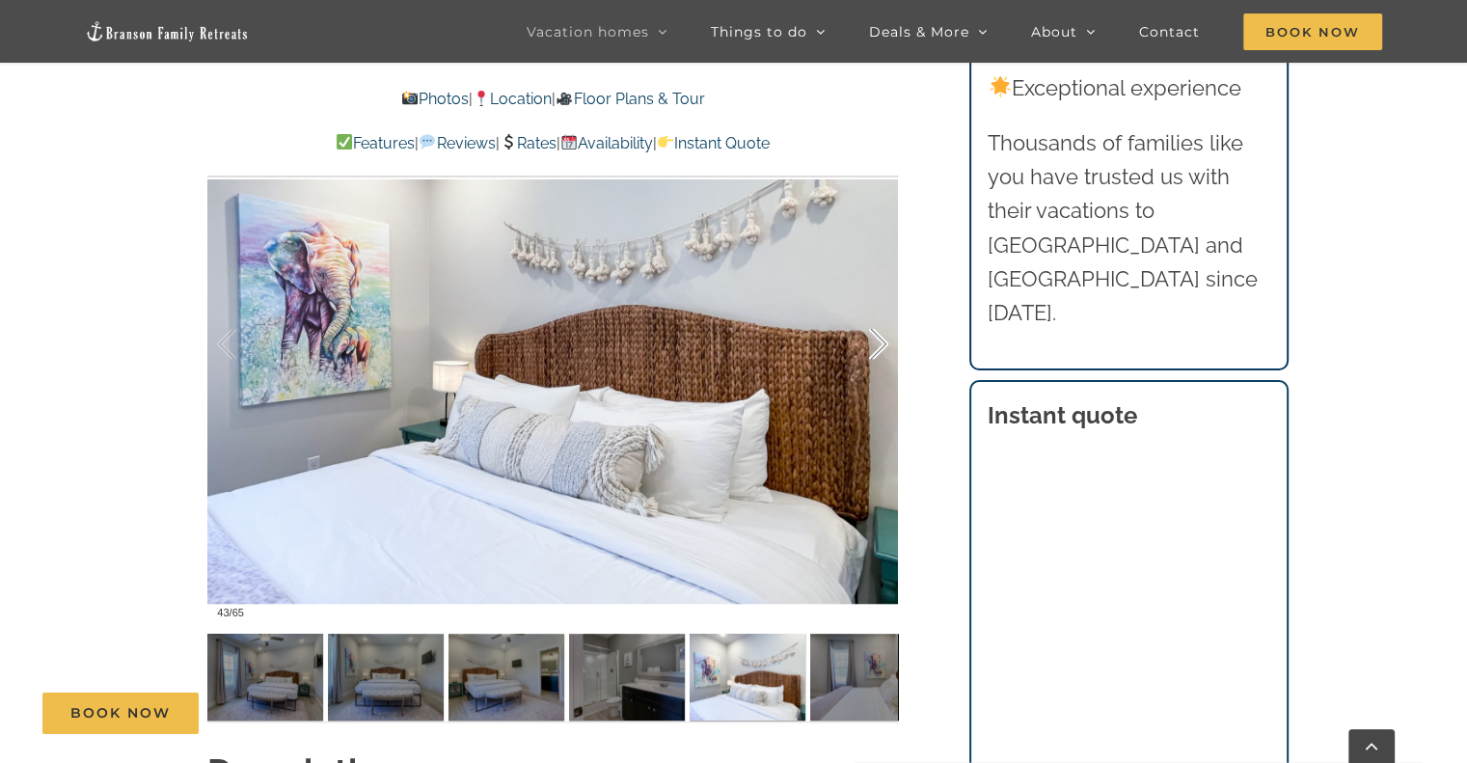
click at [876, 346] on div at bounding box center [859, 345] width 60 height 120
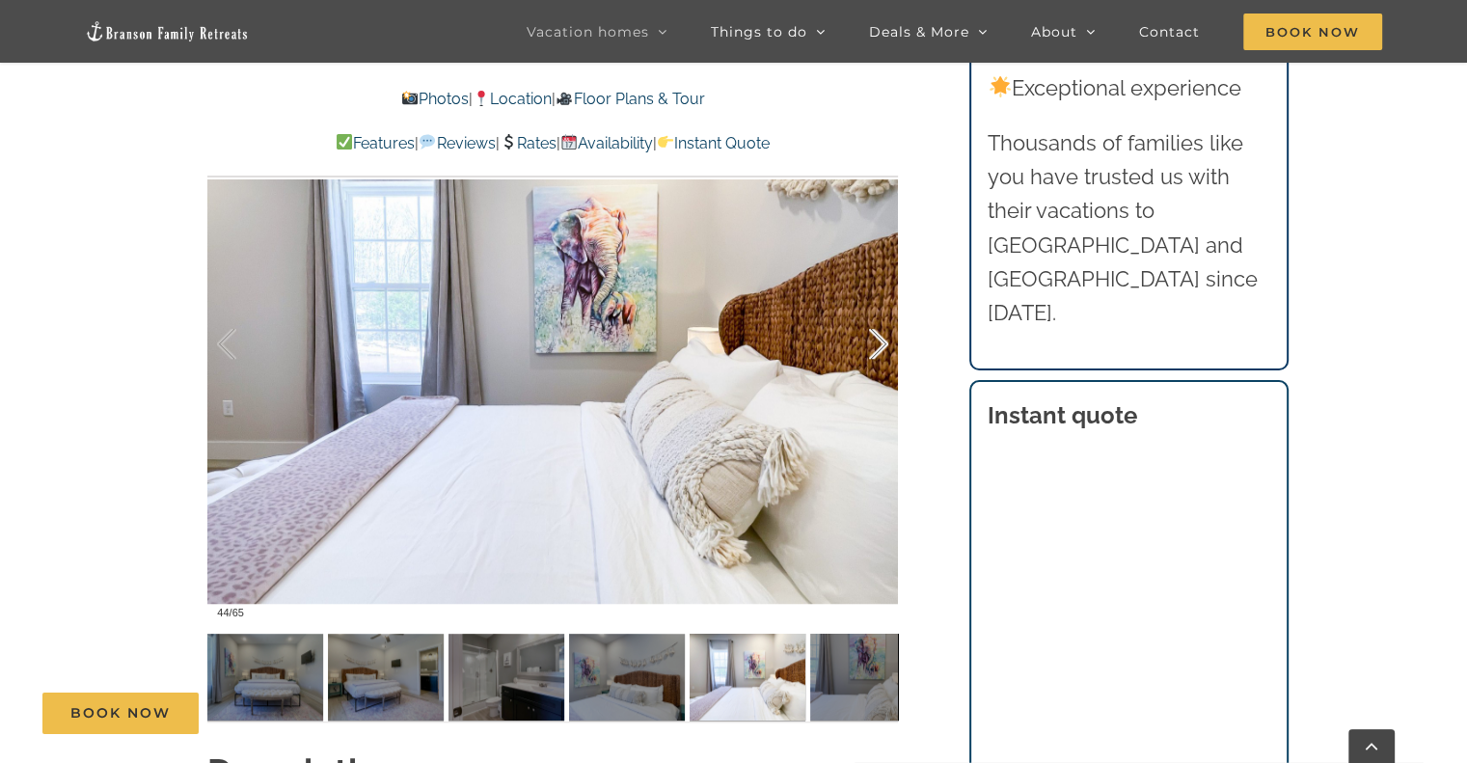
click at [878, 343] on div at bounding box center [859, 345] width 60 height 120
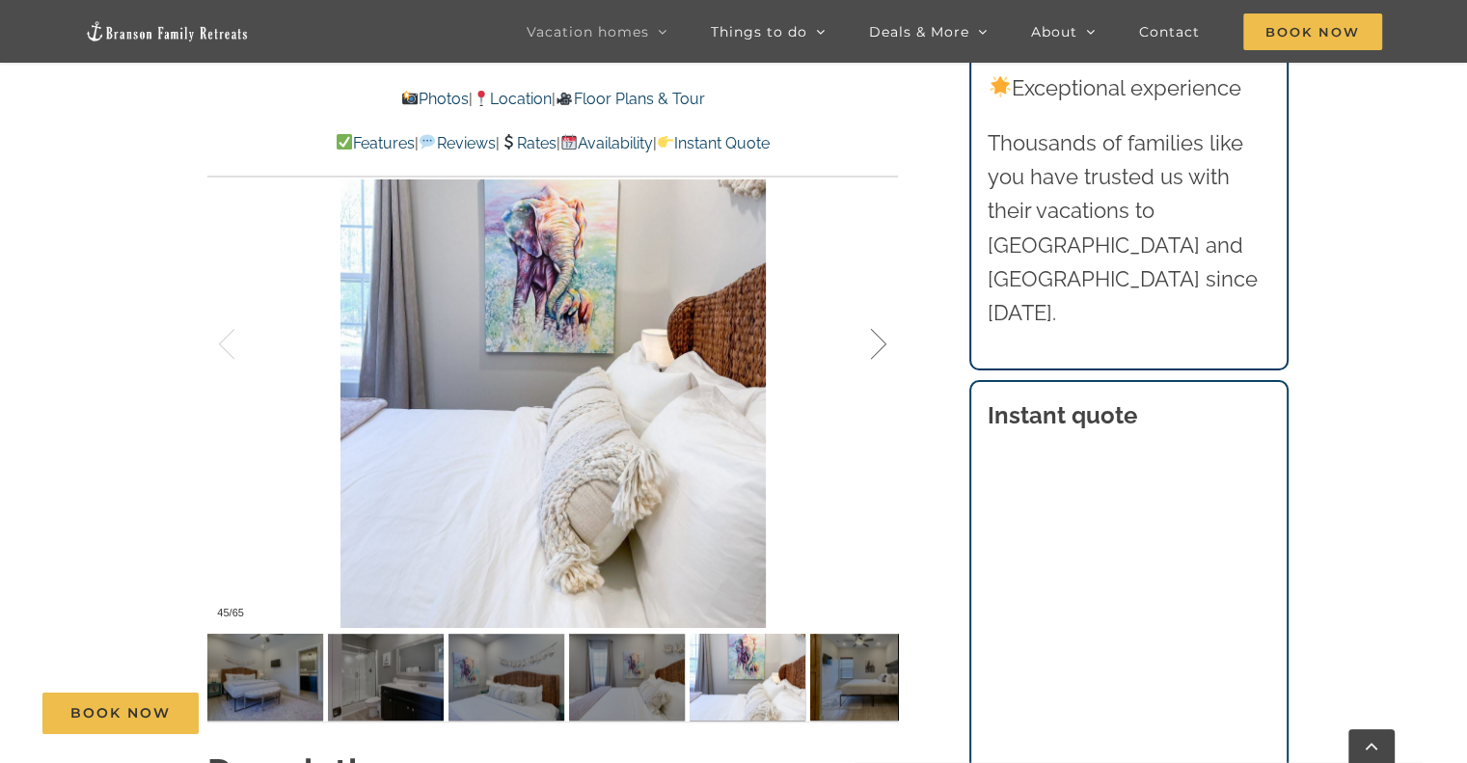
click at [878, 343] on div at bounding box center [859, 345] width 60 height 120
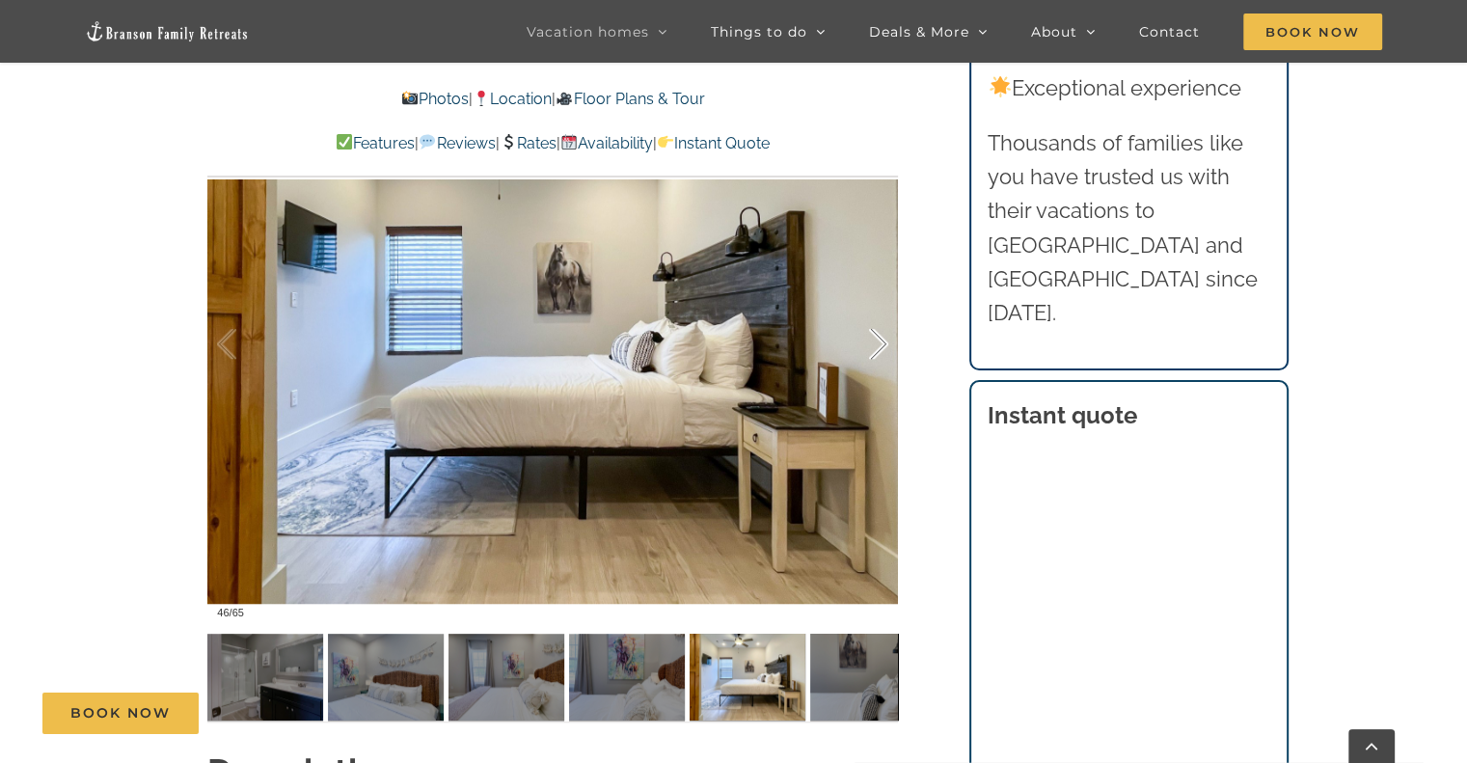
click at [878, 343] on div at bounding box center [859, 345] width 60 height 120
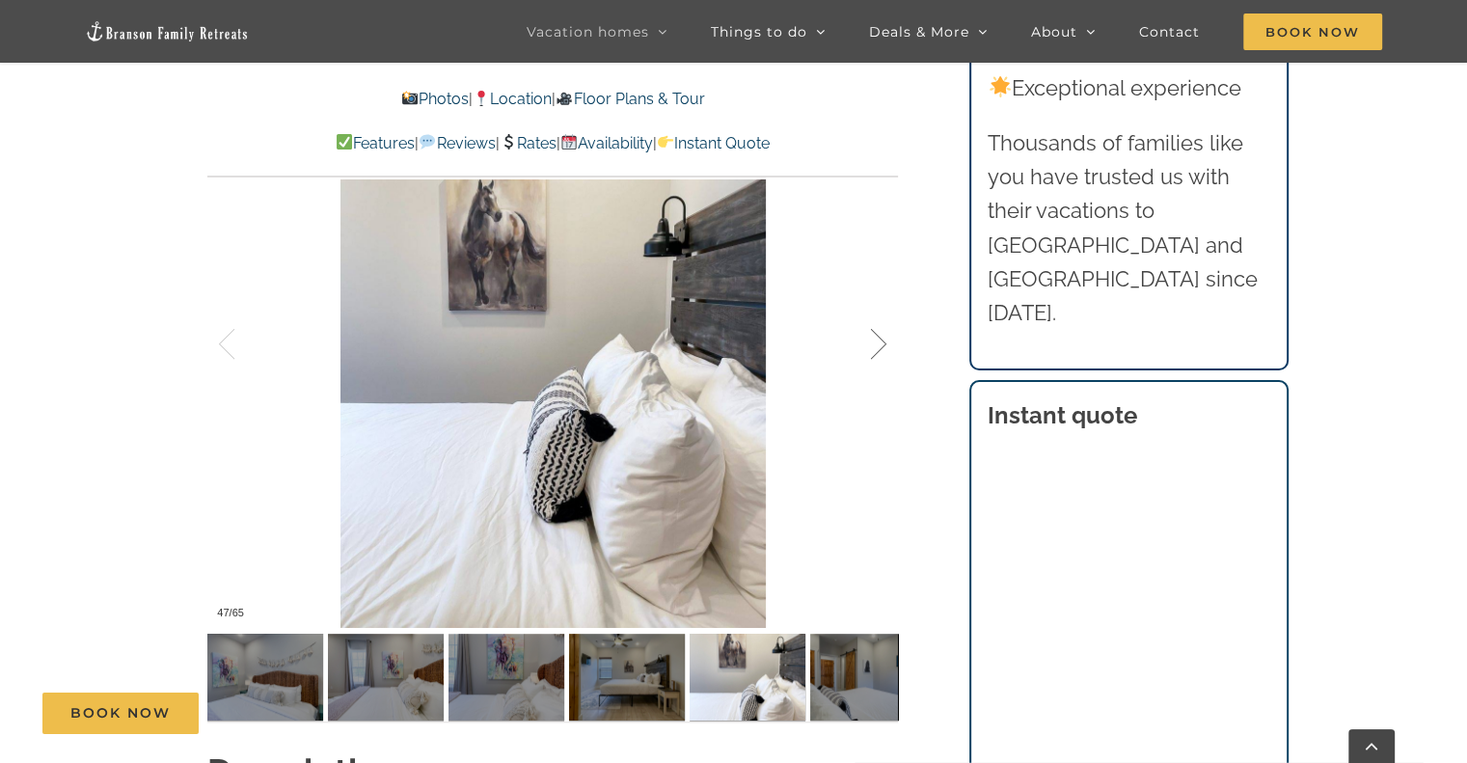
click at [878, 343] on div at bounding box center [859, 345] width 60 height 120
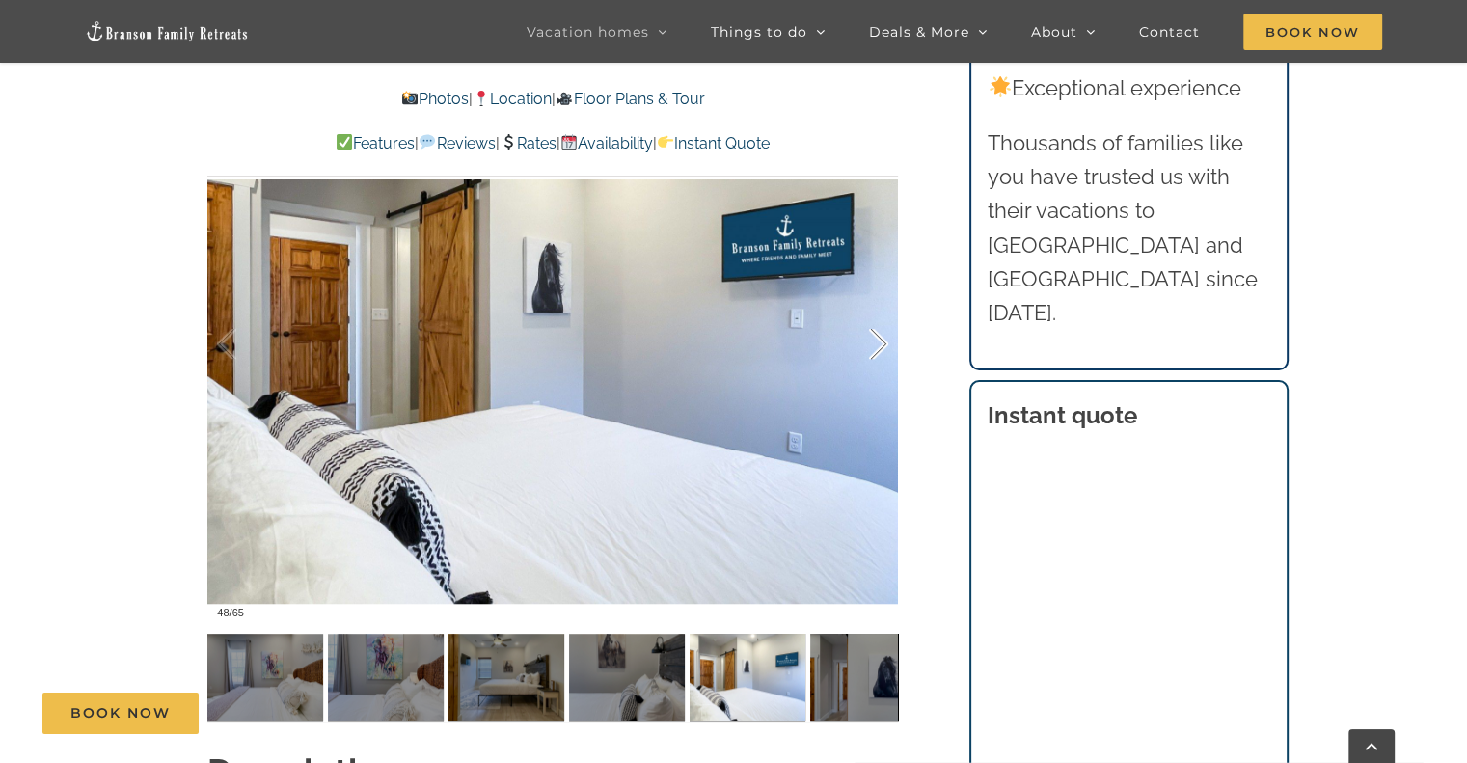
click at [878, 343] on div at bounding box center [859, 345] width 60 height 120
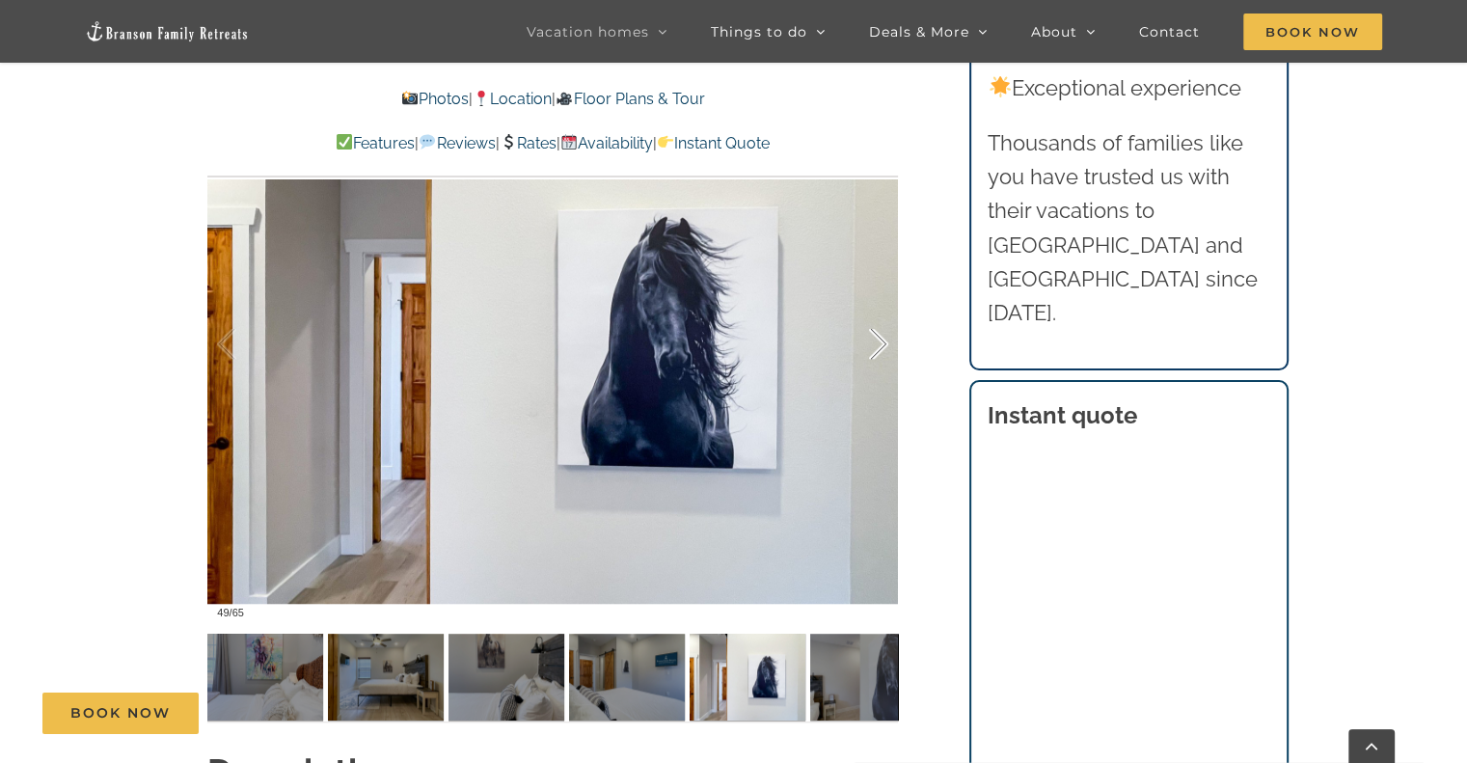
click at [878, 343] on div at bounding box center [859, 345] width 60 height 120
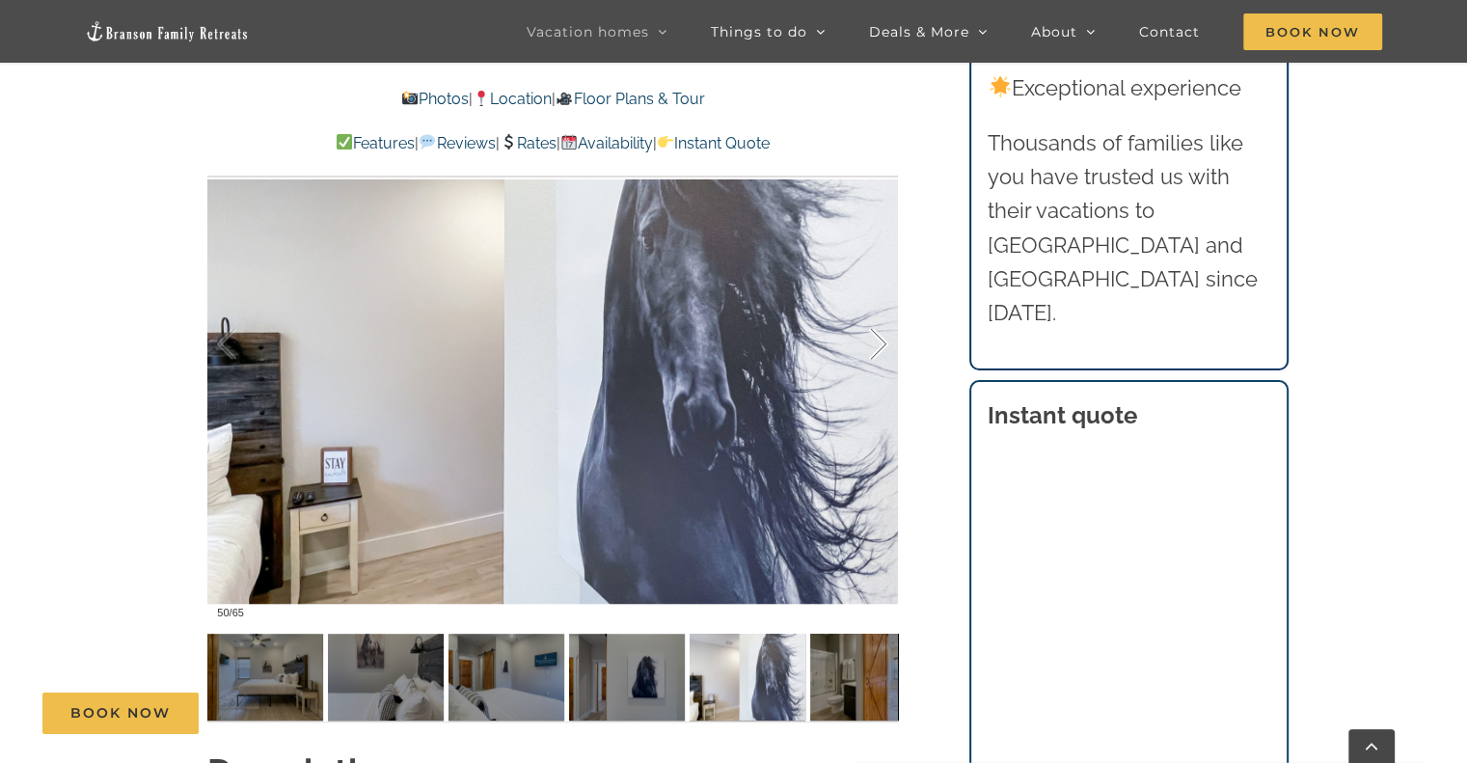
click at [878, 343] on div at bounding box center [859, 345] width 60 height 120
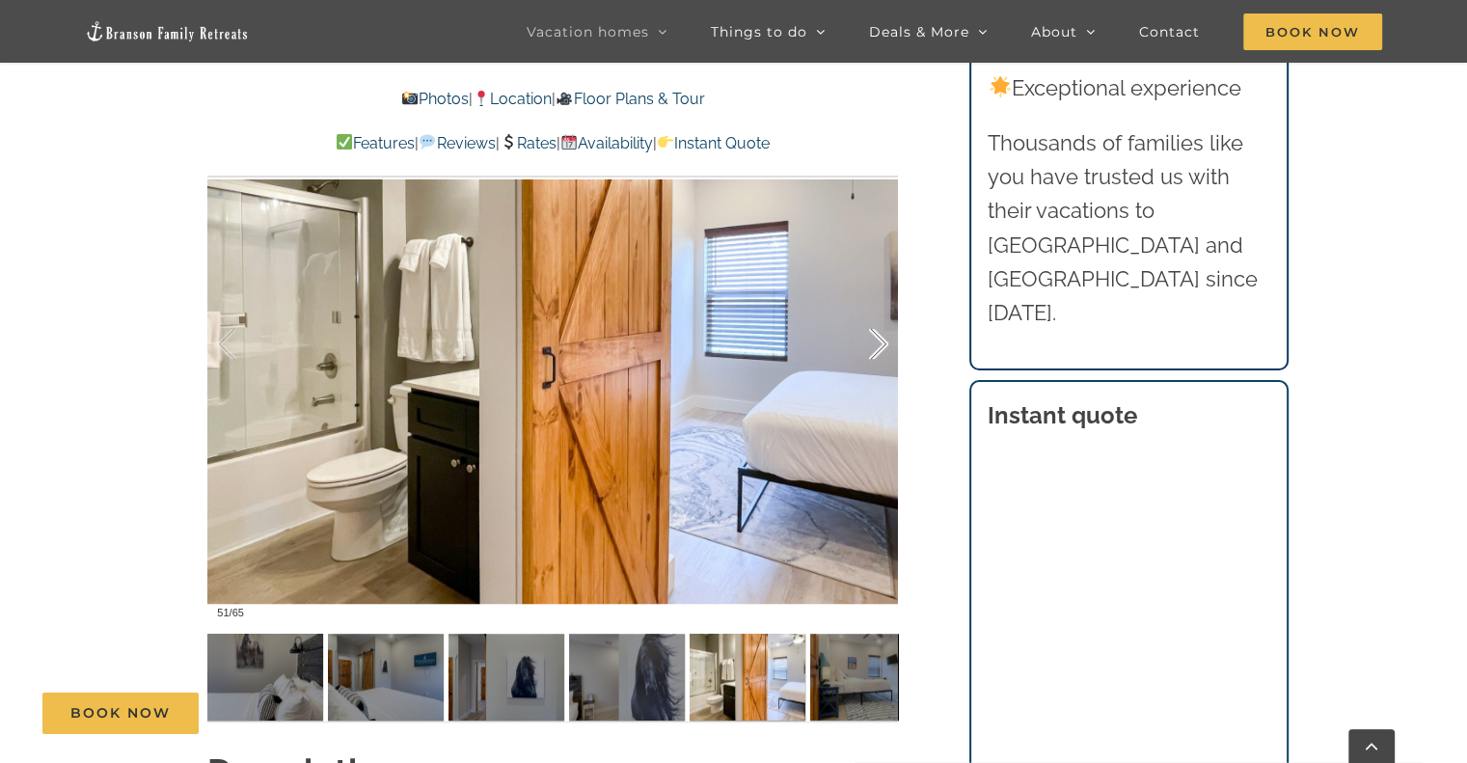
click at [878, 343] on div at bounding box center [859, 345] width 60 height 120
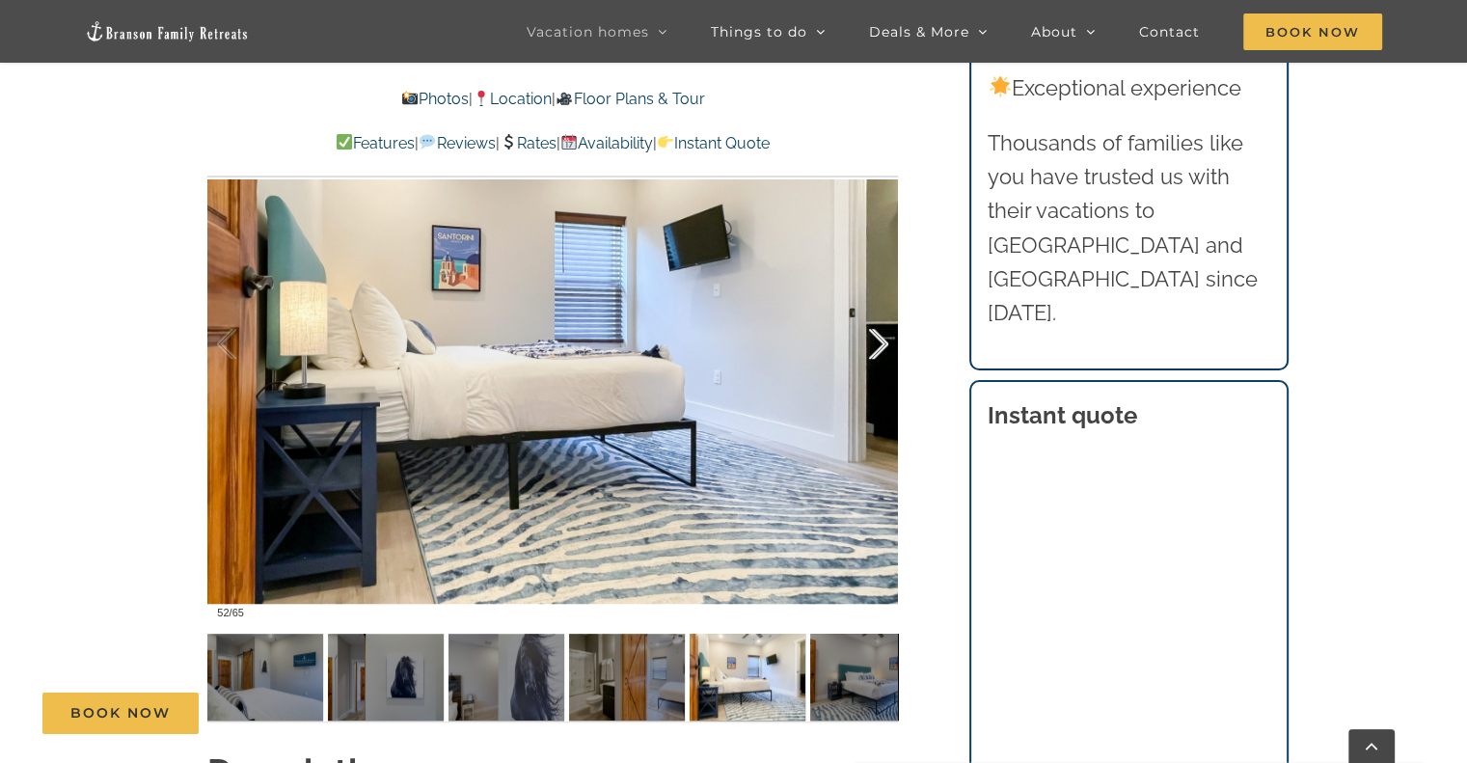
click at [878, 343] on div at bounding box center [859, 345] width 60 height 120
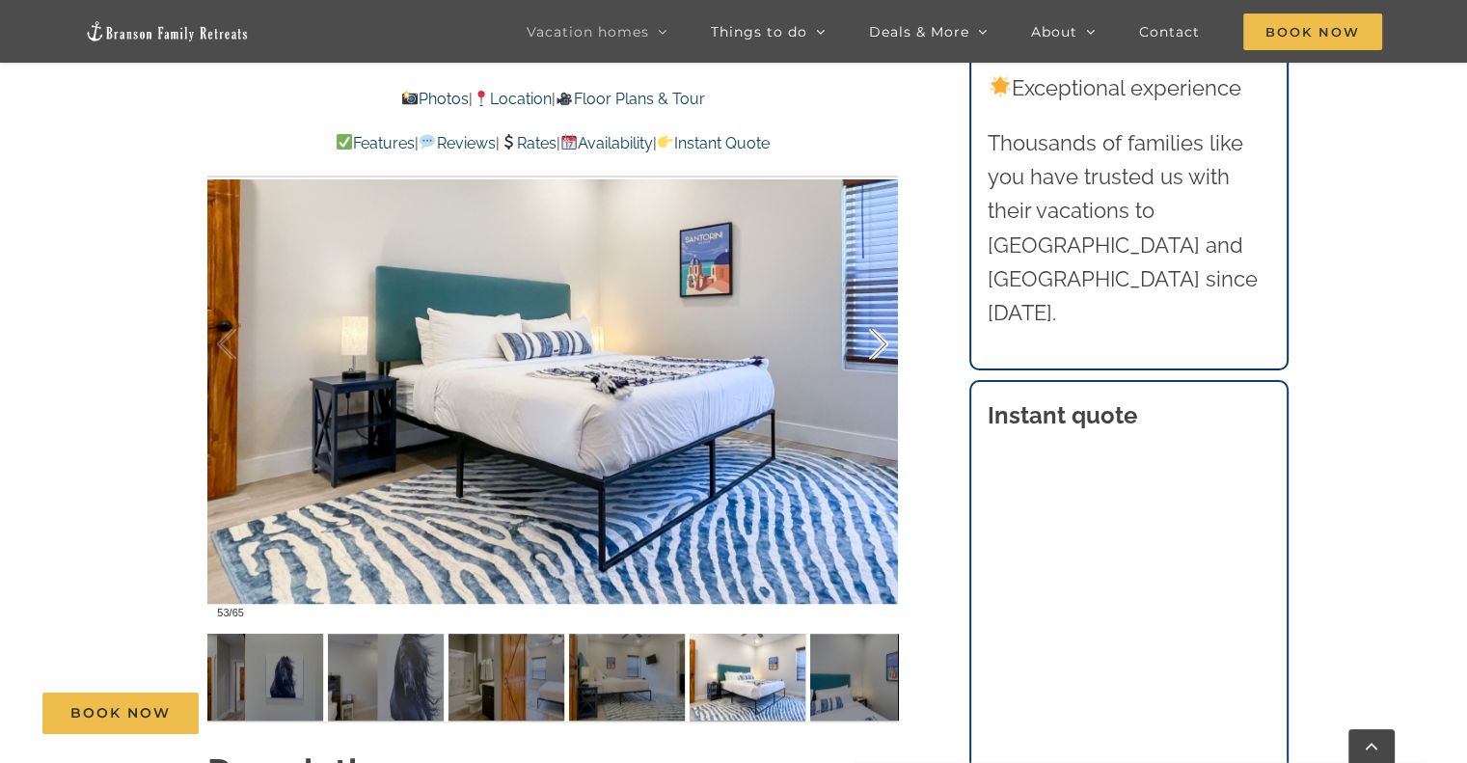
click at [878, 343] on div at bounding box center [859, 345] width 60 height 120
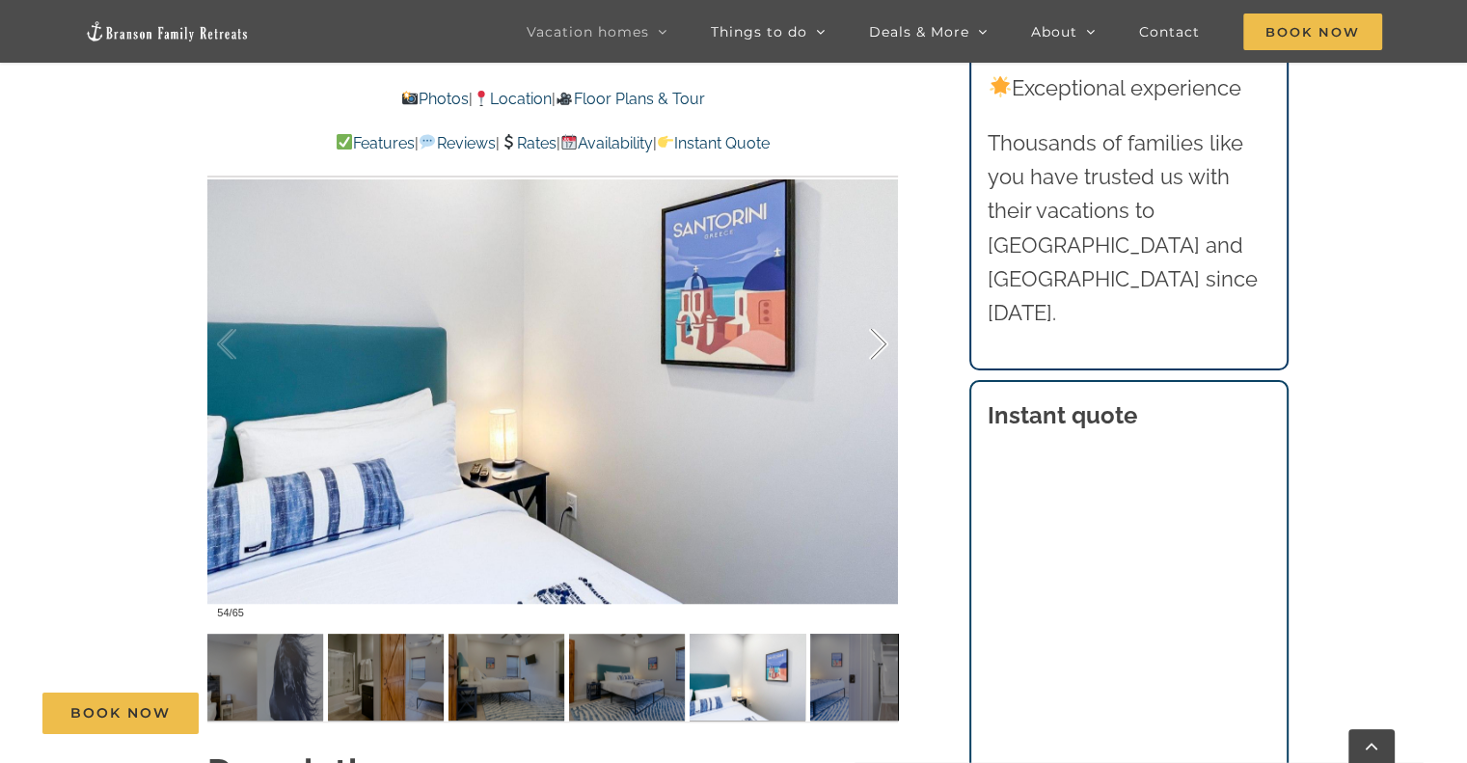
click at [878, 343] on div at bounding box center [859, 345] width 60 height 120
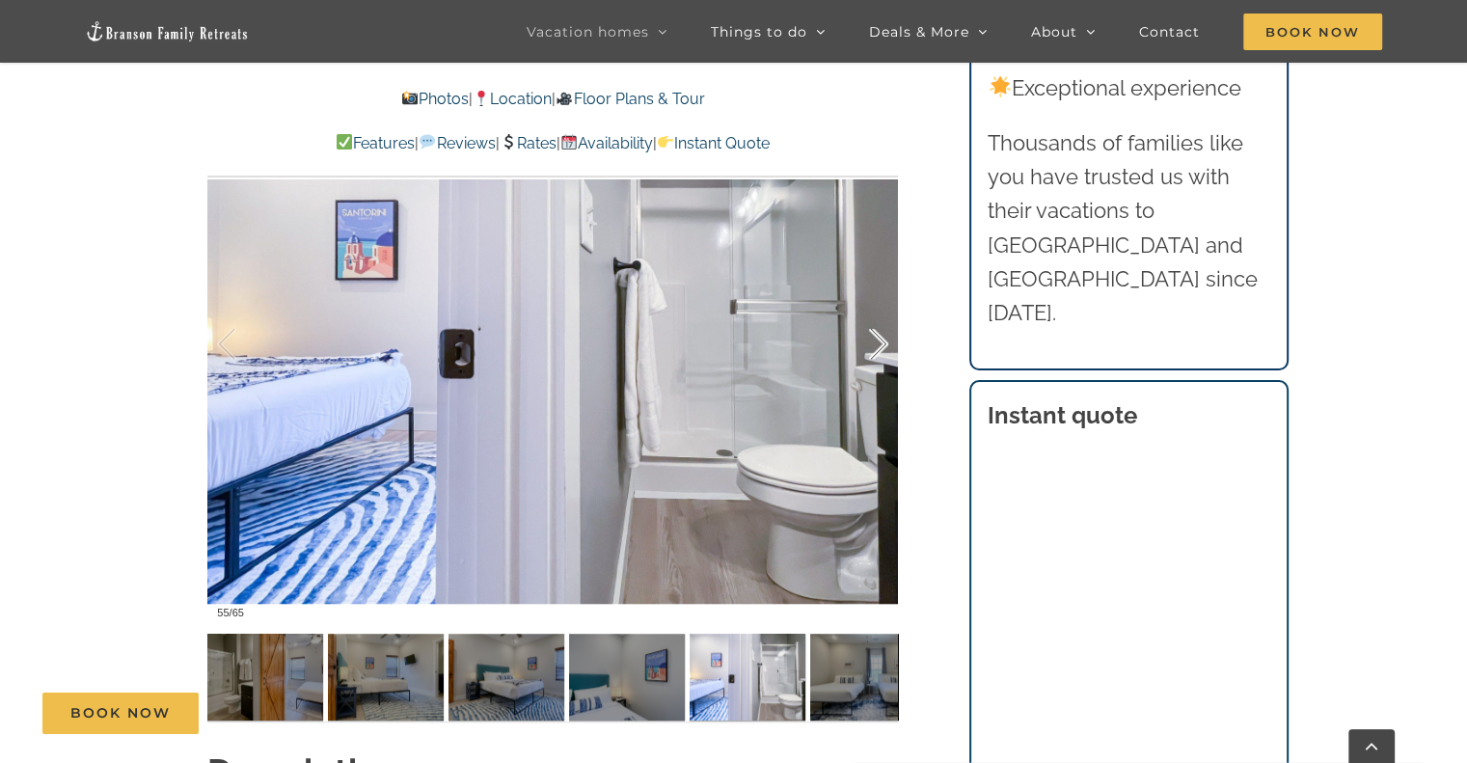
click at [878, 343] on div at bounding box center [859, 345] width 60 height 120
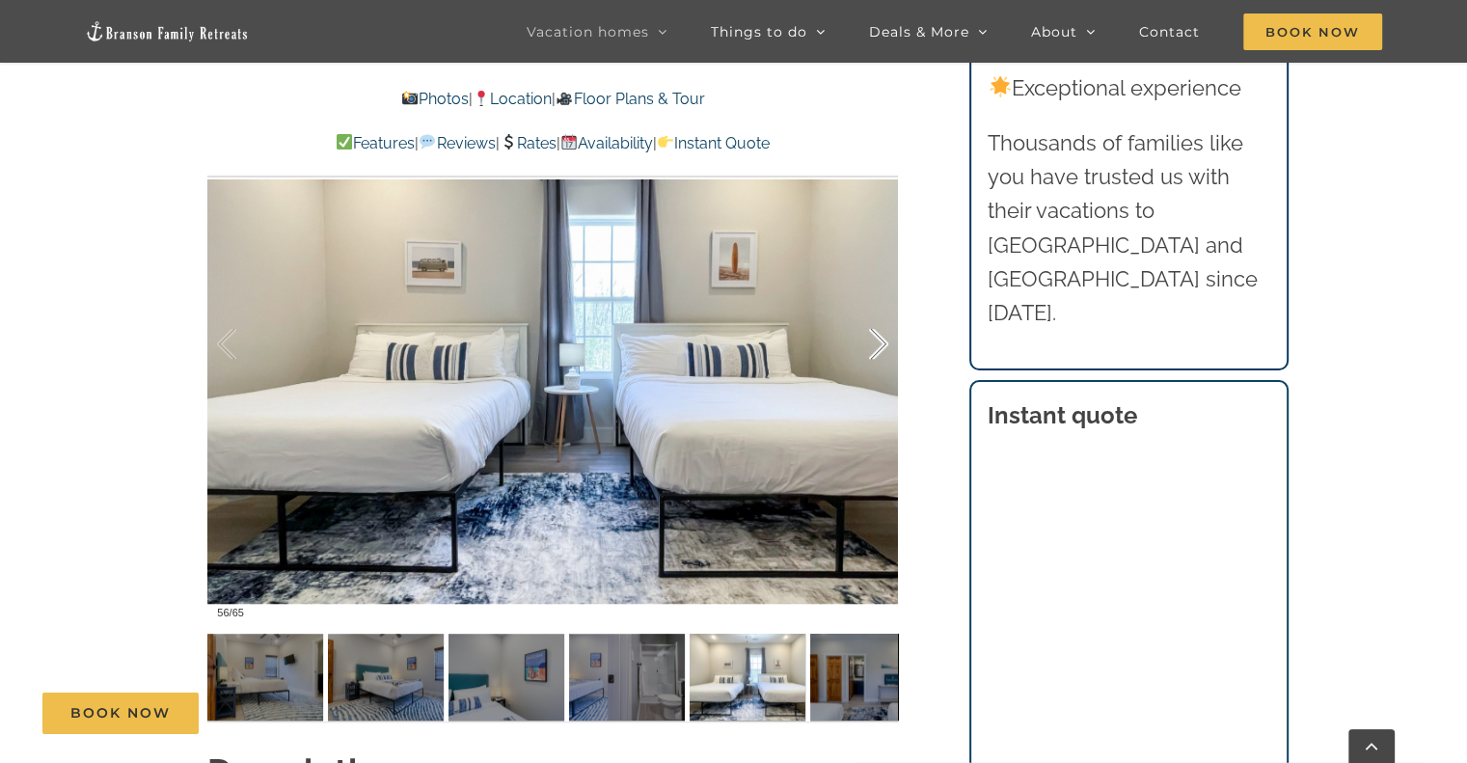
click at [878, 343] on div at bounding box center [859, 345] width 60 height 120
